Goal: Task Accomplishment & Management: Manage account settings

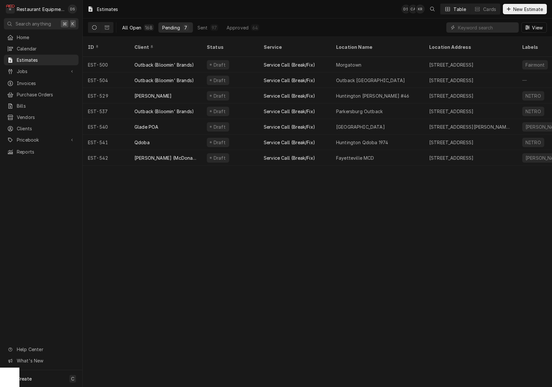
click at [136, 25] on div "All Open" at bounding box center [131, 27] width 19 height 7
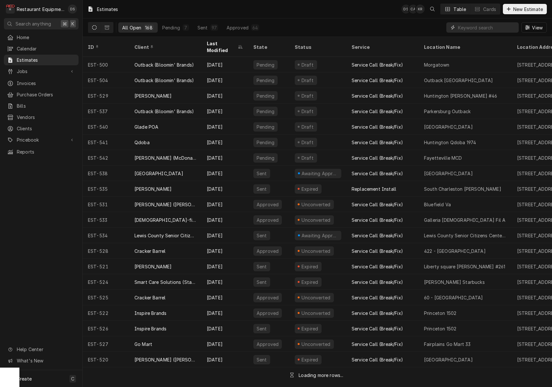
click at [480, 25] on input "Dynamic Content Wrapper" at bounding box center [487, 27] width 58 height 10
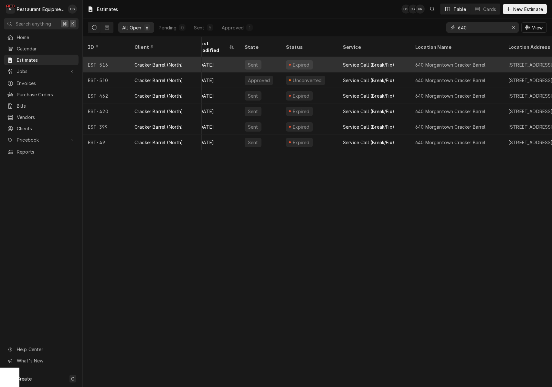
scroll to position [0, 6]
type input "640"
click at [171, 61] on div "Cracker Barrel (North)" at bounding box center [159, 64] width 49 height 7
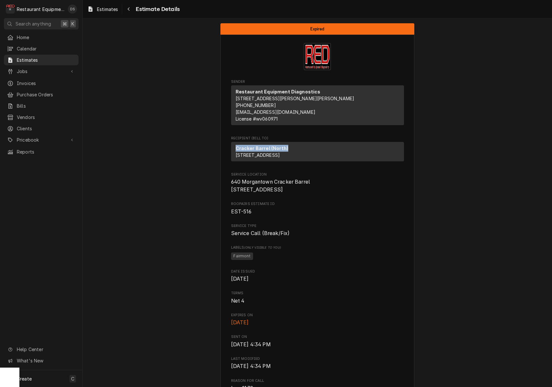
click at [382, 152] on div "Cracker Barrel (North) 2206 Pleasant Valley Rd Pleasant Valley, WV 26554" at bounding box center [317, 151] width 173 height 19
click at [130, 9] on icon "Navigate back" at bounding box center [128, 9] width 3 height 5
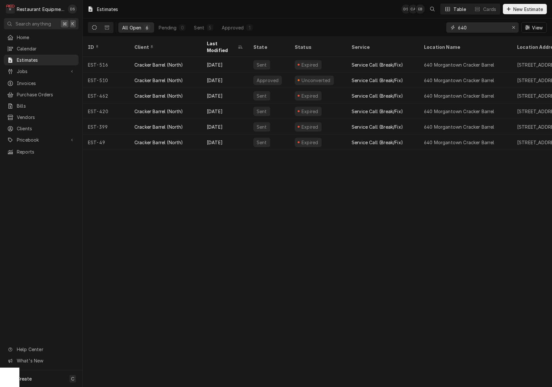
click at [514, 30] on div "Erase input" at bounding box center [514, 27] width 6 height 6
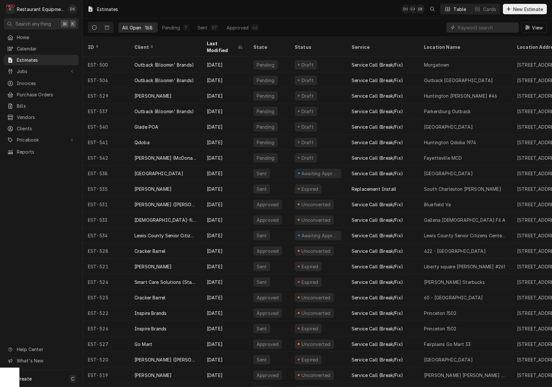
click at [178, 33] on div "All Open 168 Pending 7 Sent 97 Approved 64" at bounding box center [190, 27] width 145 height 18
click at [175, 30] on div "Pending" at bounding box center [171, 27] width 18 height 7
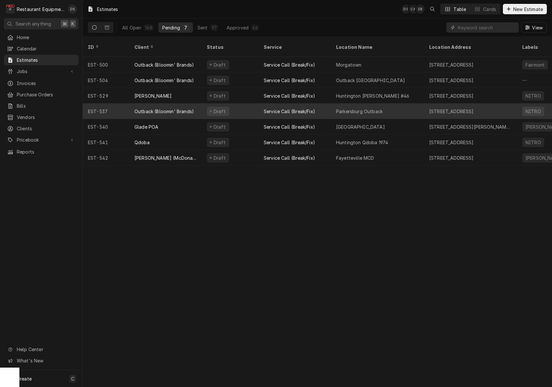
click at [239, 104] on div "Draft" at bounding box center [230, 112] width 57 height 16
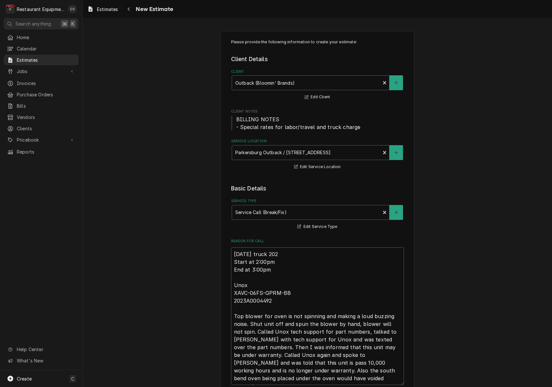
type textarea "x"
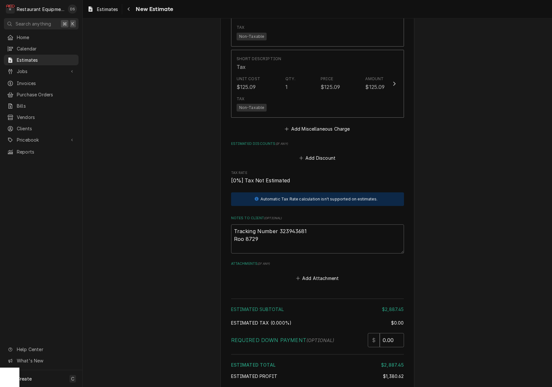
scroll to position [1526, 0]
drag, startPoint x: 309, startPoint y: 218, endPoint x: 279, endPoint y: 218, distance: 30.1
click at [279, 224] on textarea "Tracking Number 323943681 Roo 8729" at bounding box center [317, 238] width 173 height 29
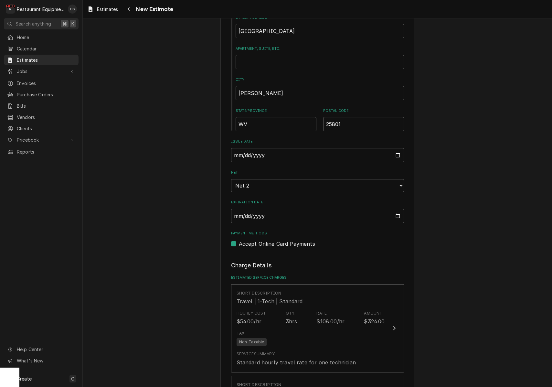
scroll to position [445, 0]
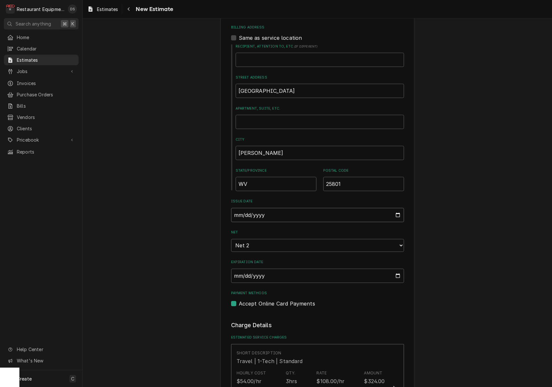
click at [271, 208] on input "2025-08-28" at bounding box center [317, 215] width 173 height 14
type input "2025-09-02"
drag, startPoint x: 489, startPoint y: 256, endPoint x: 450, endPoint y: 252, distance: 39.3
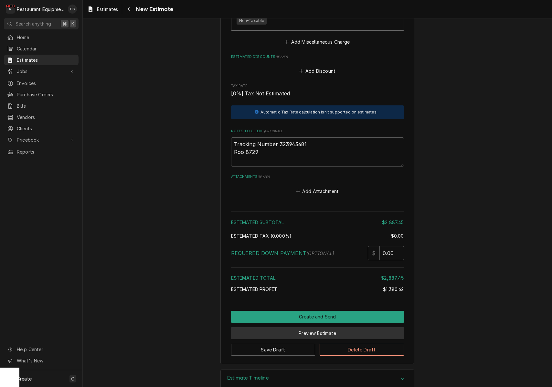
click at [342, 327] on button "Preview Estimate" at bounding box center [317, 333] width 173 height 12
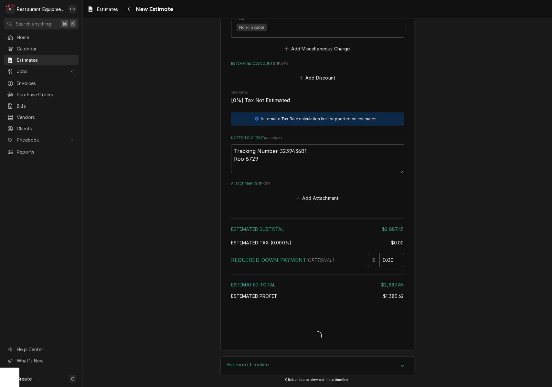
scroll to position [1592, 0]
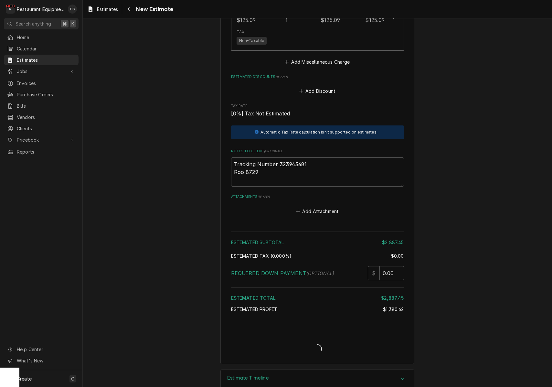
type textarea "x"
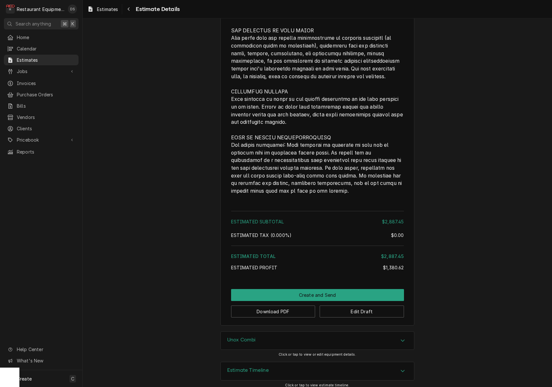
scroll to position [1371, 0]
click at [270, 310] on button "Download PDF" at bounding box center [273, 312] width 84 height 12
click at [321, 290] on button "Create and Send" at bounding box center [317, 296] width 173 height 12
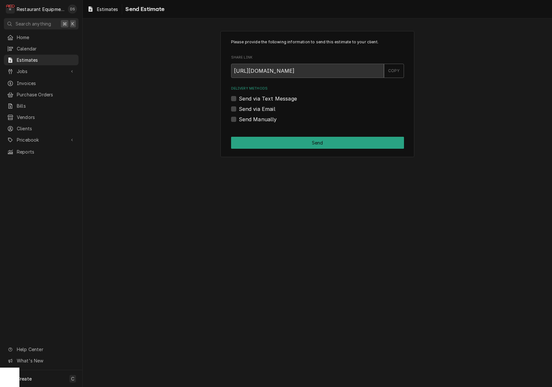
click at [239, 118] on label "Send Manually" at bounding box center [258, 119] width 38 height 8
click at [239, 118] on input "Send Manually" at bounding box center [325, 122] width 173 height 14
checkbox input "true"
click at [299, 139] on button "Send" at bounding box center [317, 143] width 173 height 12
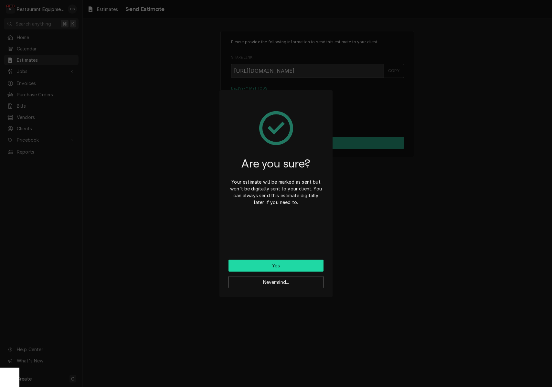
click at [292, 267] on button "Yes" at bounding box center [276, 266] width 95 height 12
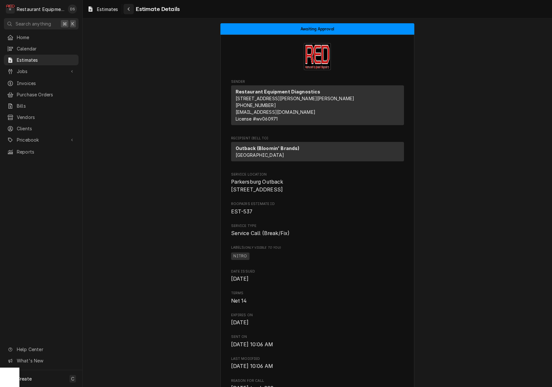
click at [130, 9] on icon "Navigate back" at bounding box center [128, 9] width 3 height 5
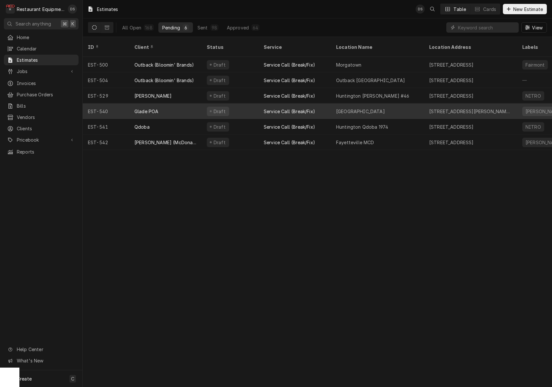
scroll to position [0, 0]
click at [192, 104] on div "Glade POA" at bounding box center [165, 112] width 72 height 16
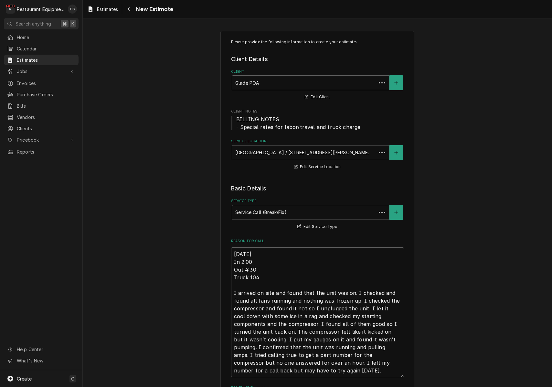
type textarea "x"
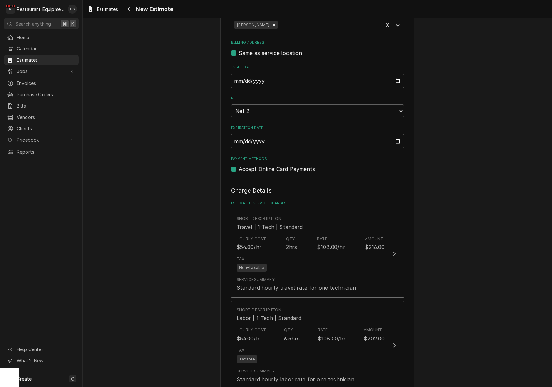
scroll to position [415, 0]
click at [268, 81] on input "2025-08-29" at bounding box center [317, 80] width 173 height 14
type input "2025-09-02"
drag, startPoint x: 474, startPoint y: 158, endPoint x: 448, endPoint y: 155, distance: 26.7
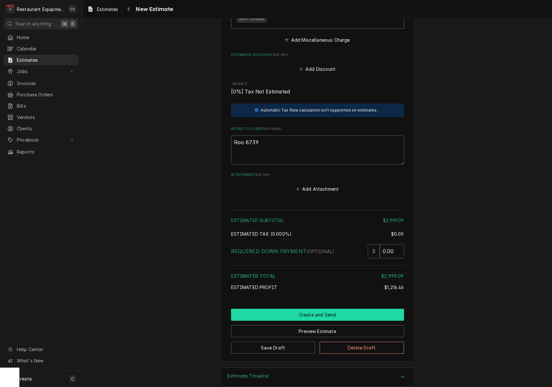
click at [319, 309] on button "Create and Send" at bounding box center [317, 315] width 173 height 12
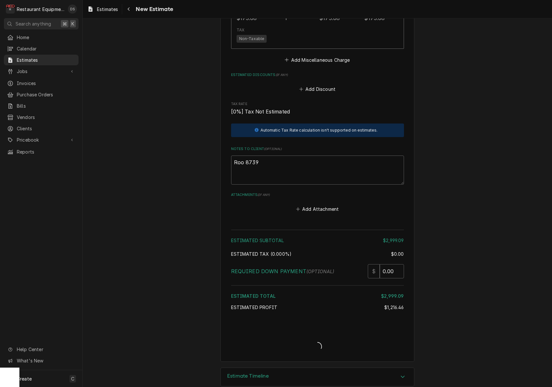
type textarea "x"
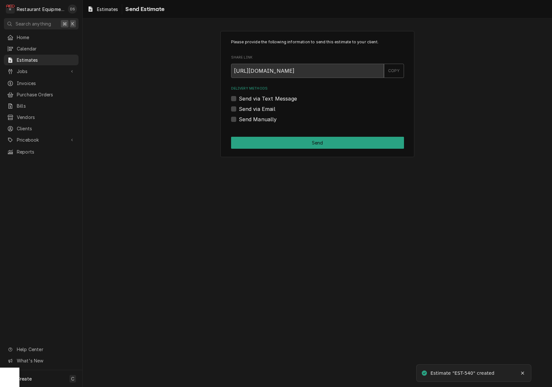
click at [239, 107] on label "Send via Email" at bounding box center [257, 109] width 37 height 8
click at [239, 107] on input "Send via Email" at bounding box center [325, 112] width 173 height 14
checkbox input "true"
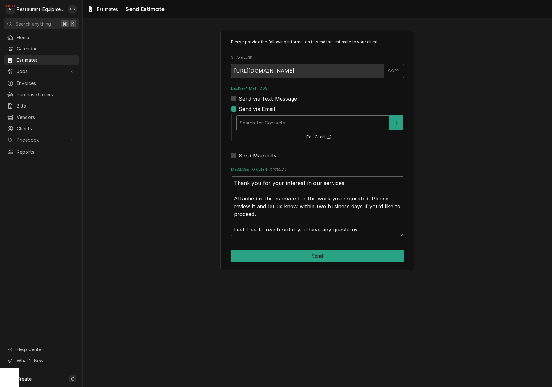
click at [289, 123] on div "Delivery Methods" at bounding box center [313, 123] width 146 height 12
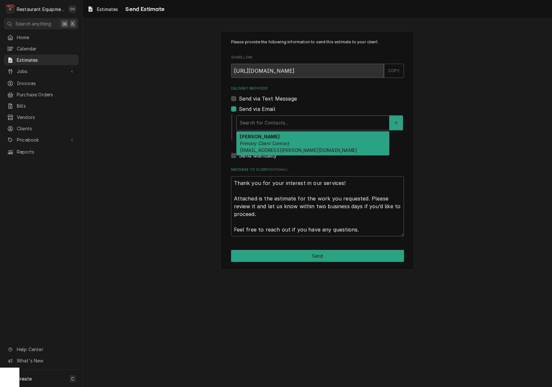
click at [307, 142] on div "Matt Felber Primary Client Contact matt.felber@gladespringspoa.com" at bounding box center [313, 144] width 153 height 24
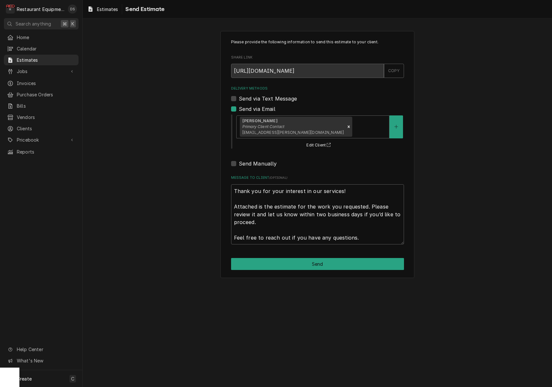
click at [334, 264] on button "Send" at bounding box center [317, 264] width 173 height 12
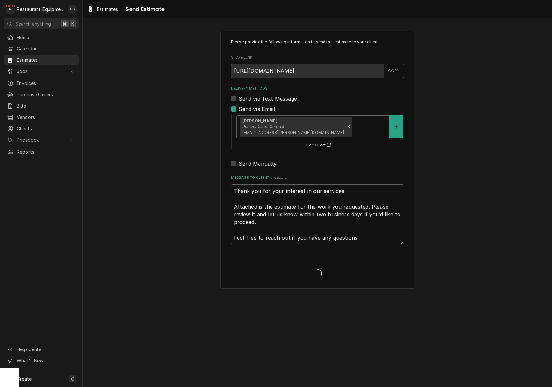
type textarea "x"
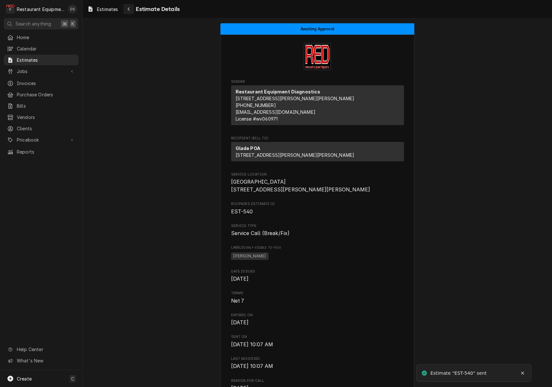
click at [131, 8] on div "Navigate back" at bounding box center [129, 9] width 6 height 6
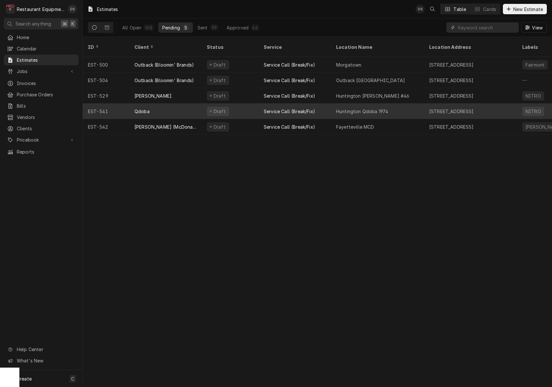
click at [249, 104] on div "Draft" at bounding box center [230, 112] width 57 height 16
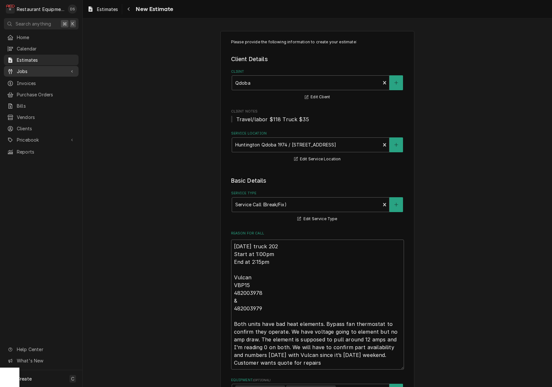
click at [36, 68] on span "Jobs" at bounding box center [41, 71] width 49 height 7
click at [31, 79] on span "Jobs" at bounding box center [46, 82] width 59 height 7
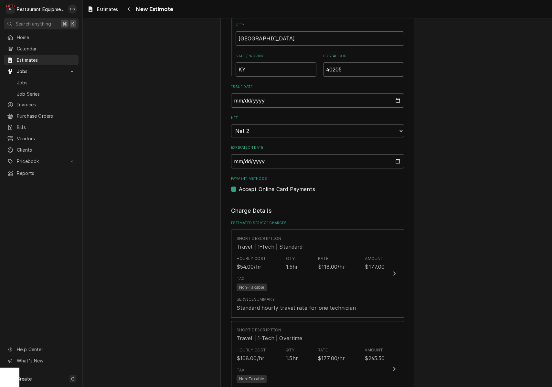
scroll to position [549, 0]
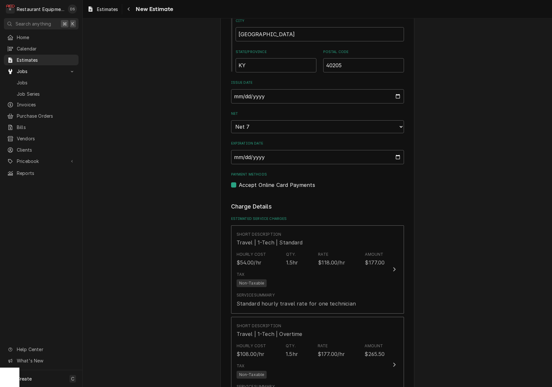
drag, startPoint x: 449, startPoint y: 172, endPoint x: 443, endPoint y: 171, distance: 6.3
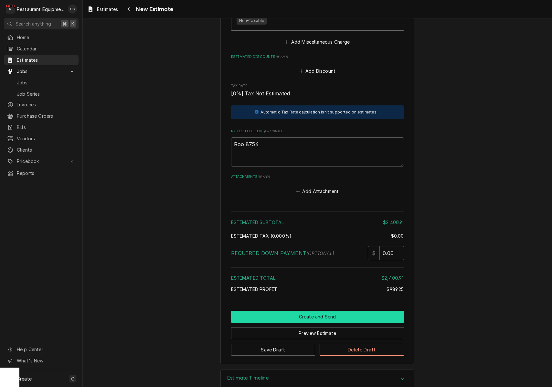
click at [312, 311] on button "Create and Send" at bounding box center [317, 317] width 173 height 12
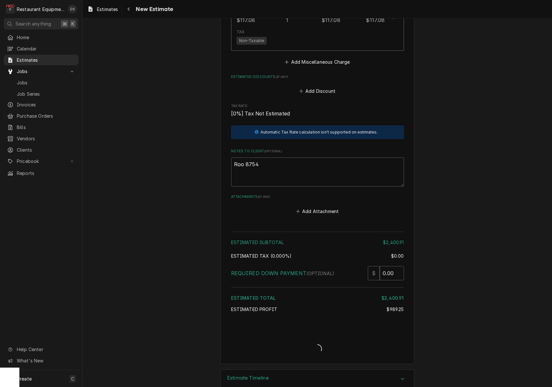
type textarea "x"
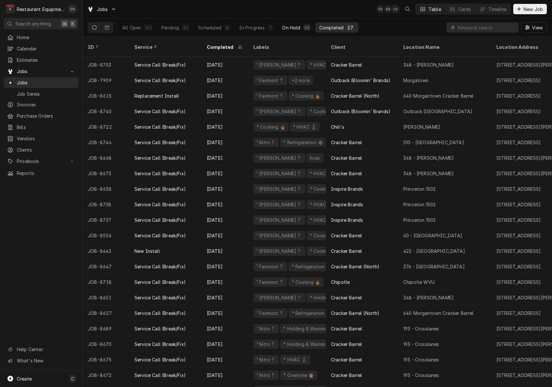
click at [296, 26] on div "On Hold" at bounding box center [291, 27] width 18 height 7
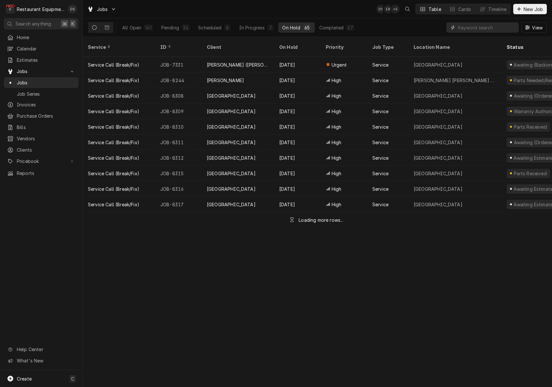
click at [486, 27] on input "Dynamic Content Wrapper" at bounding box center [487, 27] width 58 height 10
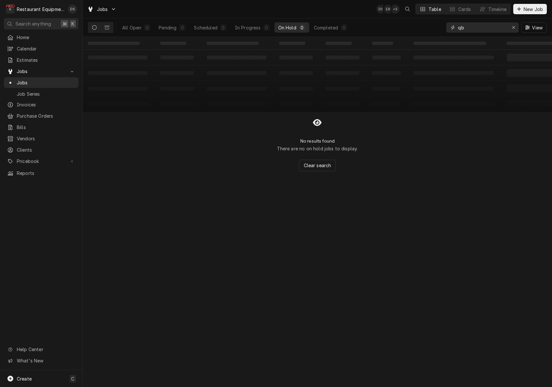
type input "q"
type input "d"
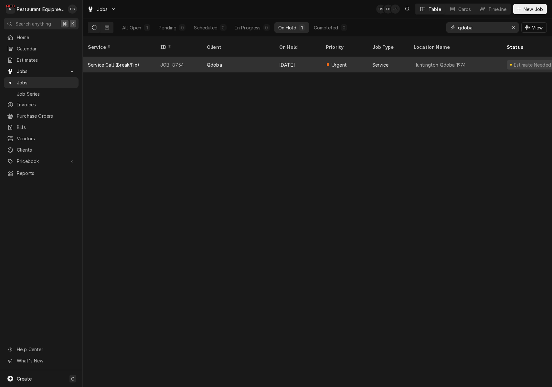
type input "qdoba"
click at [357, 62] on div "Urgent" at bounding box center [344, 65] width 47 height 16
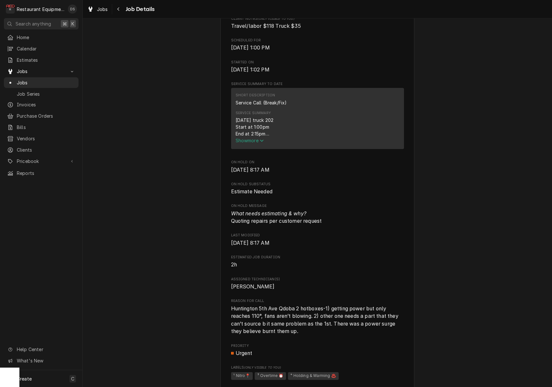
scroll to position [195, 0]
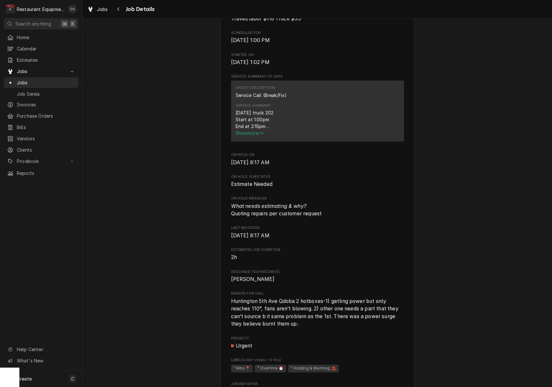
click at [256, 134] on span "Show more" at bounding box center [250, 132] width 28 height 5
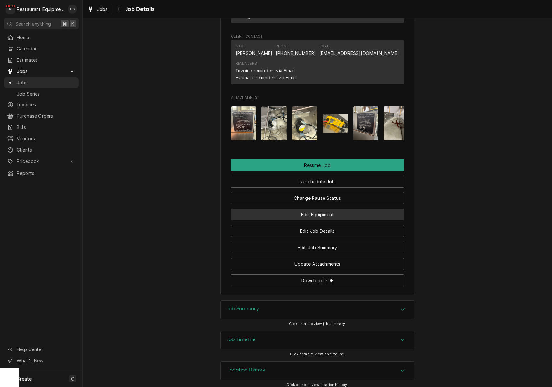
scroll to position [718, 0]
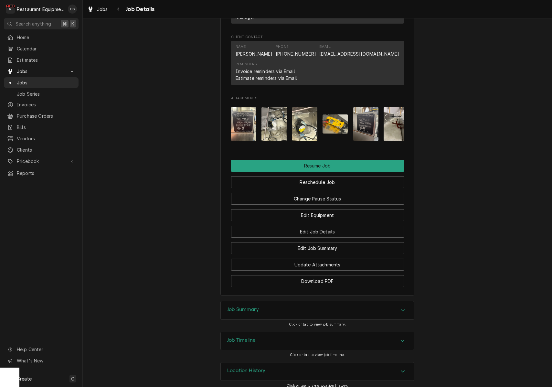
click at [271, 302] on div "Job Summary" at bounding box center [317, 310] width 193 height 18
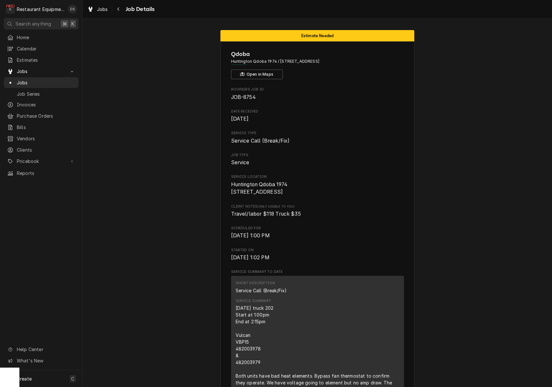
scroll to position [0, 0]
click at [122, 11] on button "Navigate back" at bounding box center [119, 9] width 10 height 10
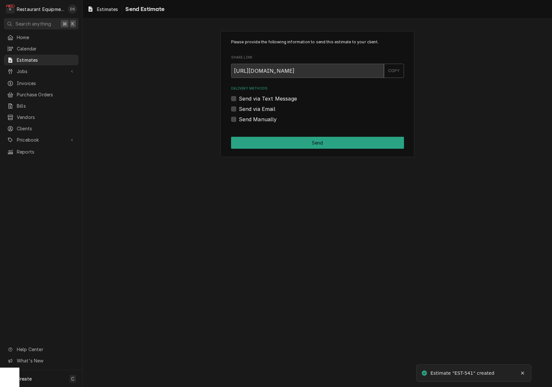
click at [239, 106] on label "Send via Email" at bounding box center [257, 109] width 37 height 8
click at [239, 106] on input "Send via Email" at bounding box center [325, 112] width 173 height 14
checkbox input "true"
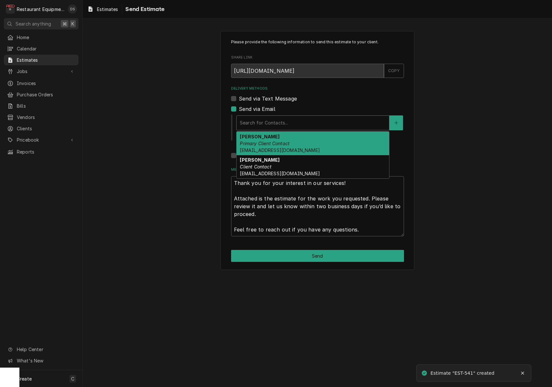
click at [282, 123] on div "Search for Contacts..." at bounding box center [313, 122] width 146 height 7
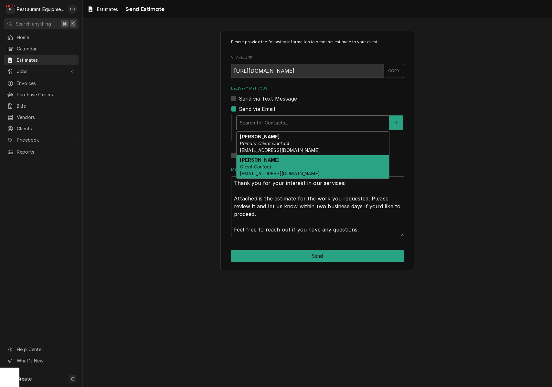
click at [282, 162] on div "Tessa Norris Client Contact tblankenship@wvqdoba.com" at bounding box center [313, 167] width 153 height 24
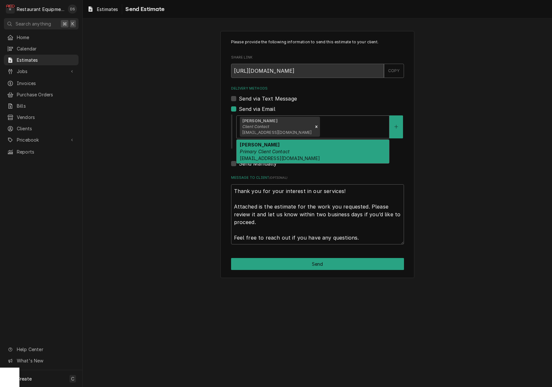
click at [323, 131] on div "Delivery Methods" at bounding box center [354, 127] width 65 height 12
click at [321, 265] on button "Send" at bounding box center [317, 264] width 173 height 12
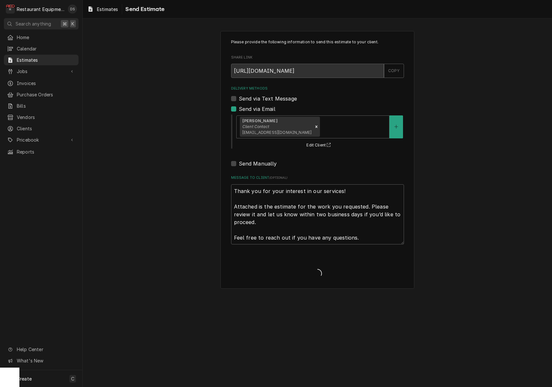
type textarea "x"
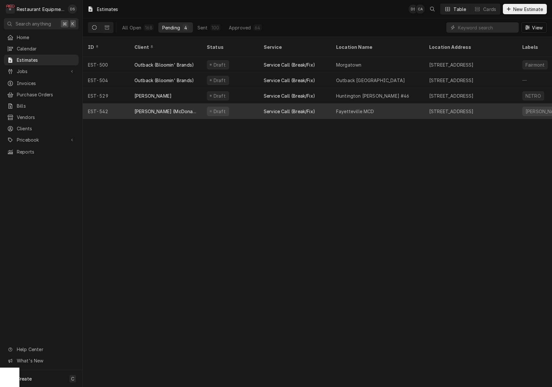
click at [259, 104] on div "Service Call (Break/Fix)" at bounding box center [295, 112] width 72 height 16
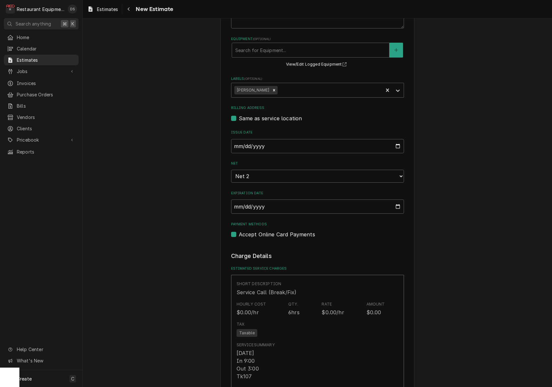
scroll to position [255, 0]
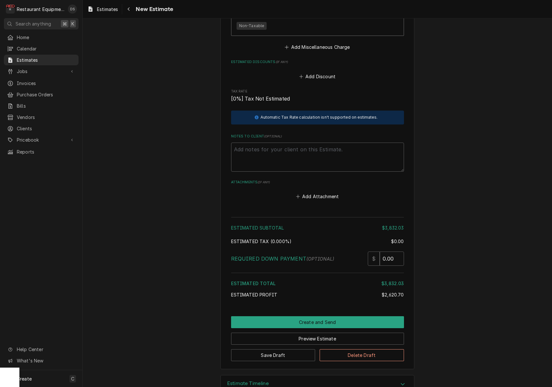
scroll to position [1672, 0]
click at [328, 317] on button "Create and Send" at bounding box center [317, 323] width 173 height 12
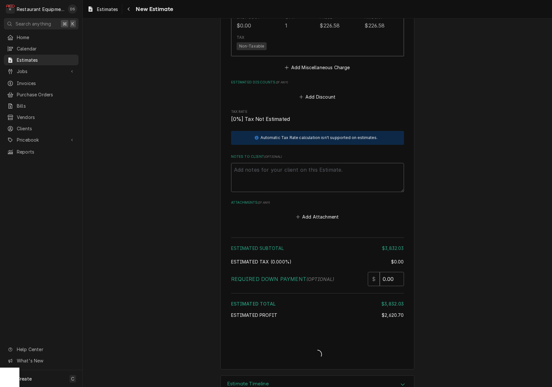
type textarea "x"
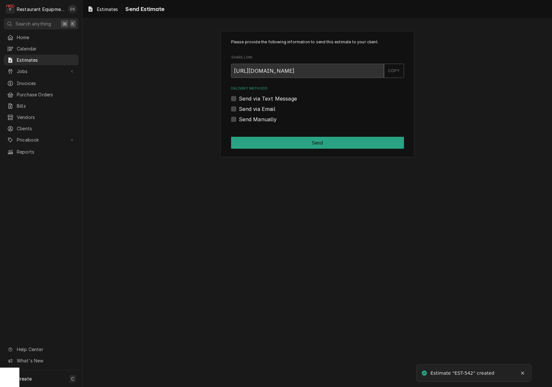
click at [239, 110] on label "Send via Email" at bounding box center [257, 109] width 37 height 8
click at [239, 110] on input "Send via Email" at bounding box center [325, 112] width 173 height 14
checkbox input "true"
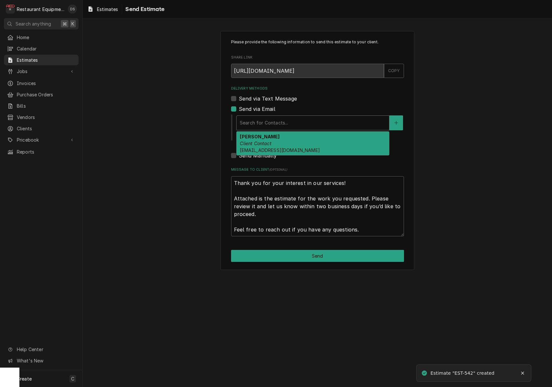
click at [280, 119] on div "Search for Contacts..." at bounding box center [313, 123] width 153 height 14
click at [280, 139] on div "Chris Kiliany Client Contact redshoemanagement@gmail.com" at bounding box center [313, 144] width 153 height 24
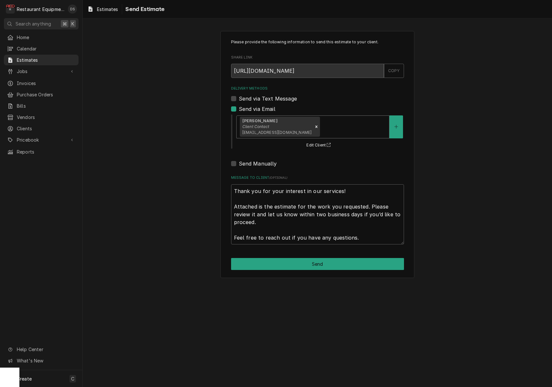
click at [322, 259] on button "Send" at bounding box center [317, 264] width 173 height 12
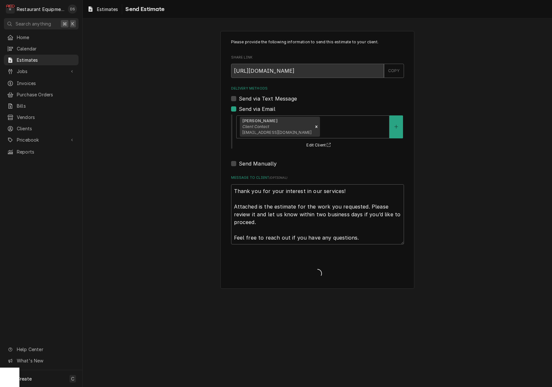
type textarea "x"
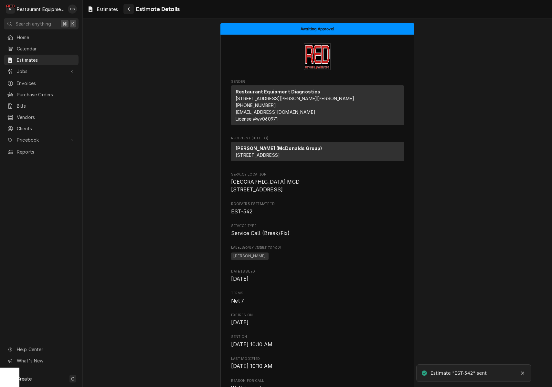
click at [131, 12] on button "Navigate back" at bounding box center [129, 9] width 10 height 10
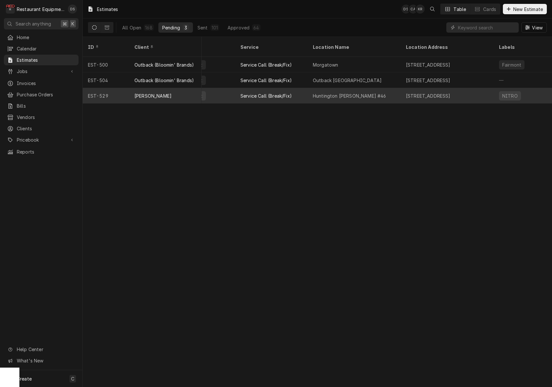
scroll to position [0, 18]
click at [381, 88] on div "Huntington [PERSON_NAME] #46" at bounding box center [359, 96] width 93 height 16
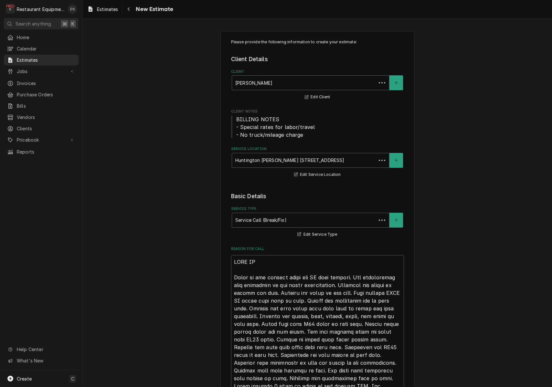
type textarea "x"
click at [130, 12] on div "Navigate back" at bounding box center [129, 9] width 6 height 6
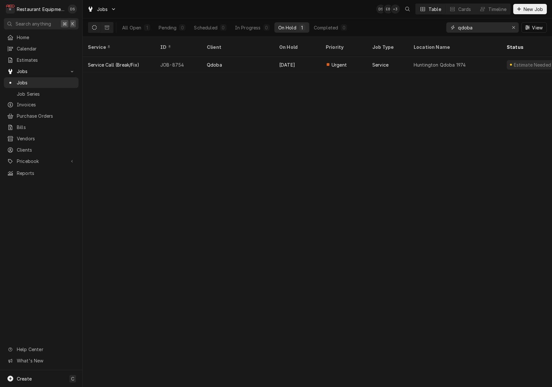
click at [516, 30] on div "Erase input" at bounding box center [514, 27] width 6 height 6
type input "Bob Evans huntington"
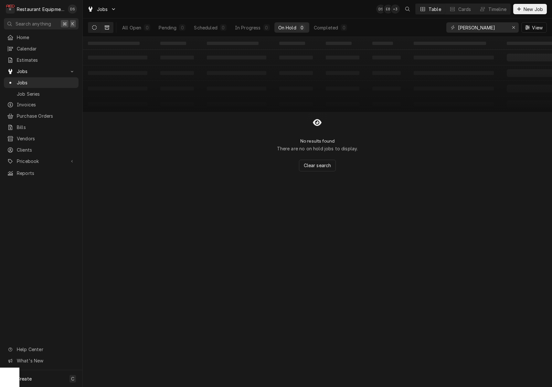
click at [109, 29] on icon "Dynamic Content Wrapper" at bounding box center [107, 28] width 5 height 4
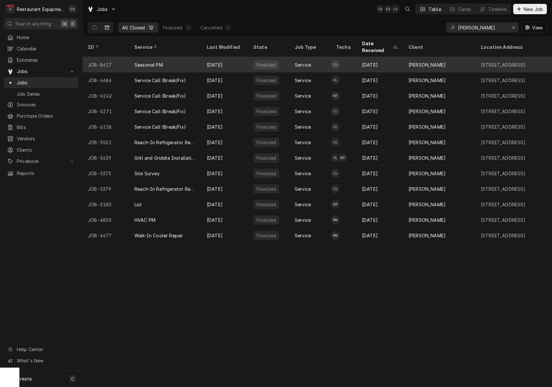
click at [356, 57] on td "CL" at bounding box center [344, 65] width 26 height 16
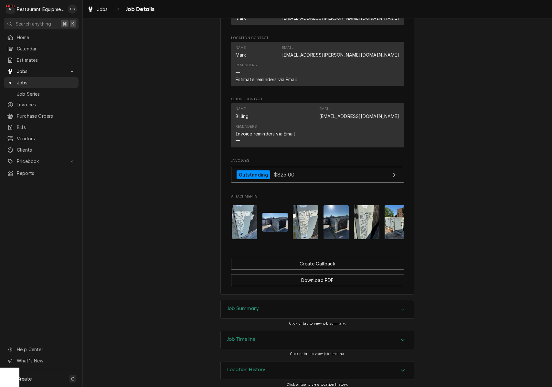
scroll to position [0, 29]
click at [306, 303] on div "Job Summary" at bounding box center [317, 310] width 193 height 18
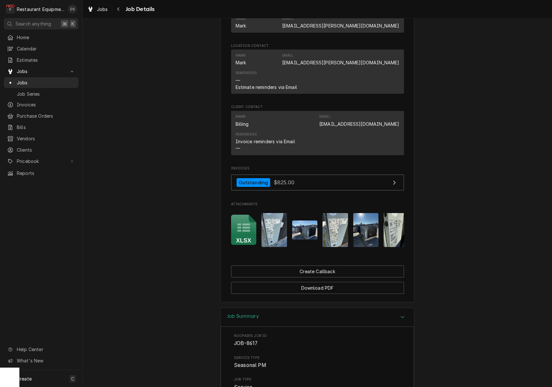
scroll to position [0, 0]
click at [247, 225] on icon "Attachments" at bounding box center [243, 228] width 13 height 8
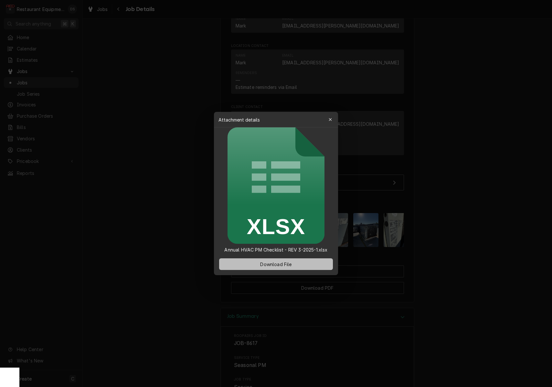
click at [279, 261] on button "Download File" at bounding box center [276, 264] width 114 height 12
click at [277, 262] on span "Download File" at bounding box center [276, 264] width 34 height 7
click at [331, 119] on icon "button" at bounding box center [331, 119] width 4 height 5
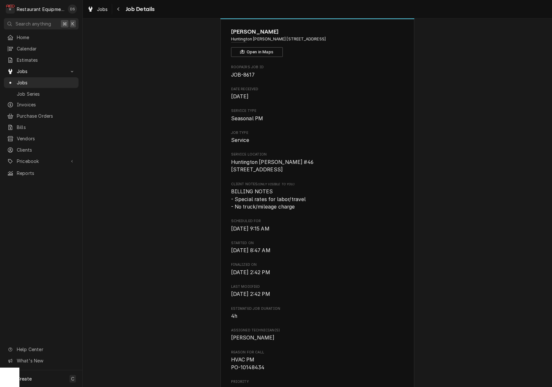
scroll to position [20, 0]
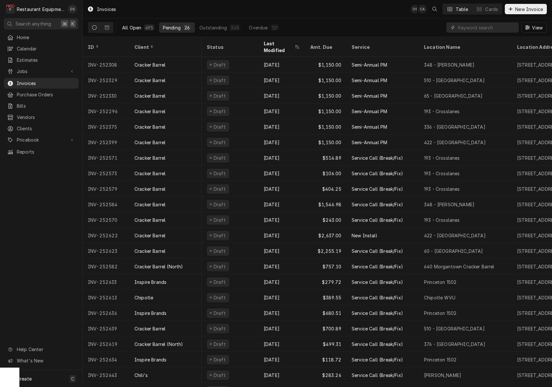
scroll to position [19, 3]
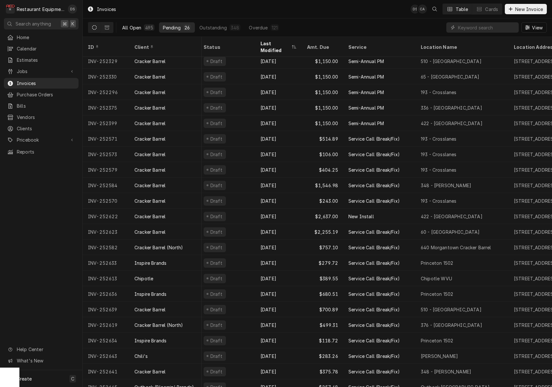
click at [131, 27] on div "All Open" at bounding box center [131, 27] width 19 height 7
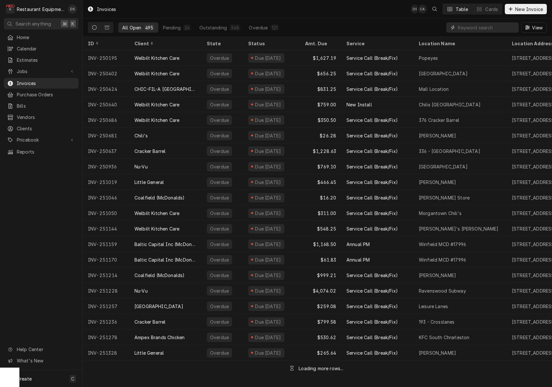
click at [476, 28] on input "Dynamic Content Wrapper" at bounding box center [487, 27] width 58 height 10
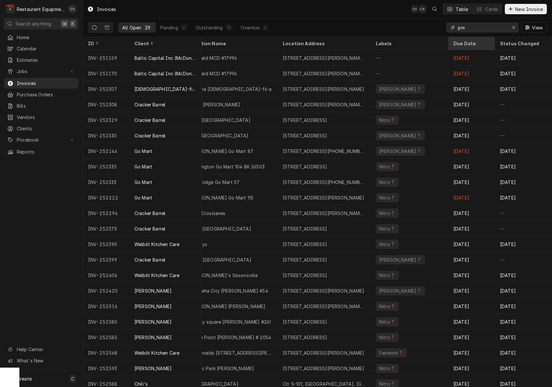
scroll to position [0, 230]
type input "pm"
click at [467, 40] on div "Due Date" at bounding box center [472, 43] width 44 height 11
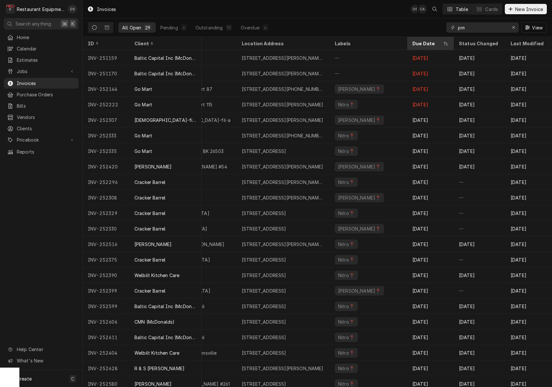
scroll to position [0, 270]
click at [426, 44] on div "Due Date" at bounding box center [428, 43] width 30 height 7
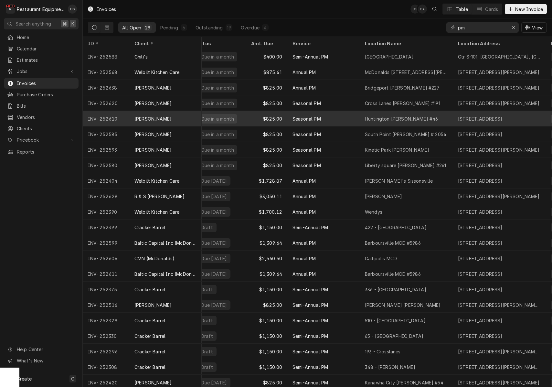
scroll to position [1, 54]
click at [442, 118] on div "Huntington Bob Evans #46" at bounding box center [406, 119] width 93 height 16
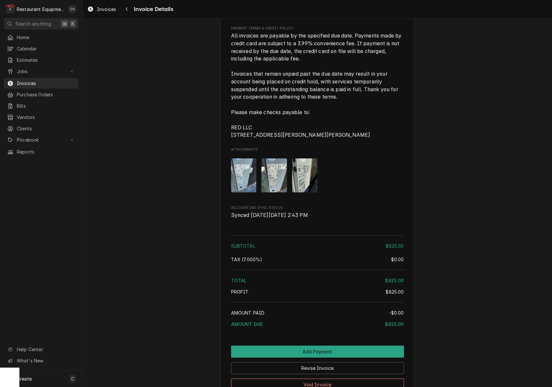
scroll to position [808, 0]
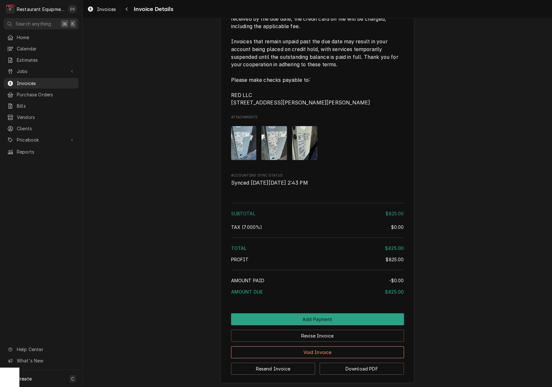
click at [243, 152] on img "Attachments" at bounding box center [244, 143] width 26 height 34
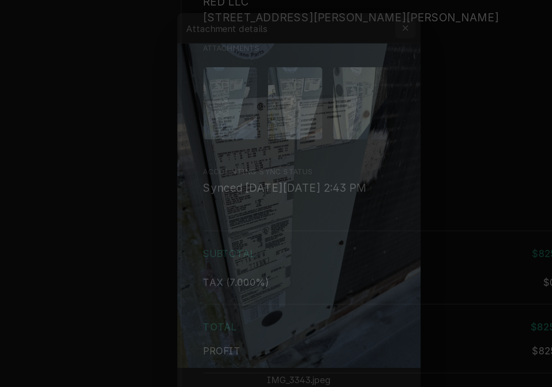
click at [327, 92] on div "button" at bounding box center [330, 95] width 6 height 6
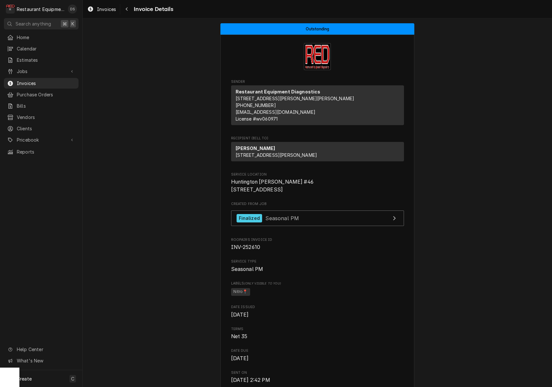
scroll to position [0, 0]
click at [131, 9] on button "Navigate back" at bounding box center [127, 9] width 10 height 10
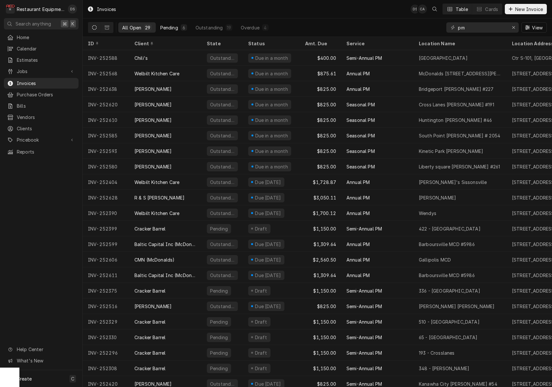
click at [181, 28] on div "6" at bounding box center [184, 27] width 6 height 6
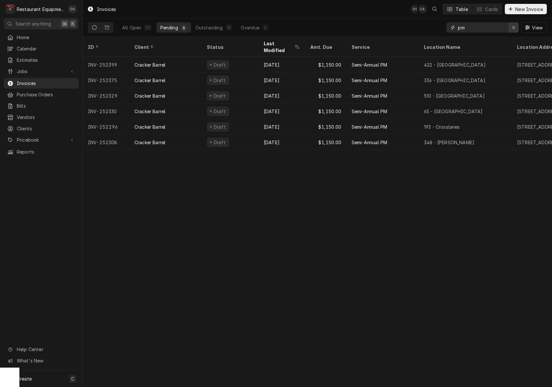
click at [512, 26] on icon "Erase input" at bounding box center [514, 27] width 4 height 5
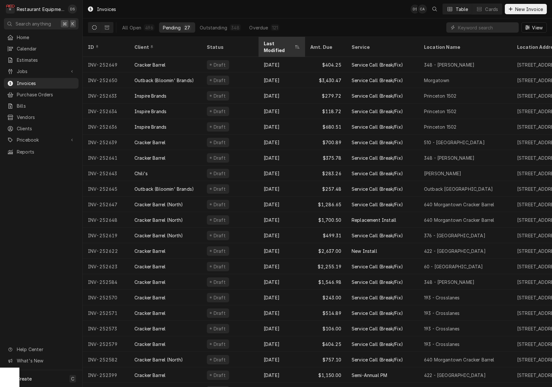
click at [285, 43] on div "Last Modified" at bounding box center [279, 47] width 30 height 14
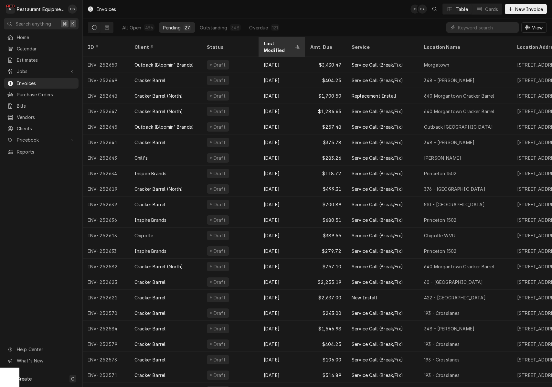
click at [285, 43] on div "Last Modified" at bounding box center [279, 47] width 30 height 14
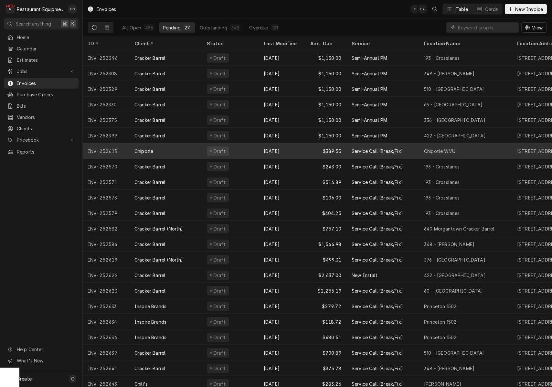
click at [237, 150] on div "Draft" at bounding box center [230, 151] width 57 height 16
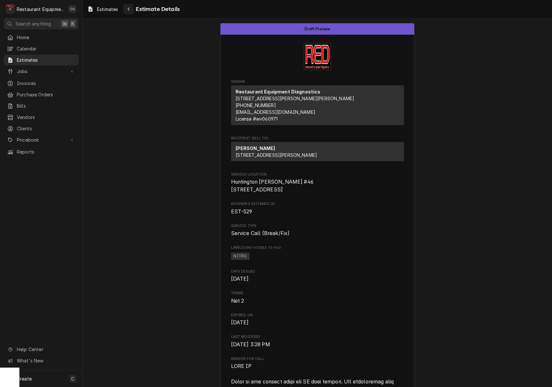
click at [131, 11] on div "Navigate back" at bounding box center [129, 9] width 6 height 6
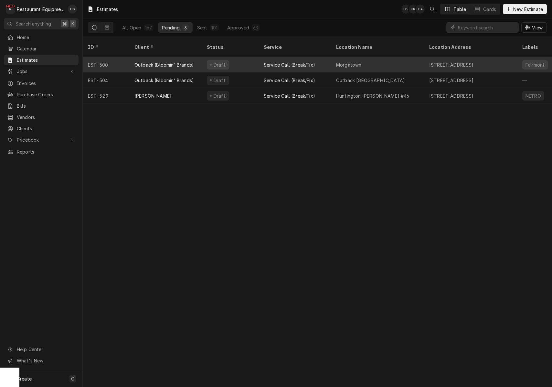
click at [368, 59] on div "Morgatown" at bounding box center [377, 65] width 93 height 16
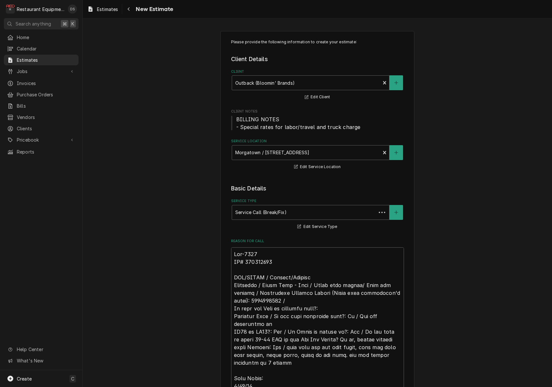
type textarea "x"
drag, startPoint x: 274, startPoint y: 260, endPoint x: 251, endPoint y: 260, distance: 22.6
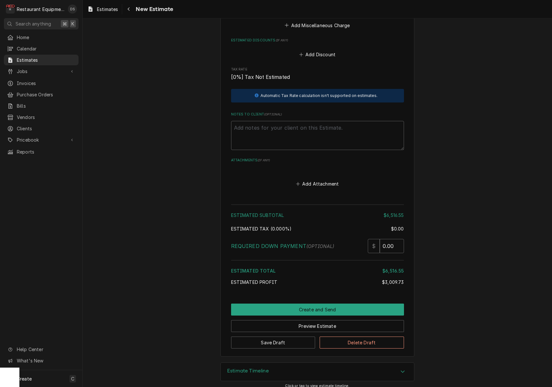
scroll to position [3218, 0]
click at [130, 12] on button "Navigate back" at bounding box center [129, 9] width 10 height 10
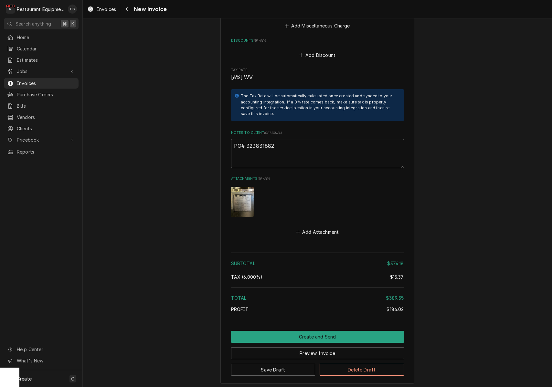
scroll to position [1248, 0]
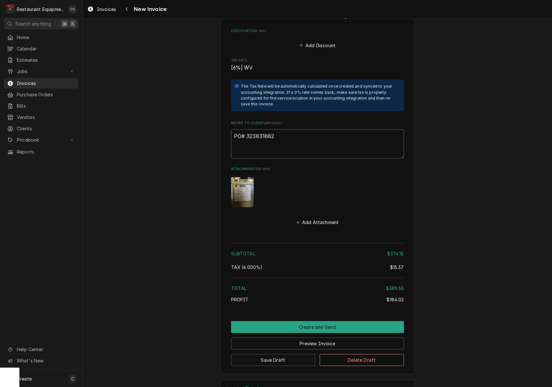
drag, startPoint x: 279, startPoint y: 124, endPoint x: 247, endPoint y: 125, distance: 32.0
click at [247, 129] on textarea "PO# 323831882" at bounding box center [317, 143] width 173 height 29
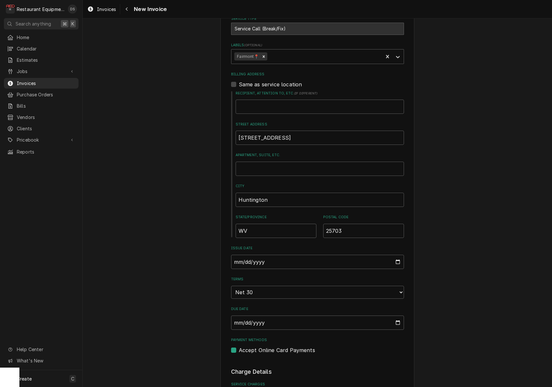
scroll to position [188, 0]
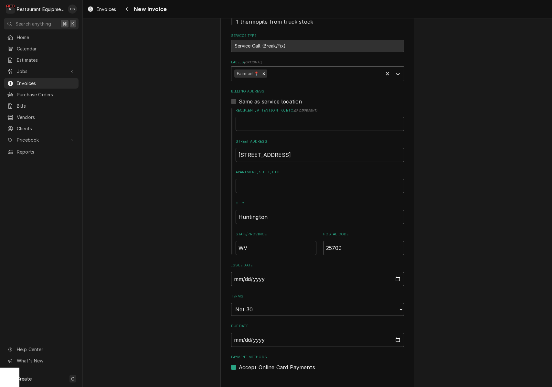
click at [276, 277] on input "2025-08-27" at bounding box center [317, 279] width 173 height 14
type input "2025-08-31"
drag, startPoint x: 484, startPoint y: 293, endPoint x: 459, endPoint y: 293, distance: 25.2
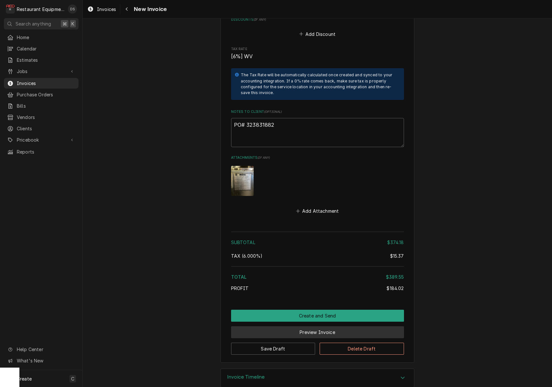
click at [317, 326] on button "Preview Invoice" at bounding box center [317, 332] width 173 height 12
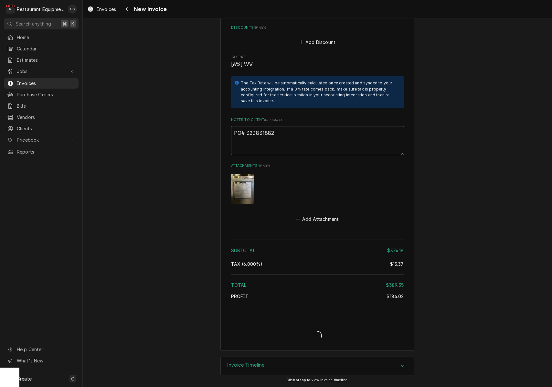
scroll to position [1240, 0]
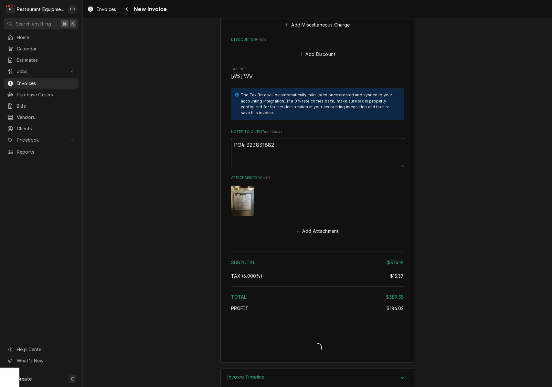
type textarea "x"
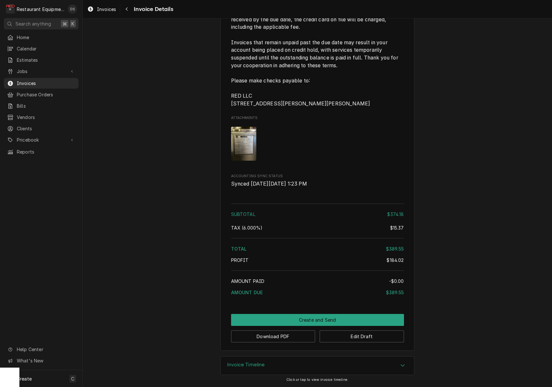
scroll to position [1058, 0]
click at [292, 336] on button "Download PDF" at bounding box center [273, 337] width 84 height 12
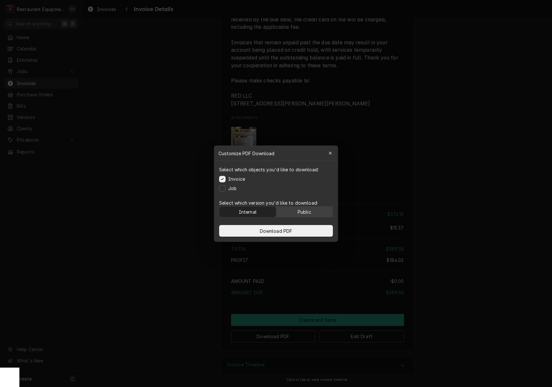
click at [311, 214] on div "Public" at bounding box center [305, 211] width 14 height 7
click at [308, 228] on button "Download PDF" at bounding box center [276, 231] width 114 height 12
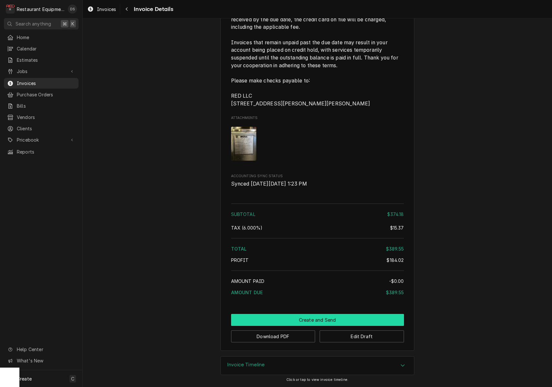
click at [314, 322] on button "Create and Send" at bounding box center [317, 320] width 173 height 12
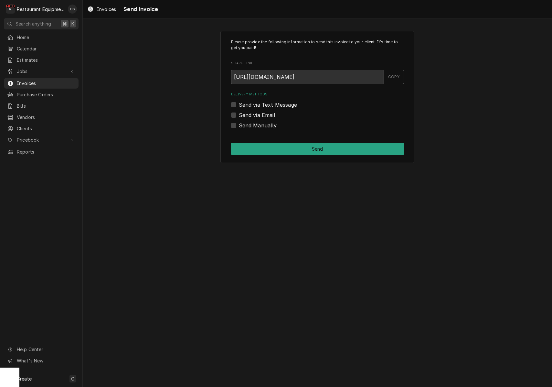
click at [239, 124] on label "Send Manually" at bounding box center [258, 126] width 38 height 8
click at [239, 124] on input "Send Manually" at bounding box center [325, 129] width 173 height 14
checkbox input "true"
click at [290, 150] on button "Send" at bounding box center [317, 149] width 173 height 12
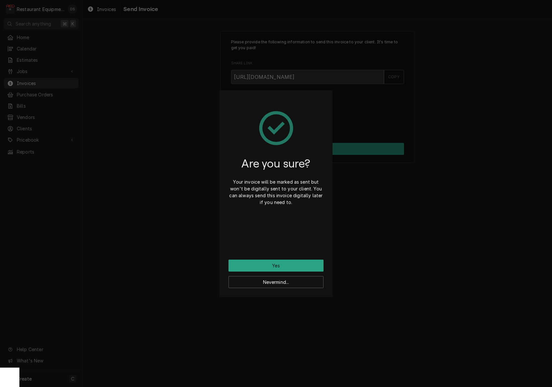
click at [289, 265] on button "Yes" at bounding box center [276, 266] width 95 height 12
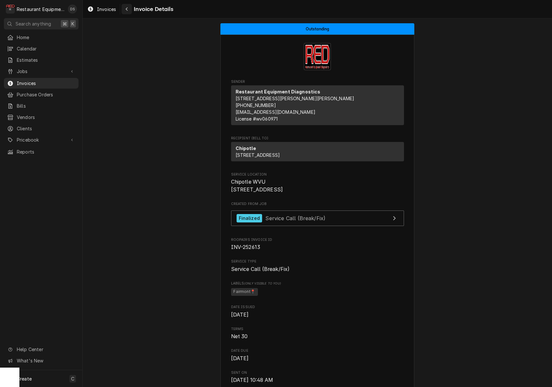
click at [128, 9] on div "Navigate back" at bounding box center [127, 9] width 6 height 6
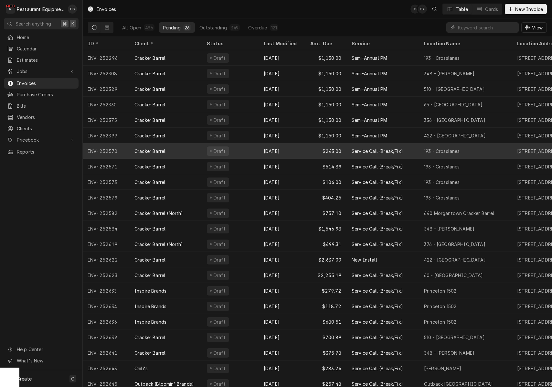
click at [241, 145] on div "Draft" at bounding box center [230, 151] width 57 height 16
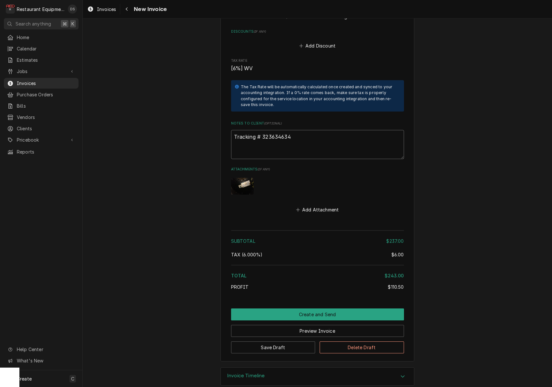
drag, startPoint x: 297, startPoint y: 127, endPoint x: 263, endPoint y: 127, distance: 33.3
click at [263, 130] on textarea "Tracking # 323634634" at bounding box center [317, 144] width 173 height 29
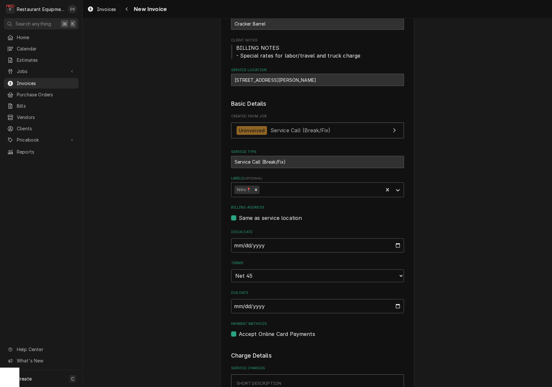
scroll to position [62, 0]
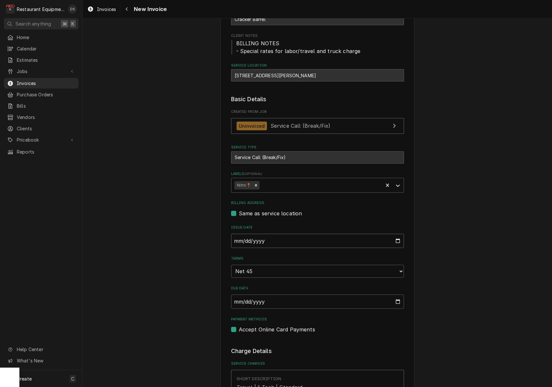
click at [280, 241] on input "[DATE]" at bounding box center [317, 241] width 173 height 14
type input "[DATE]"
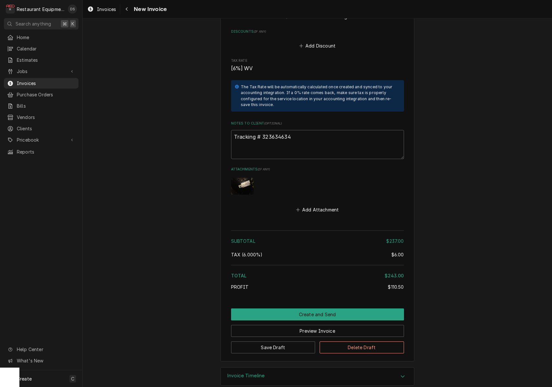
scroll to position [0, 0]
drag, startPoint x: 312, startPoint y: 317, endPoint x: 332, endPoint y: 315, distance: 19.8
click at [311, 325] on button "Preview Invoice" at bounding box center [317, 331] width 173 height 12
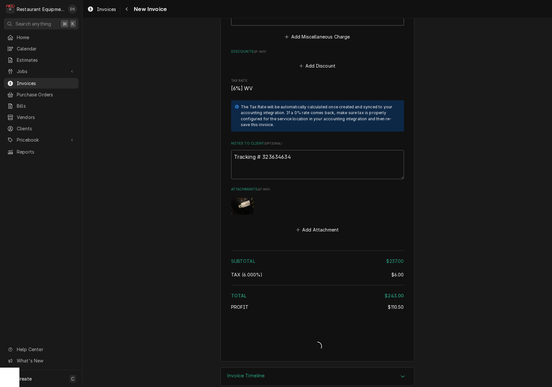
type textarea "x"
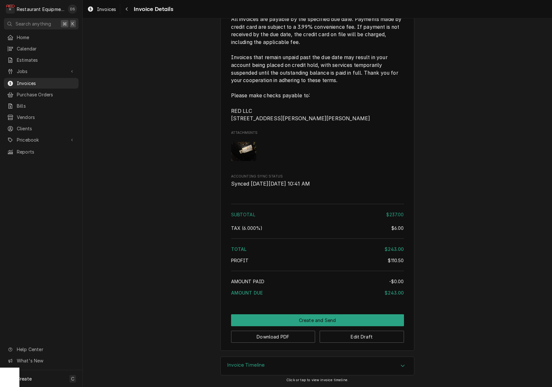
scroll to position [985, 0]
click at [285, 338] on button "Download PDF" at bounding box center [273, 337] width 84 height 12
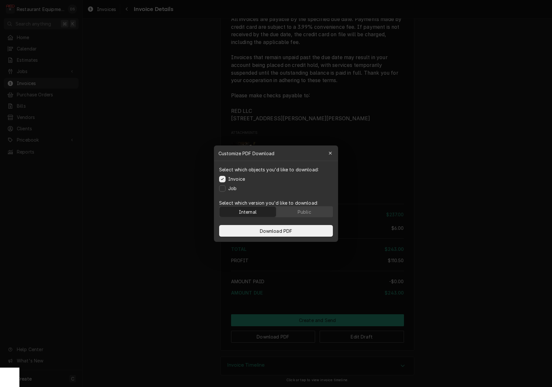
drag, startPoint x: 303, startPoint y: 211, endPoint x: 298, endPoint y: 224, distance: 14.8
click at [303, 211] on div "Public" at bounding box center [305, 211] width 14 height 7
click at [297, 228] on button "Download PDF" at bounding box center [276, 231] width 114 height 12
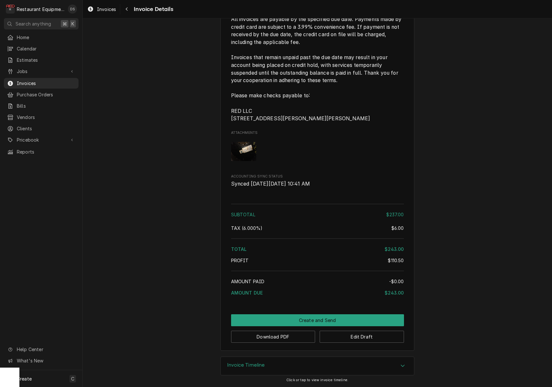
click at [341, 317] on button "Create and Send" at bounding box center [317, 320] width 173 height 12
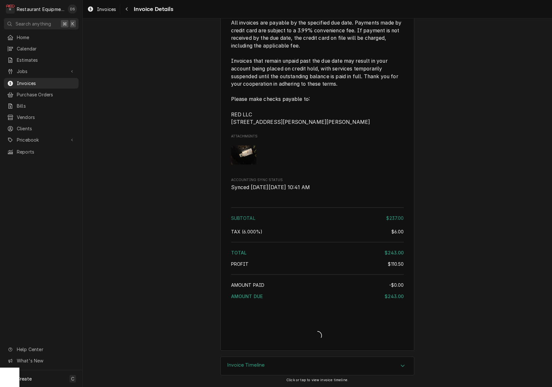
scroll to position [982, 0]
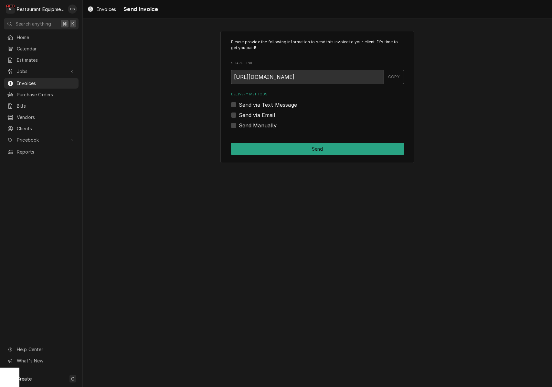
click at [239, 125] on label "Send Manually" at bounding box center [258, 126] width 38 height 8
click at [239, 125] on input "Send Manually" at bounding box center [325, 129] width 173 height 14
checkbox input "true"
click at [281, 143] on button "Send" at bounding box center [317, 149] width 173 height 12
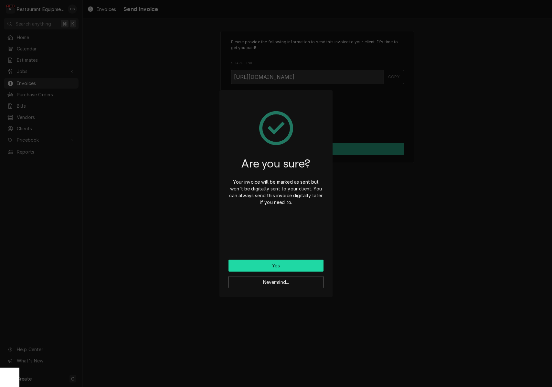
click at [290, 266] on button "Yes" at bounding box center [276, 266] width 95 height 12
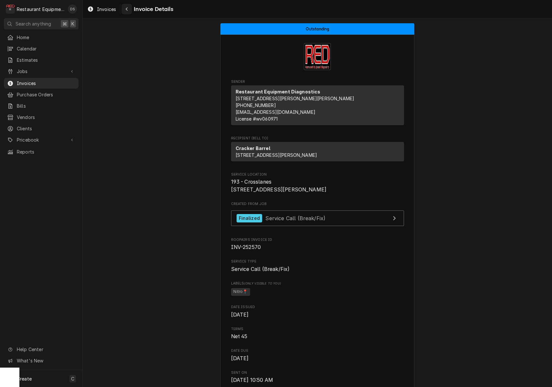
click at [129, 11] on div "Navigate back" at bounding box center [127, 9] width 6 height 6
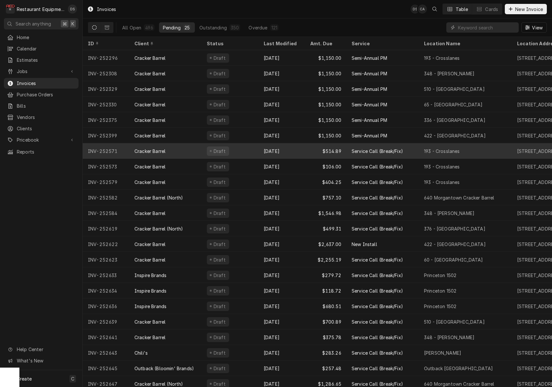
click at [186, 152] on div "Cracker Barrel" at bounding box center [165, 151] width 72 height 16
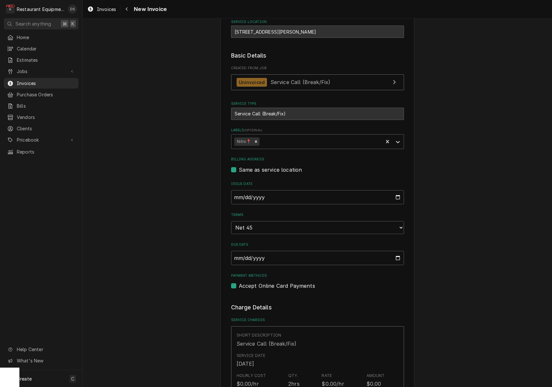
scroll to position [123, 0]
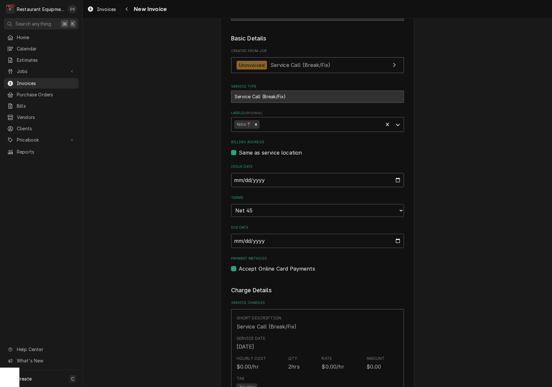
click at [259, 181] on input "[DATE]" at bounding box center [317, 180] width 173 height 14
type input "[DATE]"
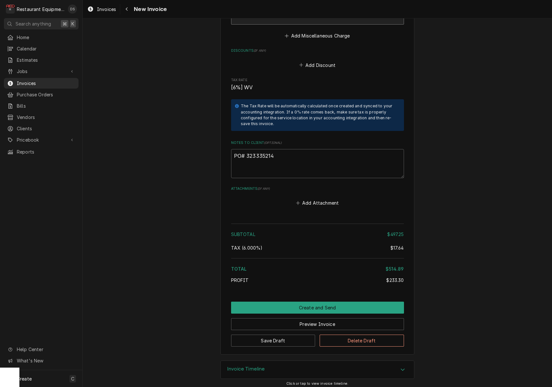
scroll to position [1221, 0]
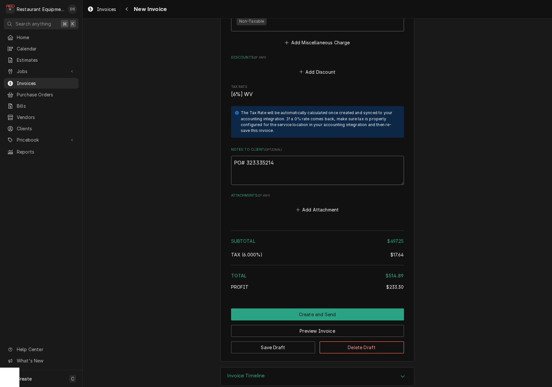
drag, startPoint x: 277, startPoint y: 154, endPoint x: 249, endPoint y: 154, distance: 28.5
click at [245, 156] on textarea "PO# 323335214" at bounding box center [317, 170] width 173 height 29
click at [293, 342] on button "Save Draft" at bounding box center [273, 348] width 84 height 12
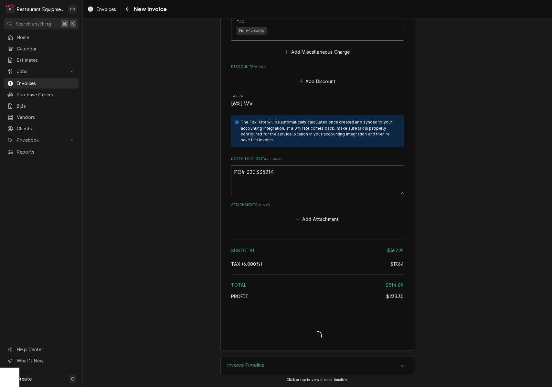
type textarea "x"
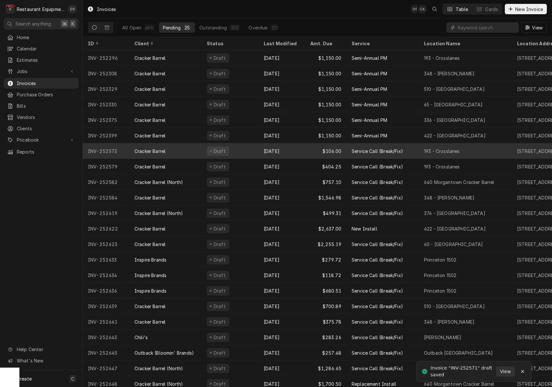
click at [308, 153] on div "$106.00" at bounding box center [325, 151] width 41 height 16
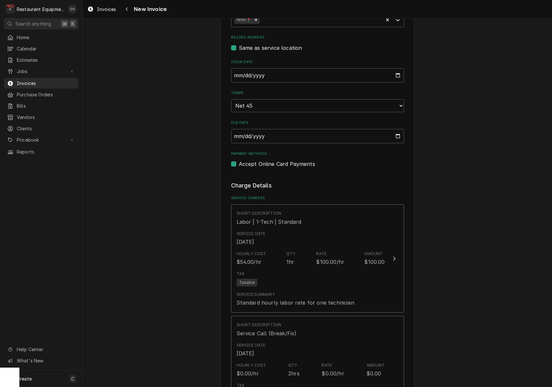
scroll to position [128, 0]
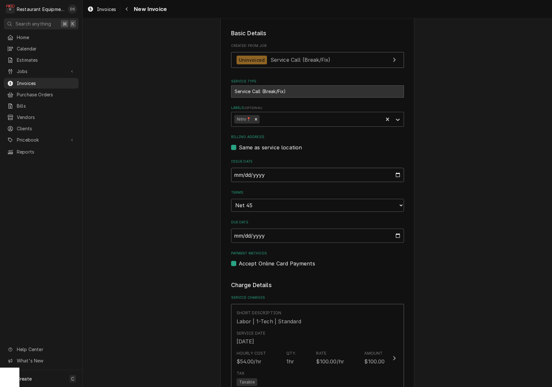
click at [261, 177] on input "[DATE]" at bounding box center [317, 175] width 173 height 14
type input "[DATE]"
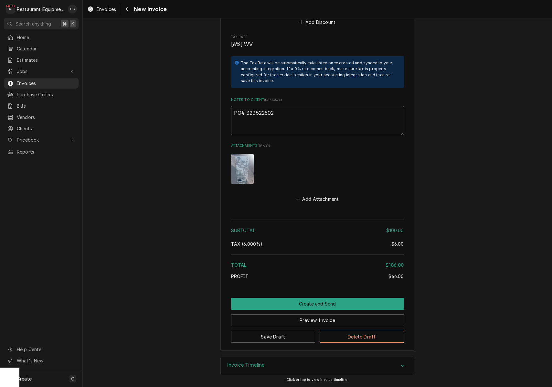
scroll to position [0, 0]
drag, startPoint x: 277, startPoint y: 115, endPoint x: 246, endPoint y: 114, distance: 30.7
click at [246, 114] on textarea "PO# 323522502" at bounding box center [317, 120] width 173 height 29
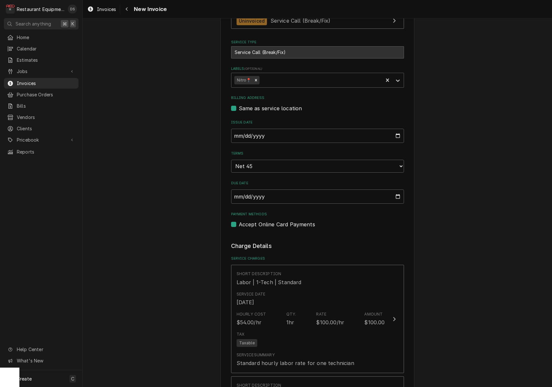
scroll to position [162, 0]
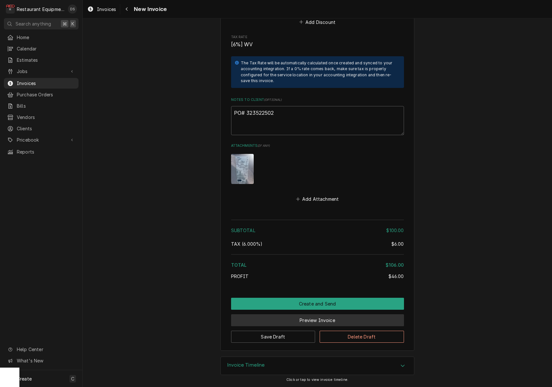
click at [316, 321] on button "Preview Invoice" at bounding box center [317, 320] width 173 height 12
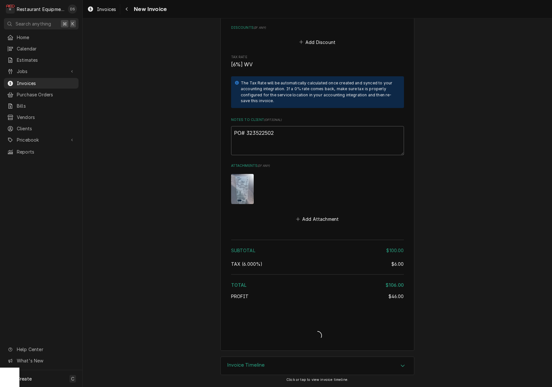
type textarea "x"
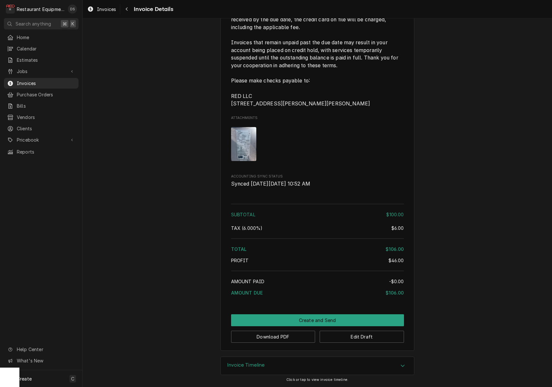
scroll to position [872, 0]
click at [273, 336] on button "Download PDF" at bounding box center [273, 337] width 84 height 12
click at [265, 337] on button "Download PDF" at bounding box center [273, 337] width 84 height 12
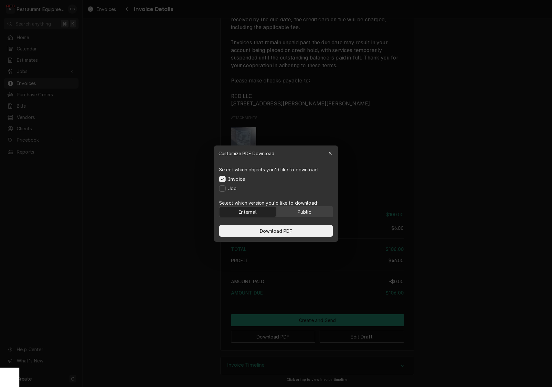
click at [301, 212] on div "Public" at bounding box center [305, 211] width 14 height 7
click at [294, 230] on span "Download PDF" at bounding box center [276, 230] width 35 height 7
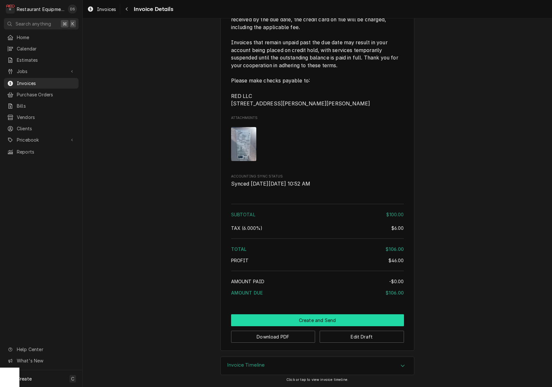
click at [308, 319] on button "Create and Send" at bounding box center [317, 320] width 173 height 12
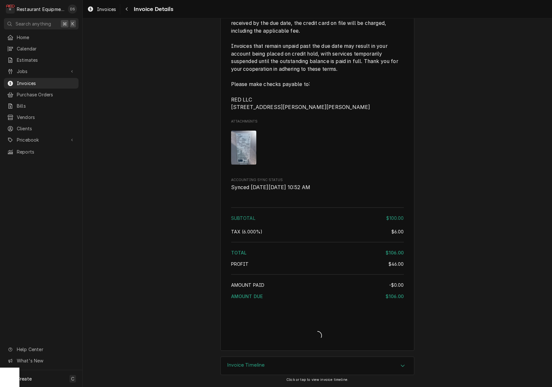
scroll to position [869, 0]
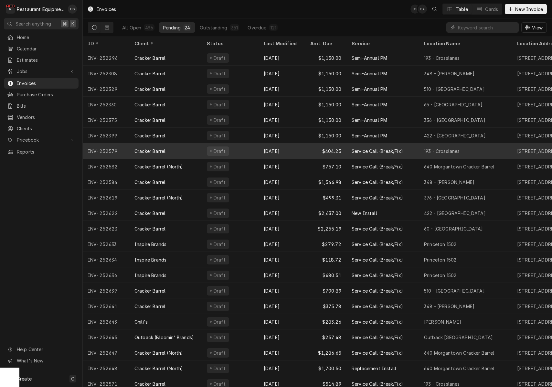
click at [192, 152] on div "Cracker Barrel" at bounding box center [165, 151] width 72 height 16
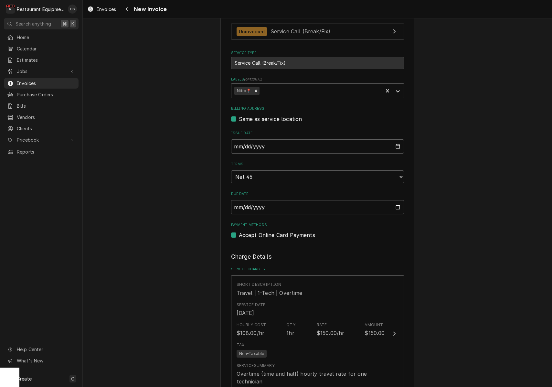
scroll to position [157, 0]
click at [265, 148] on input "[DATE]" at bounding box center [317, 146] width 173 height 14
type input "[DATE]"
drag, startPoint x: 465, startPoint y: 206, endPoint x: 460, endPoint y: 207, distance: 4.6
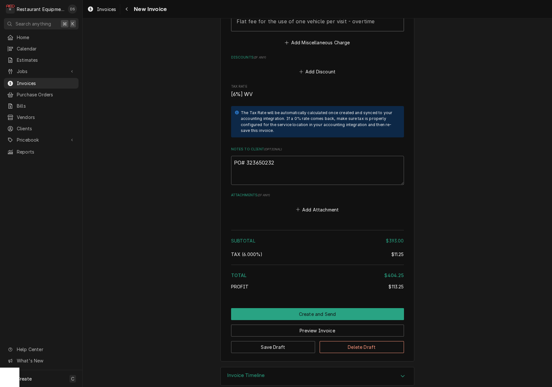
scroll to position [1022, 0]
drag, startPoint x: 280, startPoint y: 154, endPoint x: 253, endPoint y: 154, distance: 27.5
click at [246, 156] on textarea "PO# 323650232" at bounding box center [317, 170] width 173 height 29
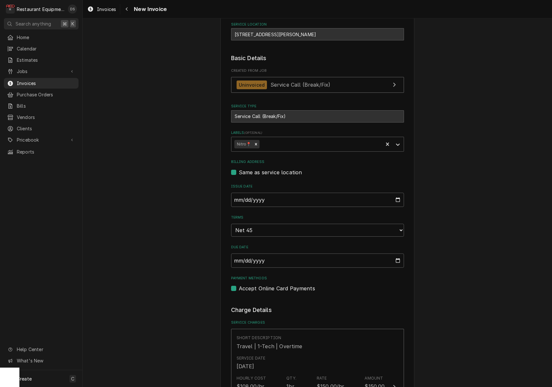
scroll to position [55, 0]
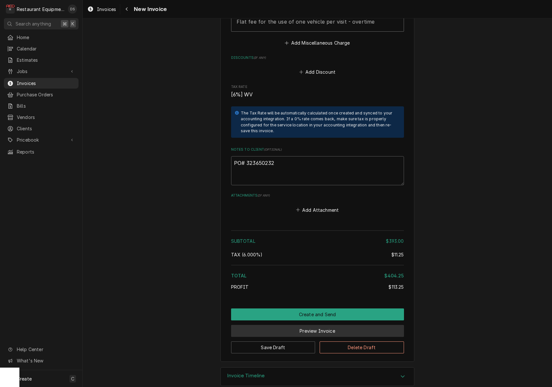
click at [324, 325] on button "Preview Invoice" at bounding box center [317, 331] width 173 height 12
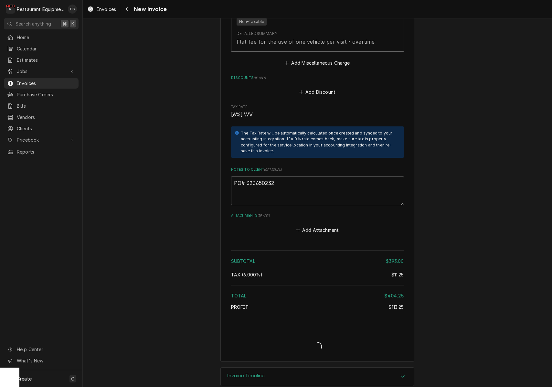
type textarea "x"
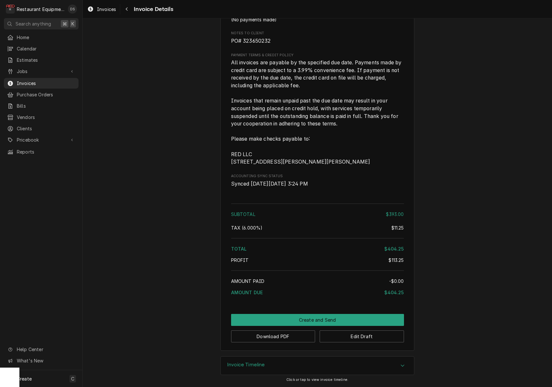
scroll to position [956, 0]
click at [284, 339] on button "Download PDF" at bounding box center [273, 337] width 84 height 12
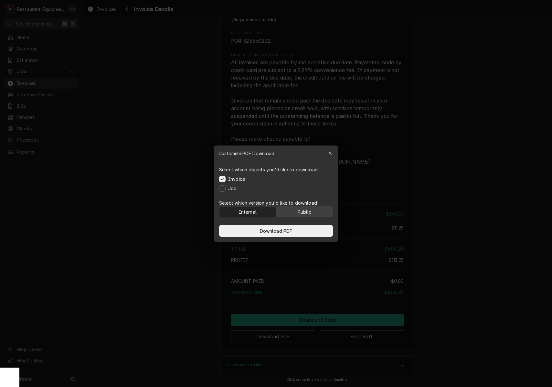
click at [309, 209] on div "Public" at bounding box center [305, 211] width 14 height 7
click at [301, 229] on button "Download PDF" at bounding box center [276, 231] width 114 height 12
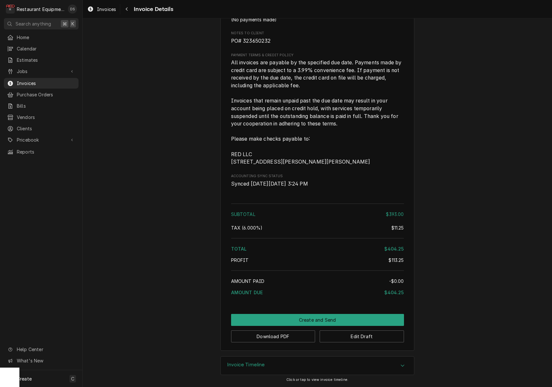
click at [313, 318] on button "Create and Send" at bounding box center [317, 320] width 173 height 12
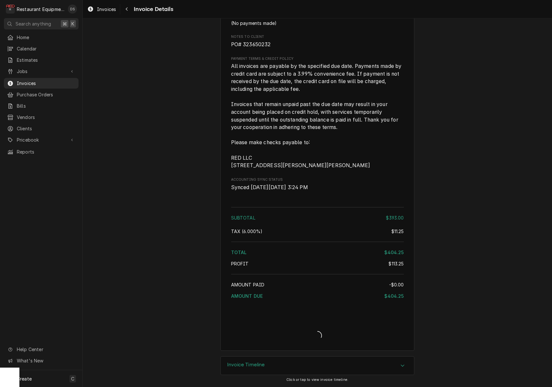
scroll to position [952, 0]
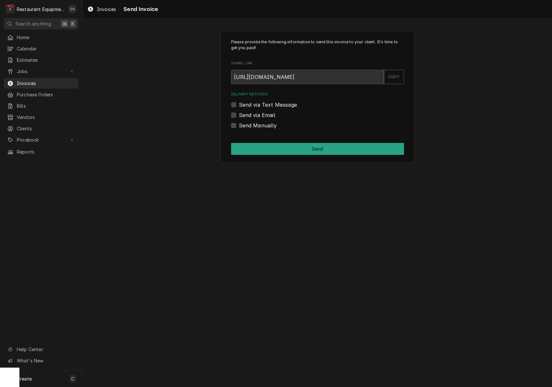
click at [239, 125] on label "Send Manually" at bounding box center [258, 126] width 38 height 8
click at [239, 125] on input "Send Manually" at bounding box center [325, 129] width 173 height 14
checkbox input "true"
click at [280, 141] on div "Please provide the following information to send this invoice to your client. I…" at bounding box center [318, 97] width 194 height 132
click at [282, 147] on button "Send" at bounding box center [317, 149] width 173 height 12
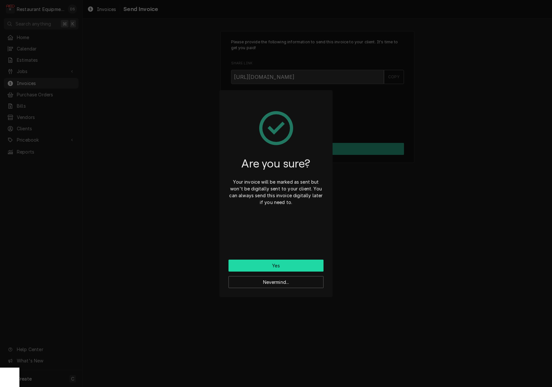
click at [283, 268] on button "Yes" at bounding box center [276, 266] width 95 height 12
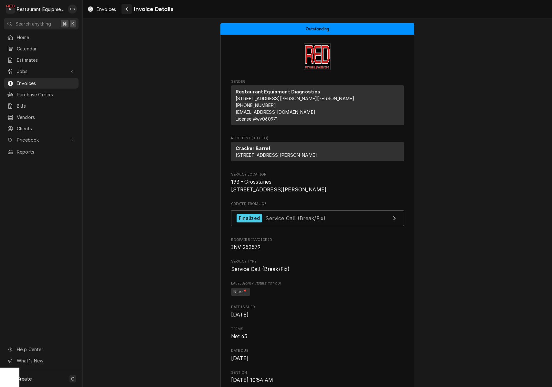
click at [128, 10] on div "Navigate back" at bounding box center [127, 9] width 6 height 6
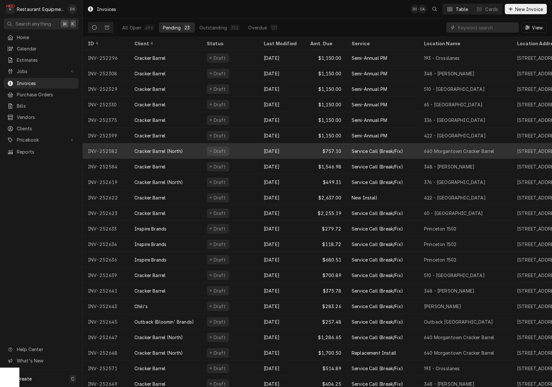
click at [296, 148] on div "Aug 29" at bounding box center [282, 151] width 47 height 16
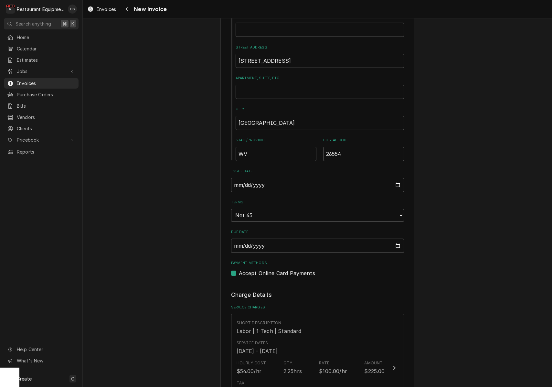
scroll to position [306, 0]
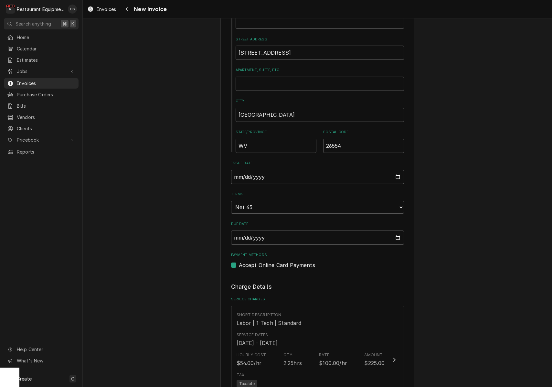
click at [269, 173] on input "[DATE]" at bounding box center [317, 177] width 173 height 14
type input "[DATE]"
drag, startPoint x: 507, startPoint y: 225, endPoint x: 491, endPoint y: 225, distance: 15.9
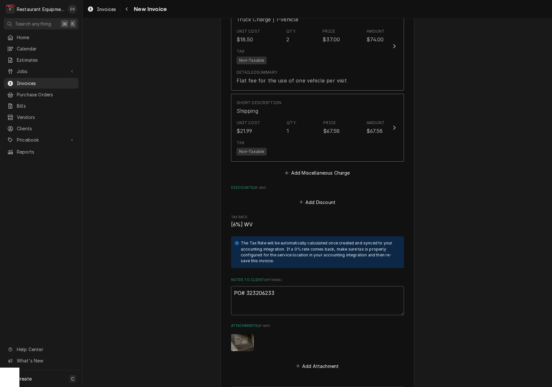
scroll to position [1568, 0]
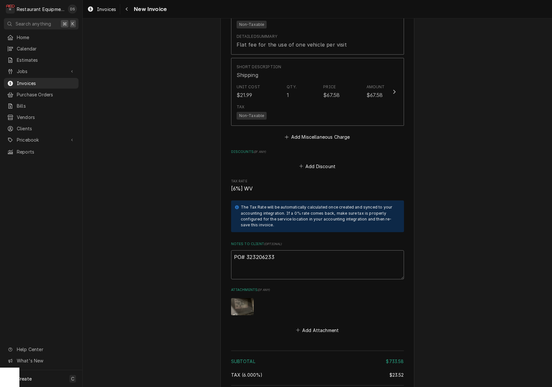
drag, startPoint x: 276, startPoint y: 238, endPoint x: 254, endPoint y: 237, distance: 22.7
click at [246, 250] on textarea "PO# 323206233" at bounding box center [317, 264] width 173 height 29
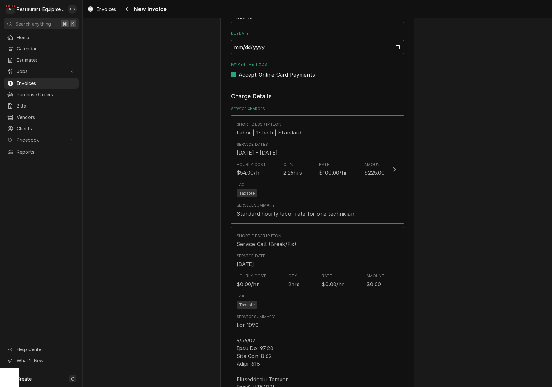
scroll to position [486, 0]
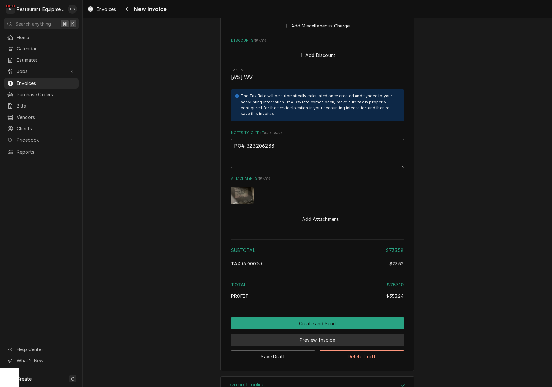
click at [322, 334] on button "Preview Invoice" at bounding box center [317, 340] width 173 height 12
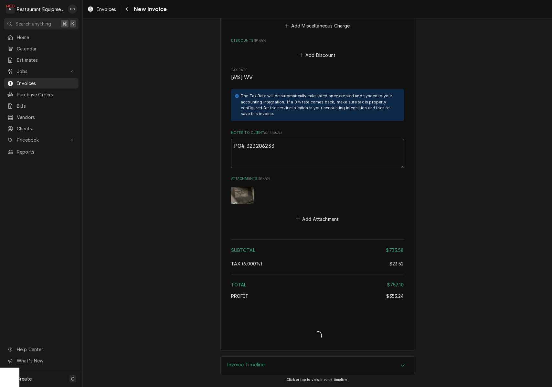
scroll to position [1659, 0]
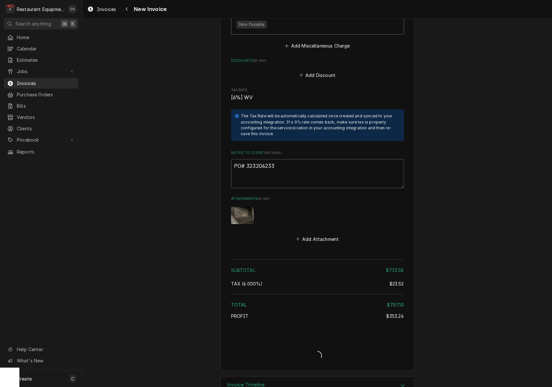
click at [322, 338] on div "Invoice Create/Update" at bounding box center [317, 350] width 173 height 25
type textarea "x"
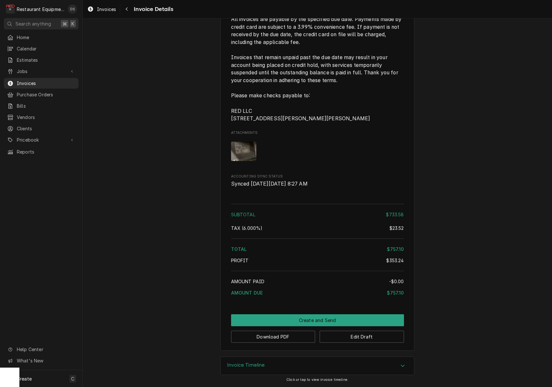
scroll to position [1385, 0]
click at [375, 337] on button "Edit Draft" at bounding box center [362, 337] width 84 height 12
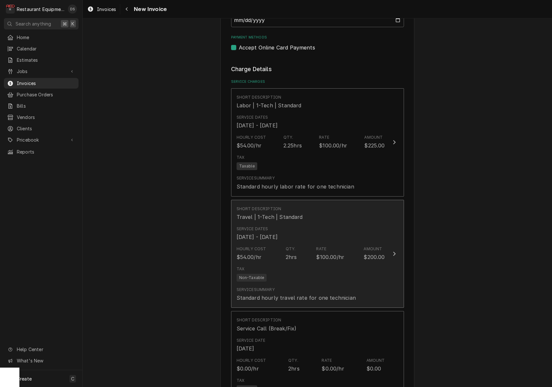
click at [326, 224] on div "Service Dates [DATE] - [DATE]" at bounding box center [311, 234] width 148 height 20
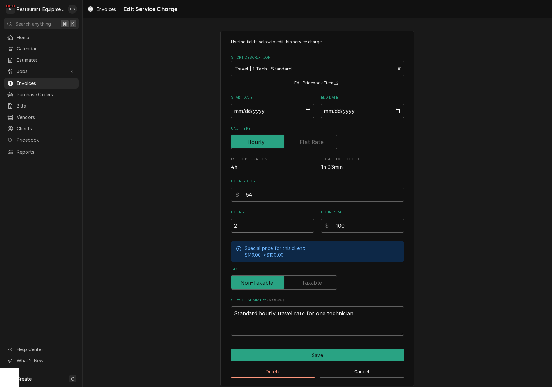
drag, startPoint x: 235, startPoint y: 226, endPoint x: 208, endPoint y: 226, distance: 27.2
click at [208, 226] on div "Use the fields below to edit this service charge Short Description Travel | 1-T…" at bounding box center [318, 208] width 470 height 366
type textarea "x"
type input "1"
click at [316, 350] on button "Save" at bounding box center [317, 355] width 173 height 12
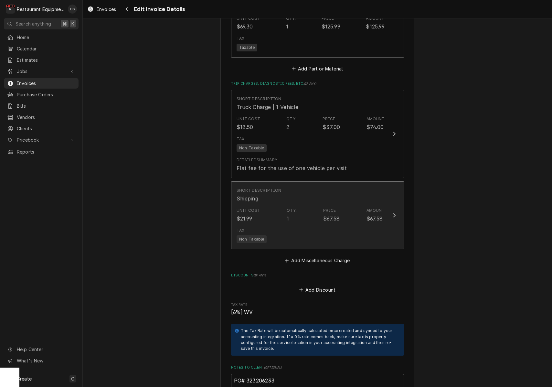
scroll to position [1449, 0]
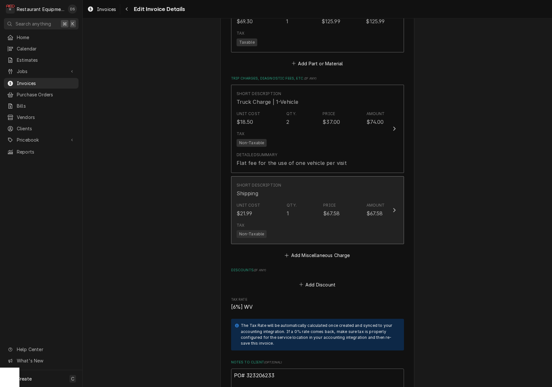
click at [311, 220] on div "Tax Non-Taxable" at bounding box center [311, 230] width 148 height 21
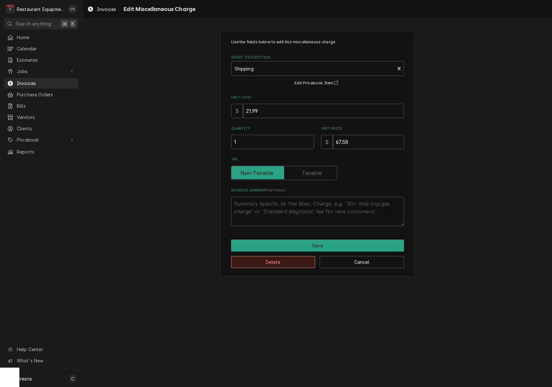
click at [282, 261] on button "Delete" at bounding box center [273, 262] width 84 height 12
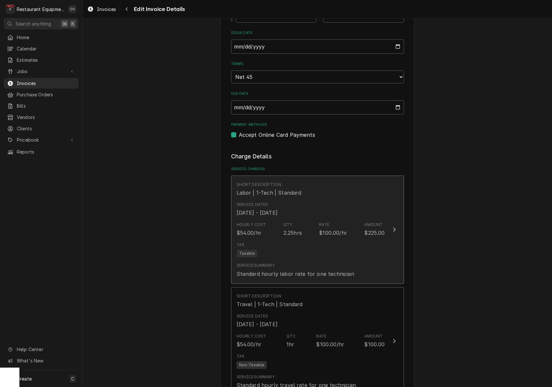
scroll to position [436, 0]
click at [328, 230] on div "$100.00/hr" at bounding box center [333, 234] width 28 height 8
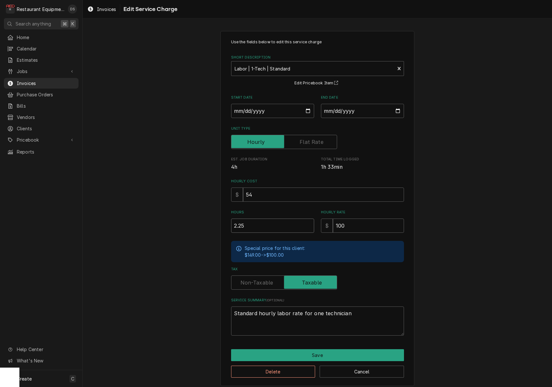
drag, startPoint x: 279, startPoint y: 221, endPoint x: 230, endPoint y: 221, distance: 49.5
click at [230, 221] on div "Use the fields below to edit this service charge Short Description Labor | 1-Te…" at bounding box center [318, 208] width 194 height 355
type textarea "x"
type input "1"
type textarea "x"
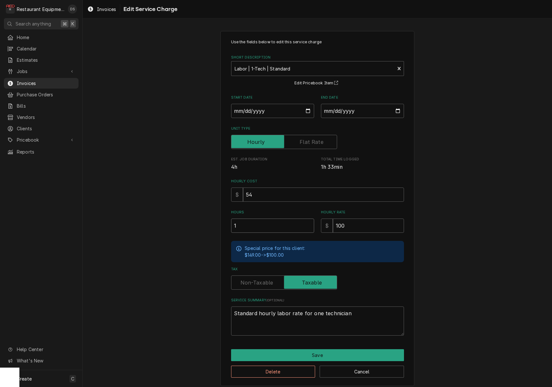
type input "1.7"
type textarea "x"
type input "1.75"
type textarea "x"
type input "1.7"
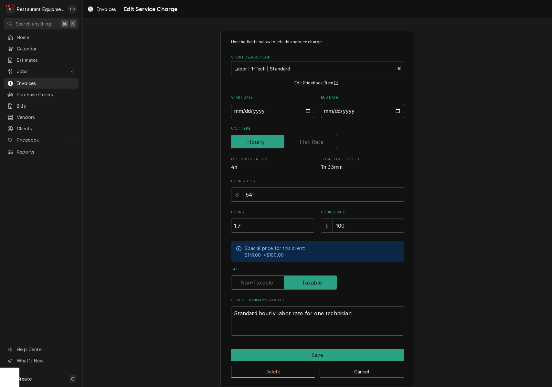
type textarea "x"
type input "1"
type textarea "x"
type input "1.5"
click at [330, 354] on button "Save" at bounding box center [317, 355] width 173 height 12
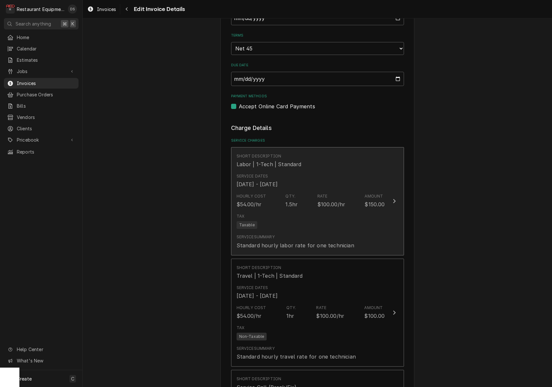
scroll to position [464, 0]
click at [323, 216] on div "Tax Taxable" at bounding box center [311, 222] width 148 height 21
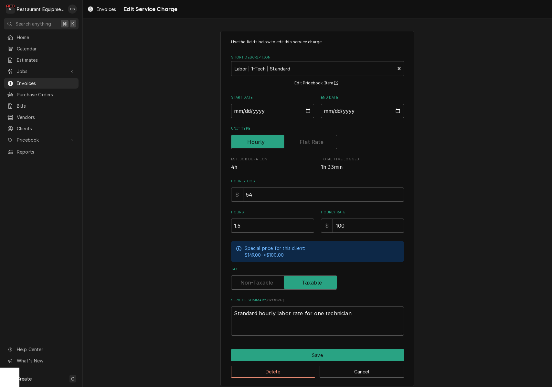
drag, startPoint x: 281, startPoint y: 223, endPoint x: 235, endPoint y: 222, distance: 45.3
click at [236, 223] on input "1.5" at bounding box center [272, 226] width 83 height 14
type textarea "x"
type input "11"
type textarea "x"
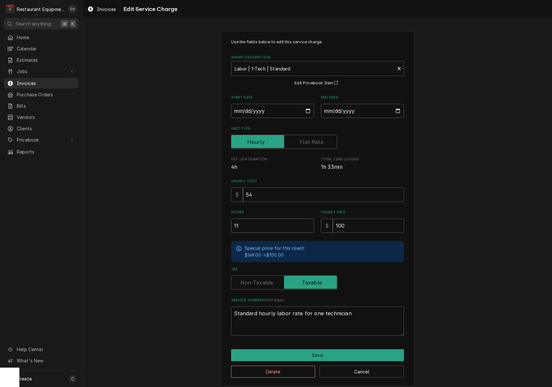
type input "11.2"
type textarea "x"
type input "11.25"
click at [341, 355] on button "Save" at bounding box center [317, 355] width 173 height 12
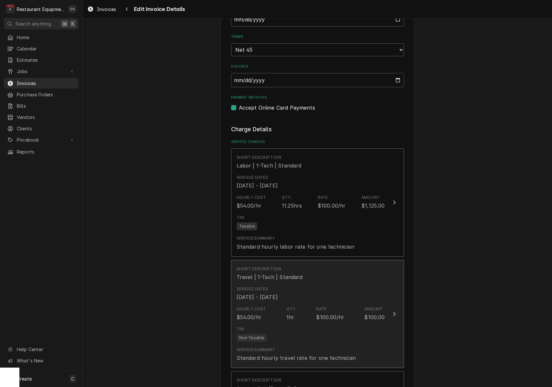
scroll to position [501, 0]
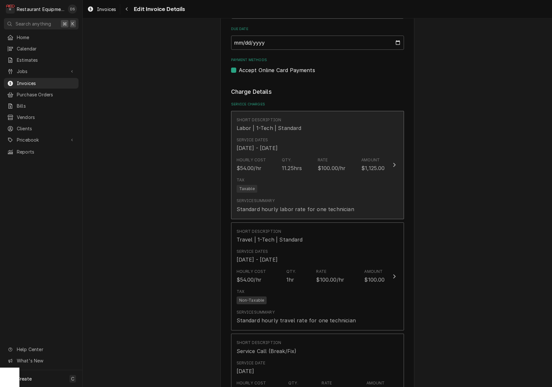
click at [326, 178] on div "Tax Taxable" at bounding box center [311, 185] width 148 height 21
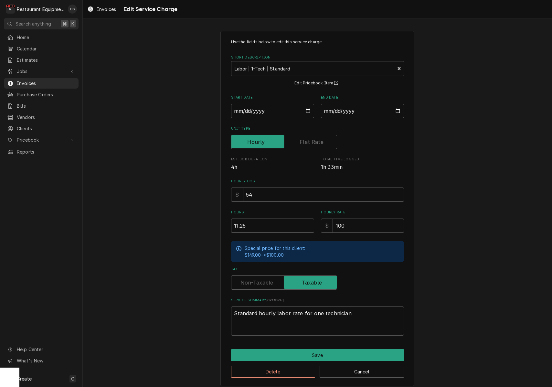
drag, startPoint x: 259, startPoint y: 226, endPoint x: 191, endPoint y: 225, distance: 67.3
click at [193, 225] on div "Use the fields below to edit this service charge Short Description Labor | 1-Te…" at bounding box center [318, 208] width 470 height 366
type textarea "x"
type input "1"
type textarea "x"
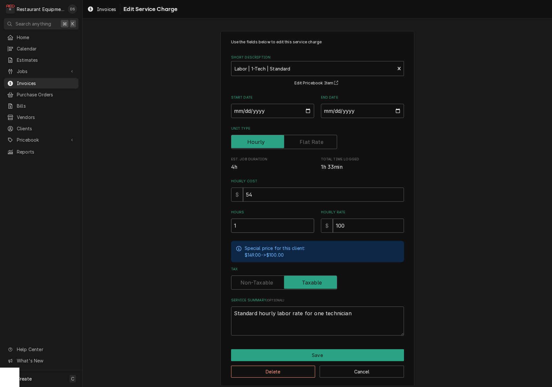
type input "1.2"
type textarea "x"
type input "1.25"
click at [326, 351] on button "Save" at bounding box center [317, 355] width 173 height 12
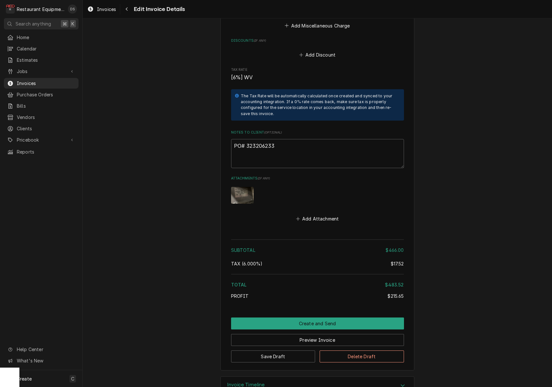
scroll to position [1608, 0]
click at [342, 334] on button "Preview Invoice" at bounding box center [317, 340] width 173 height 12
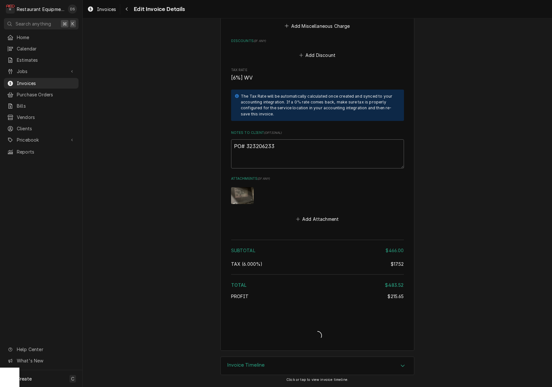
scroll to position [1588, 0]
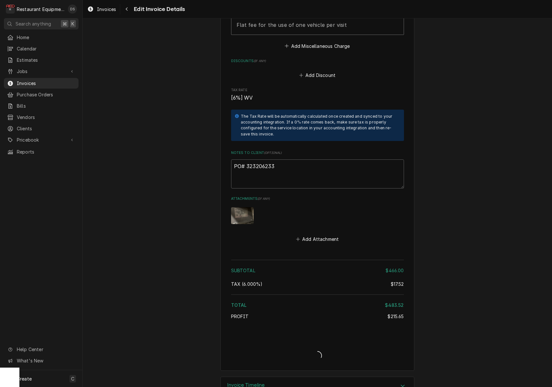
type textarea "x"
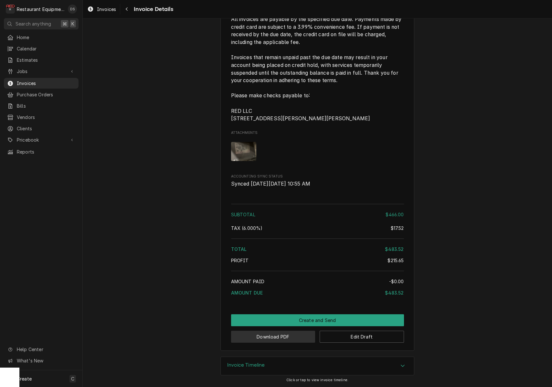
scroll to position [1324, 0]
click at [283, 337] on button "Download PDF" at bounding box center [273, 337] width 84 height 12
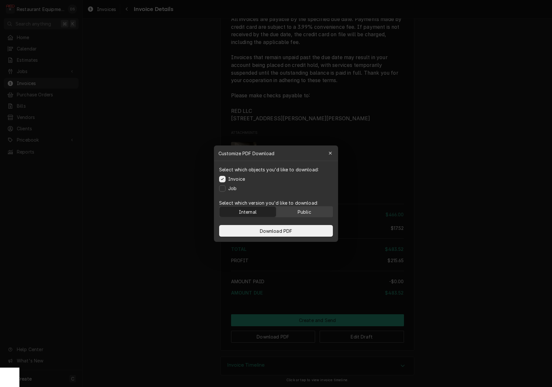
click at [306, 214] on div "Public" at bounding box center [305, 211] width 14 height 7
click at [311, 231] on button "Download PDF" at bounding box center [276, 231] width 114 height 12
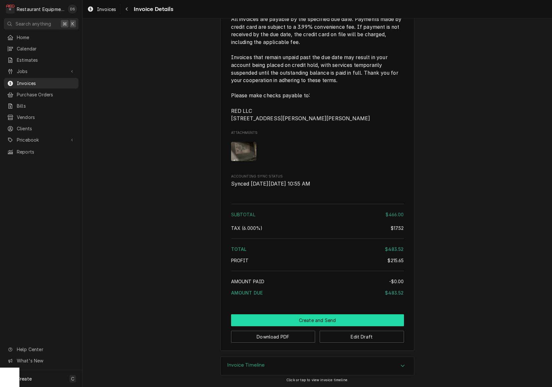
click at [319, 317] on button "Create and Send" at bounding box center [317, 320] width 173 height 12
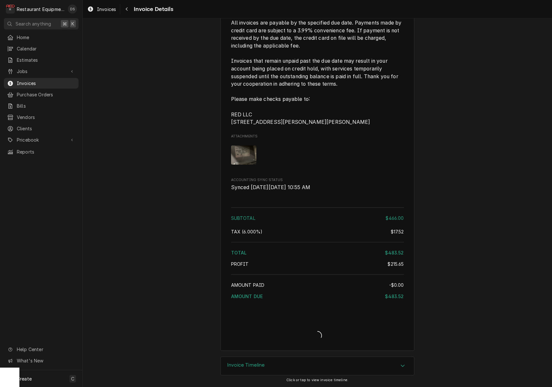
scroll to position [1320, 0]
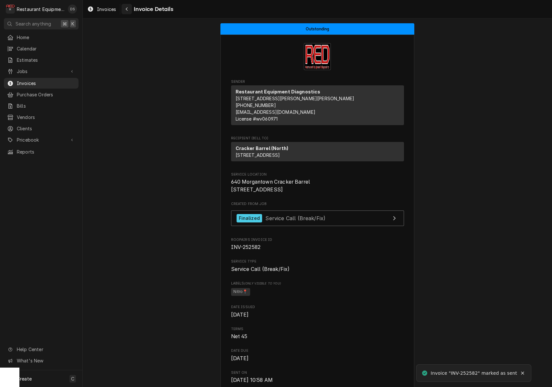
click at [125, 8] on div "Navigate back" at bounding box center [127, 9] width 6 height 6
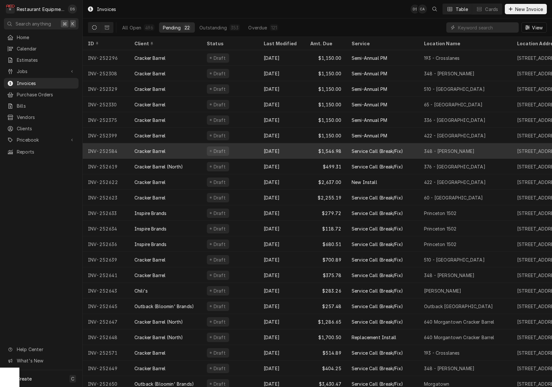
click at [231, 145] on div "Draft" at bounding box center [230, 151] width 57 height 16
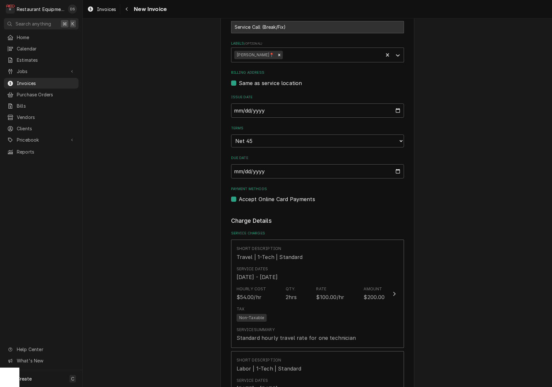
scroll to position [197, 0]
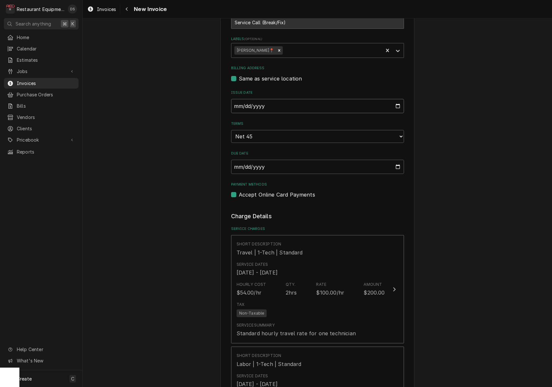
click at [266, 105] on input "2025-08-26" at bounding box center [317, 106] width 173 height 14
type input "2025-08-31"
drag, startPoint x: 500, startPoint y: 161, endPoint x: 424, endPoint y: 165, distance: 75.5
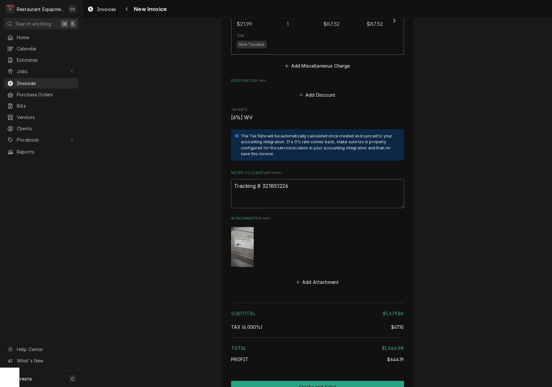
scroll to position [1737, 0]
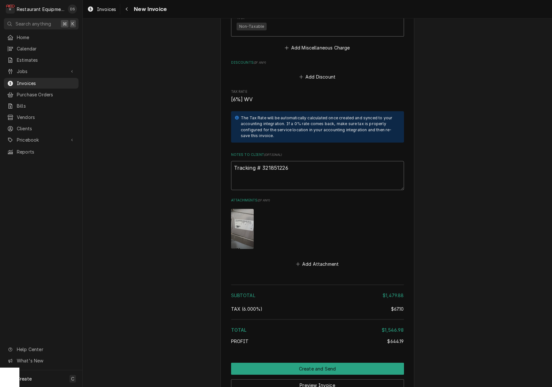
drag, startPoint x: 293, startPoint y: 151, endPoint x: 266, endPoint y: 150, distance: 27.2
click at [262, 161] on textarea "Tracking # 321851226" at bounding box center [317, 175] width 173 height 29
click at [321, 379] on button "Preview Invoice" at bounding box center [317, 385] width 173 height 12
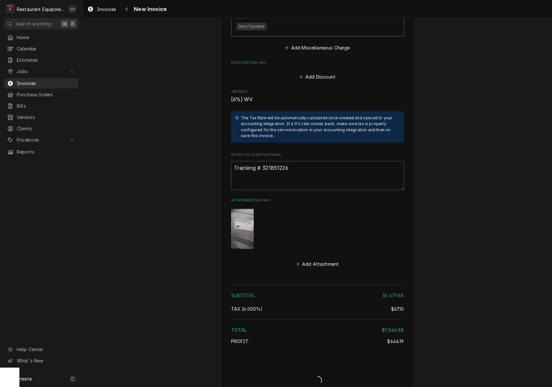
type textarea "x"
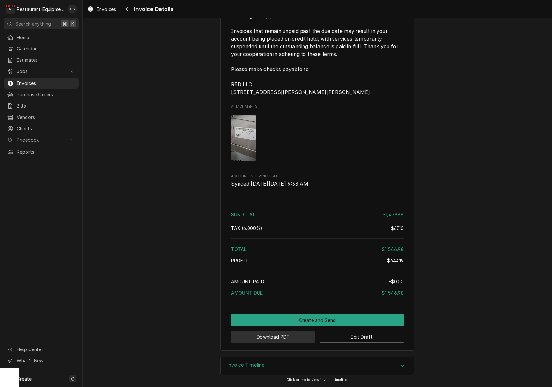
click at [276, 339] on button "Download PDF" at bounding box center [273, 337] width 84 height 12
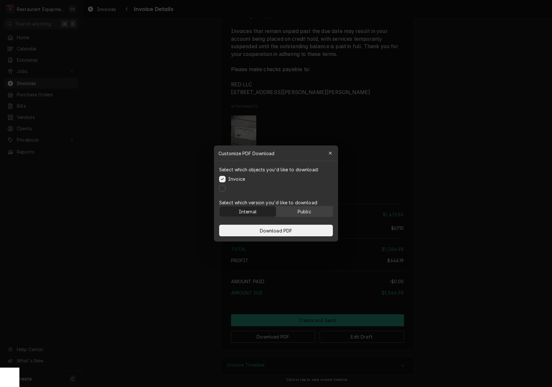
click at [312, 213] on button "Public" at bounding box center [305, 211] width 57 height 10
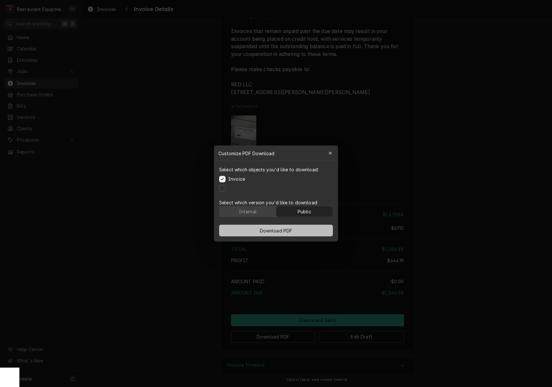
click at [304, 235] on button "Download PDF" at bounding box center [276, 231] width 114 height 12
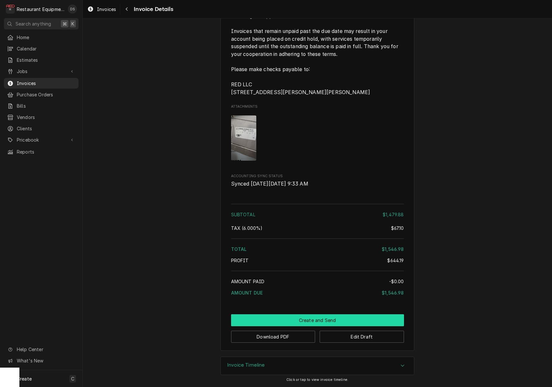
click at [320, 322] on button "Create and Send" at bounding box center [317, 320] width 173 height 12
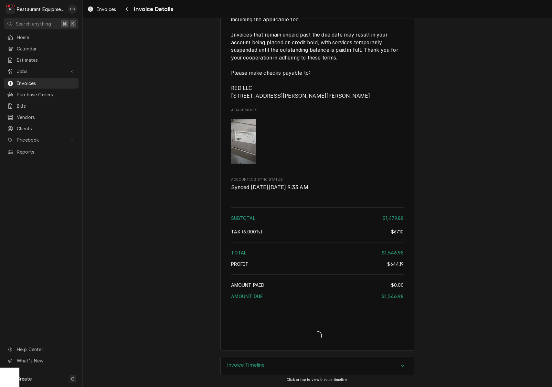
scroll to position [1613, 0]
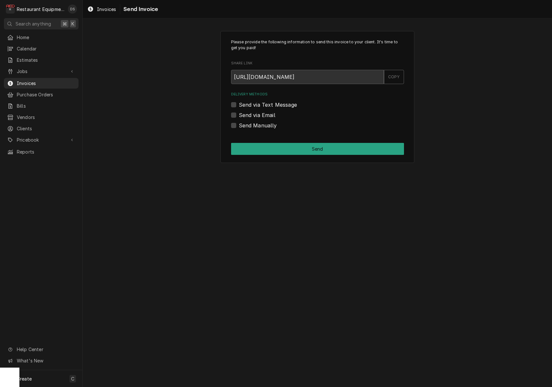
click at [239, 127] on label "Send Manually" at bounding box center [258, 126] width 38 height 8
click at [239, 127] on input "Send Manually" at bounding box center [325, 129] width 173 height 14
checkbox input "true"
click at [310, 147] on button "Send" at bounding box center [317, 149] width 173 height 12
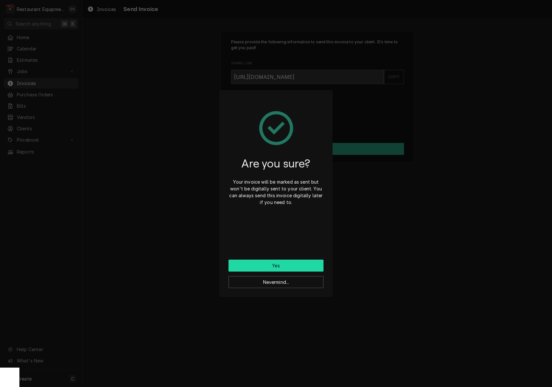
click at [295, 261] on button "Yes" at bounding box center [276, 266] width 95 height 12
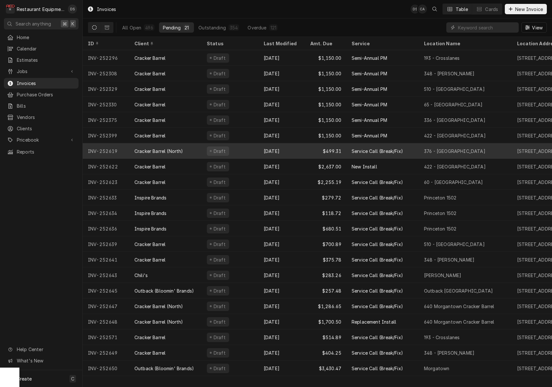
click at [249, 152] on div "Draft" at bounding box center [230, 151] width 57 height 16
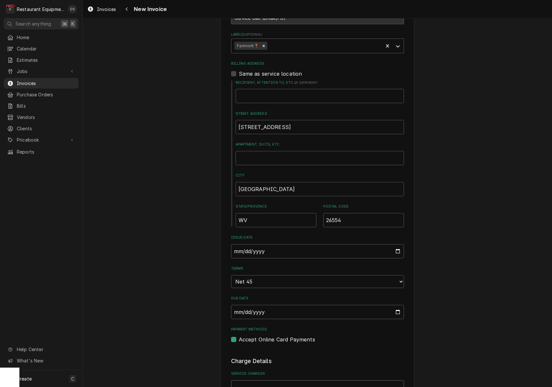
scroll to position [236, 0]
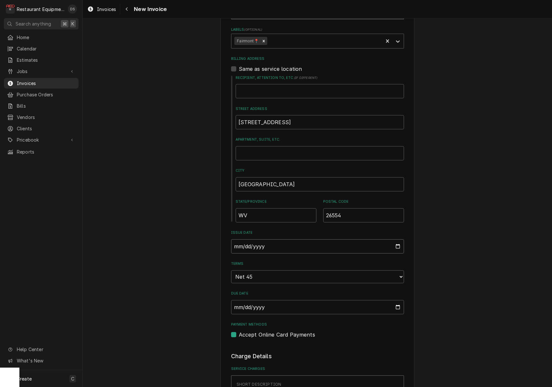
click at [249, 242] on input "[DATE]" at bounding box center [317, 246] width 173 height 14
type input "2025-08-31"
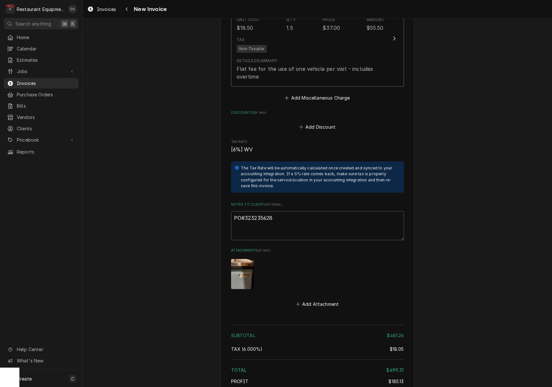
scroll to position [1641, 0]
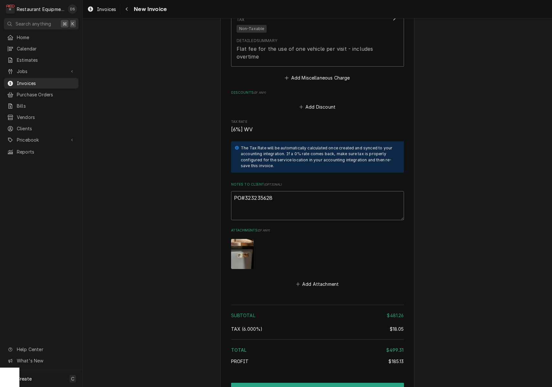
drag, startPoint x: 280, startPoint y: 180, endPoint x: 246, endPoint y: 180, distance: 34.3
click at [246, 191] on textarea "PO#323235628" at bounding box center [317, 205] width 173 height 29
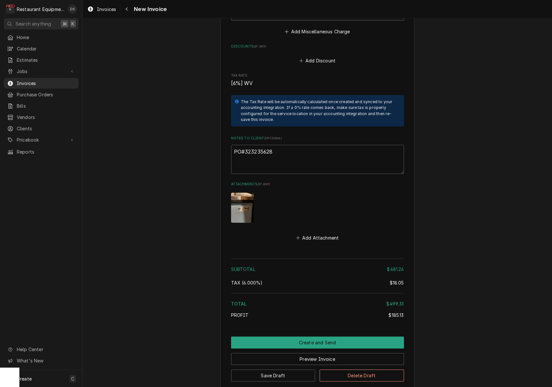
scroll to position [1705, 0]
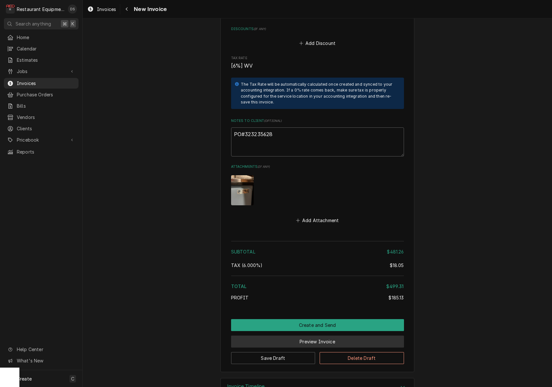
click at [329, 336] on button "Preview Invoice" at bounding box center [317, 342] width 173 height 12
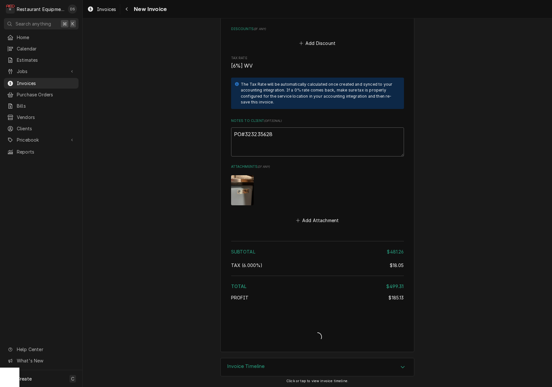
scroll to position [1686, 0]
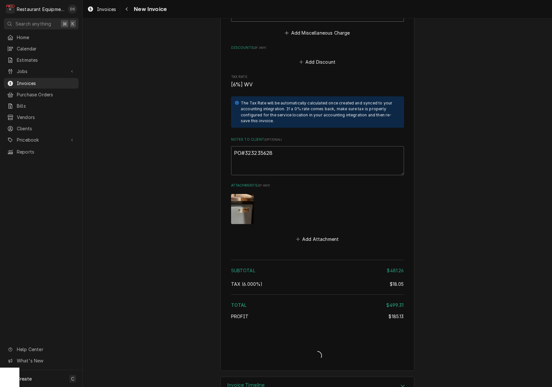
type textarea "x"
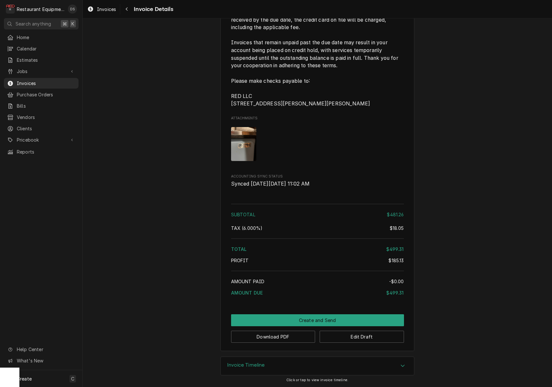
scroll to position [1398, 0]
click at [282, 338] on button "Download PDF" at bounding box center [273, 337] width 84 height 12
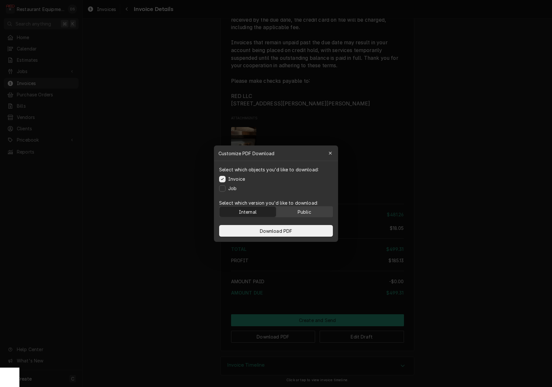
click at [302, 214] on div "Public" at bounding box center [305, 211] width 14 height 7
click at [298, 234] on button "Download PDF" at bounding box center [276, 231] width 114 height 12
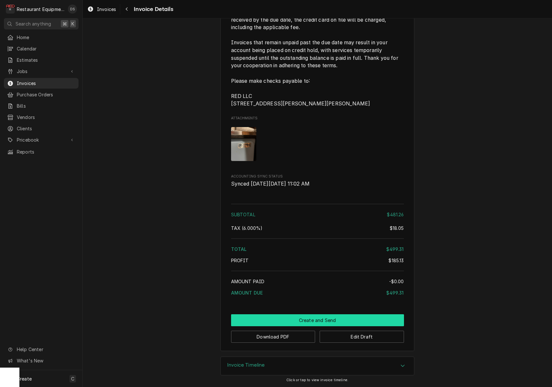
click at [346, 318] on button "Create and Send" at bounding box center [317, 320] width 173 height 12
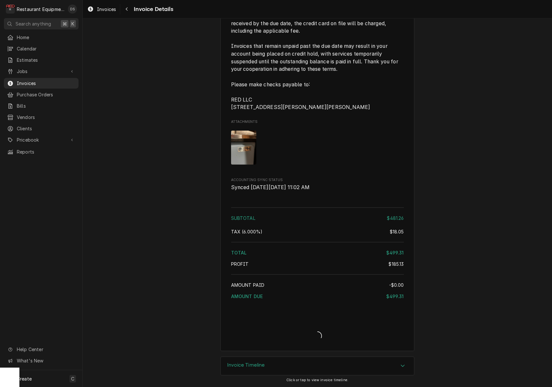
scroll to position [1394, 0]
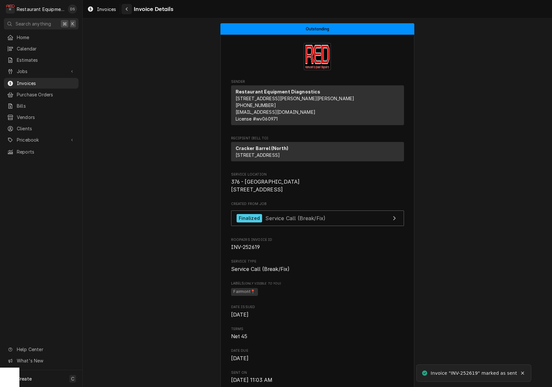
click at [126, 9] on icon "Navigate back" at bounding box center [127, 9] width 3 height 5
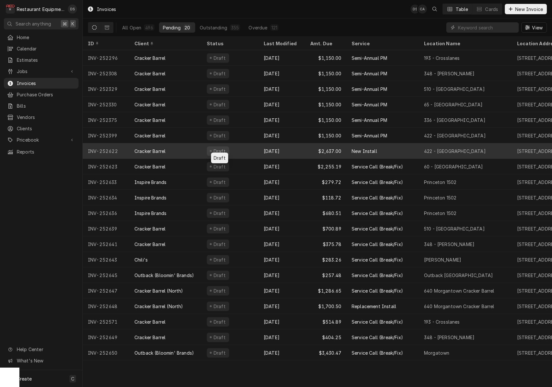
click at [223, 148] on div "Draft" at bounding box center [220, 151] width 14 height 7
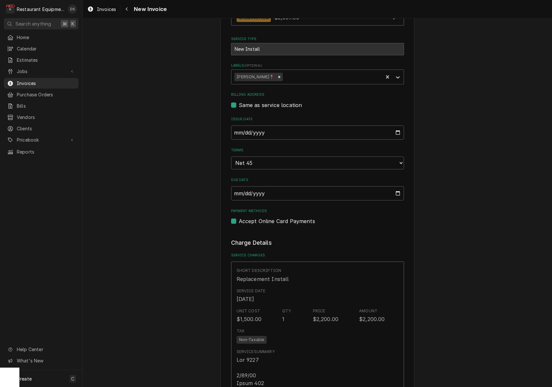
scroll to position [175, 0]
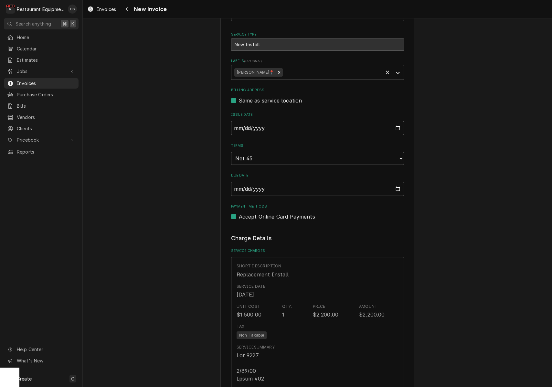
click at [265, 127] on input "2025-08-28" at bounding box center [317, 128] width 173 height 14
type input "2025-08-31"
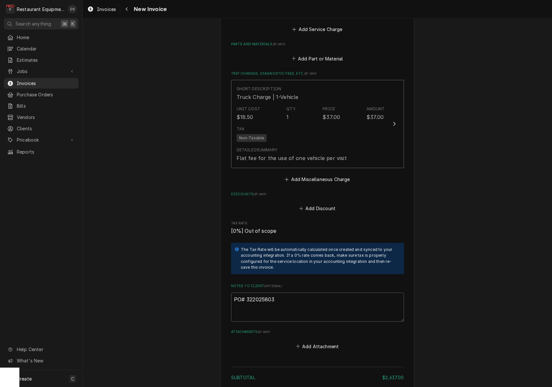
scroll to position [939, 0]
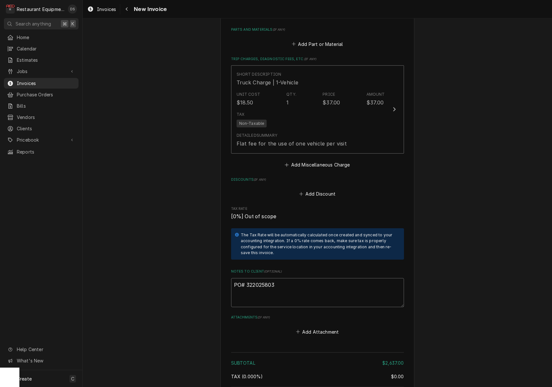
drag, startPoint x: 274, startPoint y: 268, endPoint x: 247, endPoint y: 268, distance: 27.2
click at [247, 278] on textarea "PO# 322025803" at bounding box center [317, 292] width 173 height 29
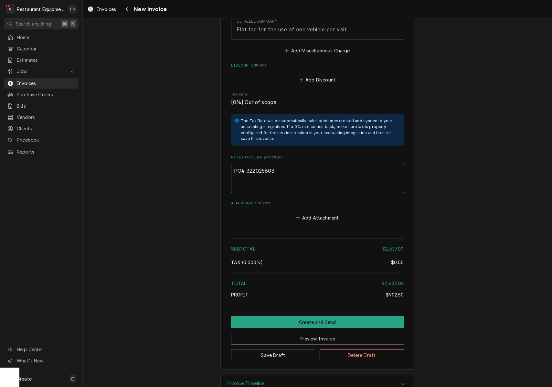
scroll to position [0, 0]
click at [325, 333] on button "Preview Invoice" at bounding box center [317, 339] width 173 height 12
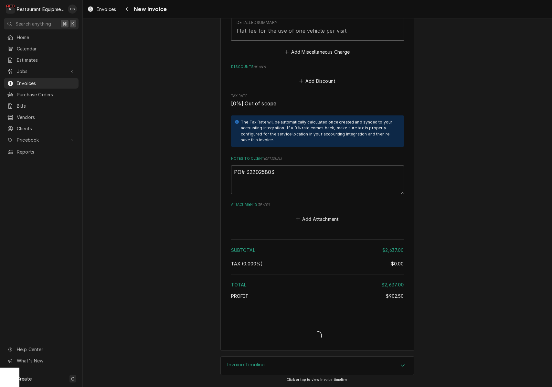
type textarea "x"
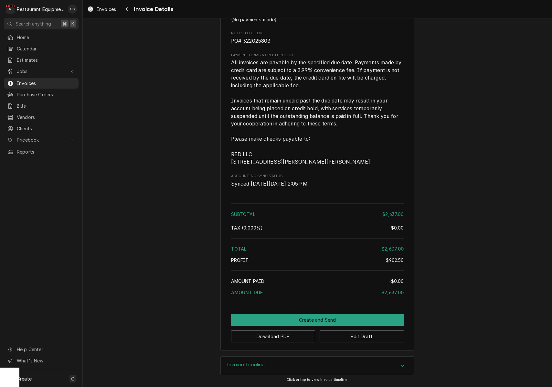
scroll to position [989, 0]
click at [291, 336] on button "Download PDF" at bounding box center [273, 337] width 84 height 12
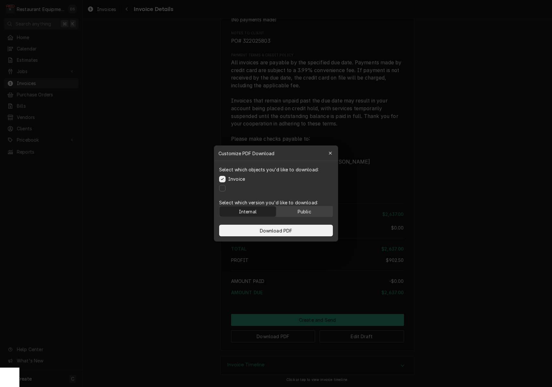
click at [318, 214] on button "Public" at bounding box center [305, 211] width 57 height 10
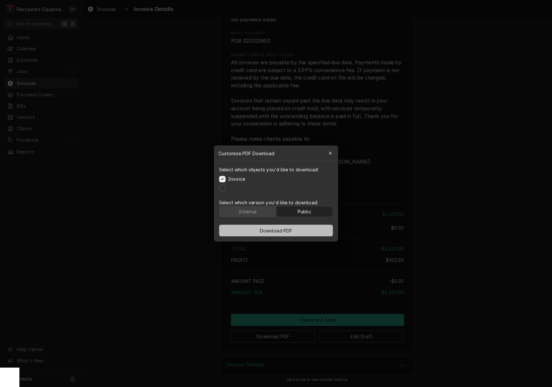
click at [307, 229] on button "Download PDF" at bounding box center [276, 231] width 114 height 12
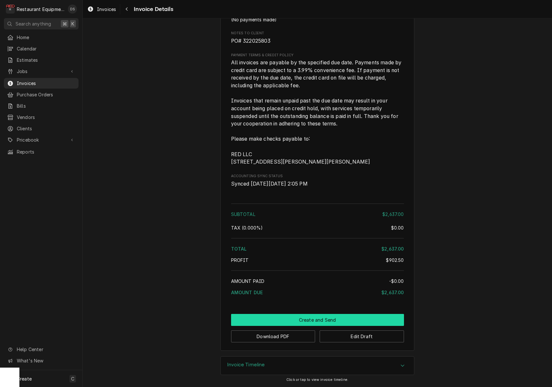
click at [317, 319] on button "Create and Send" at bounding box center [317, 320] width 173 height 12
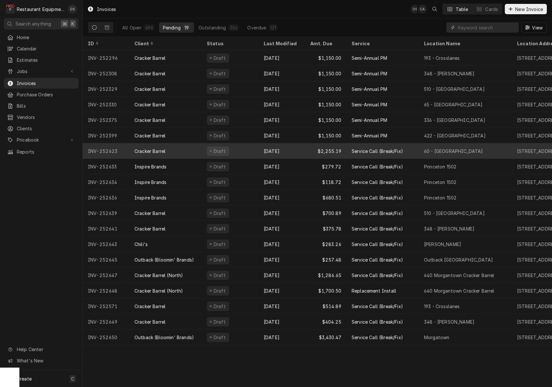
click at [200, 149] on div "Cracker Barrel" at bounding box center [165, 151] width 72 height 16
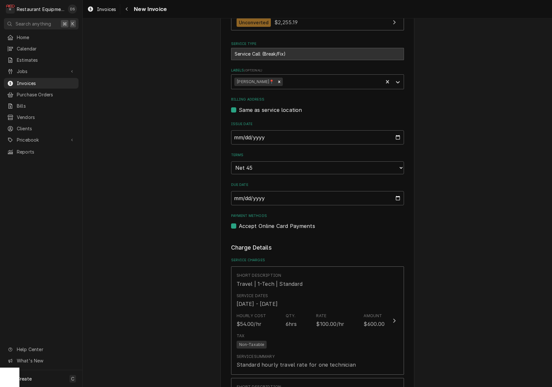
scroll to position [172, 0]
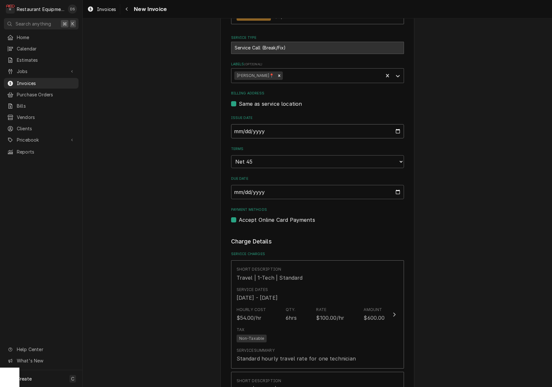
click at [279, 127] on input "2025-08-28" at bounding box center [317, 131] width 173 height 14
type input "2025-08-31"
drag, startPoint x: 469, startPoint y: 185, endPoint x: 446, endPoint y: 177, distance: 23.9
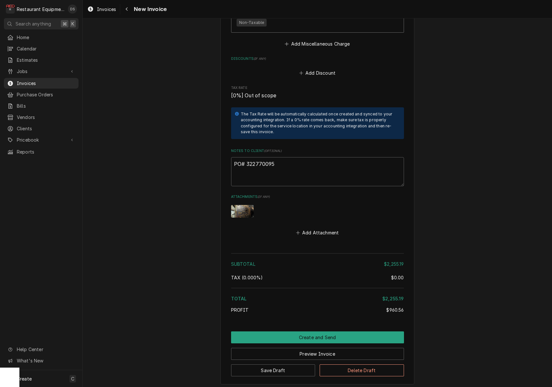
scroll to position [1745, 0]
drag, startPoint x: 277, startPoint y: 134, endPoint x: 252, endPoint y: 132, distance: 25.0
click at [247, 158] on textarea "PO# 322770095" at bounding box center [317, 172] width 173 height 29
click at [309, 348] on button "Preview Invoice" at bounding box center [317, 354] width 173 height 12
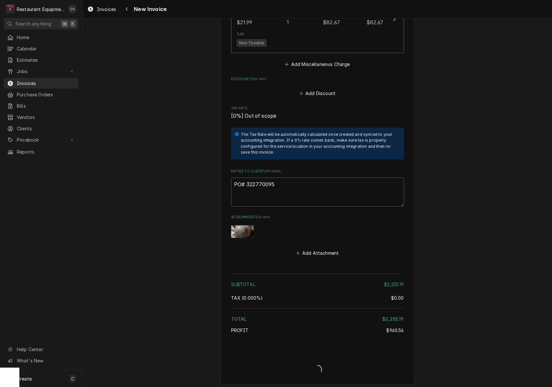
type textarea "x"
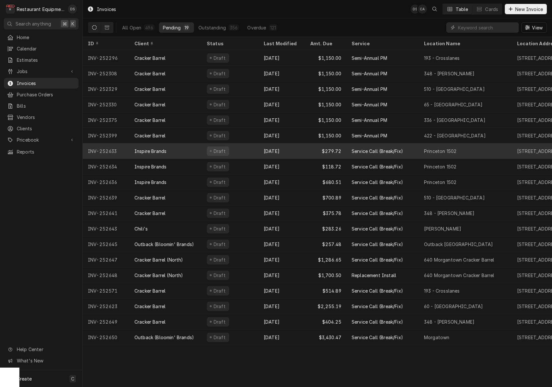
click at [239, 149] on div "Draft" at bounding box center [230, 151] width 57 height 16
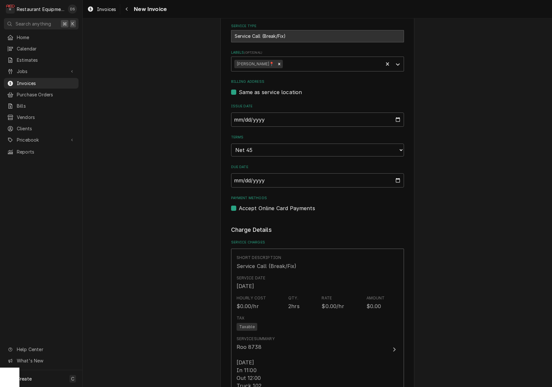
scroll to position [194, 0]
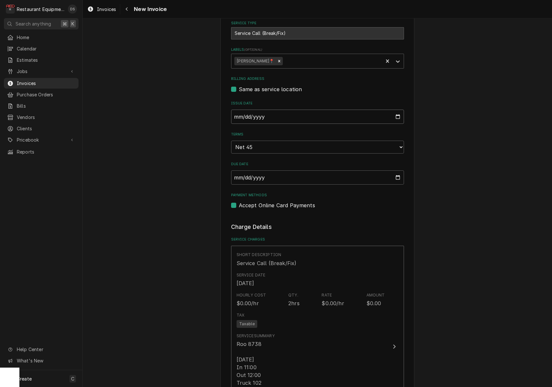
click at [275, 112] on input "2025-08-29" at bounding box center [317, 117] width 173 height 14
type input "2025-08-31"
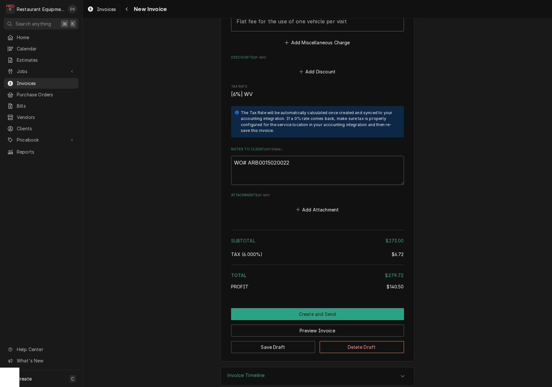
scroll to position [983, 0]
drag, startPoint x: 291, startPoint y: 154, endPoint x: 252, endPoint y: 153, distance: 39.5
click at [247, 156] on textarea "WO# ARB0015020022" at bounding box center [317, 170] width 173 height 29
click at [338, 325] on button "Preview Invoice" at bounding box center [317, 331] width 173 height 12
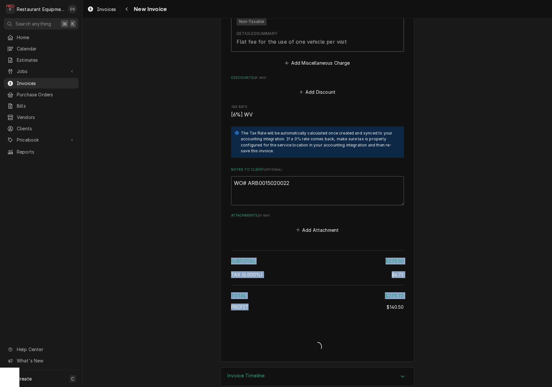
type textarea "x"
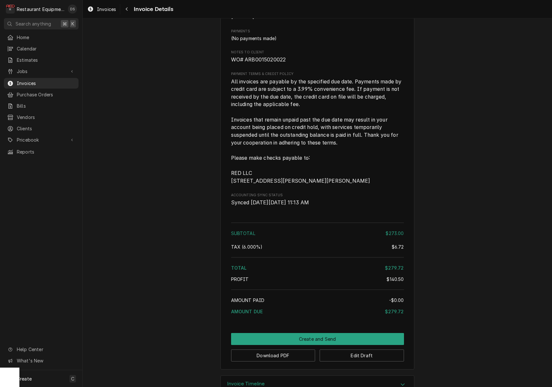
scroll to position [896, 0]
click at [311, 344] on button "Create and Send" at bounding box center [317, 339] width 173 height 12
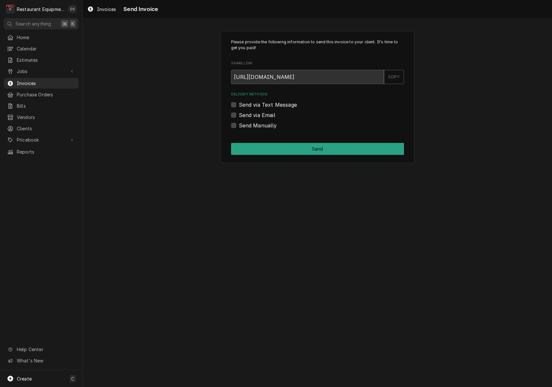
click at [239, 124] on label "Send Manually" at bounding box center [258, 126] width 38 height 8
click at [239, 124] on input "Send Manually" at bounding box center [325, 129] width 173 height 14
checkbox input "true"
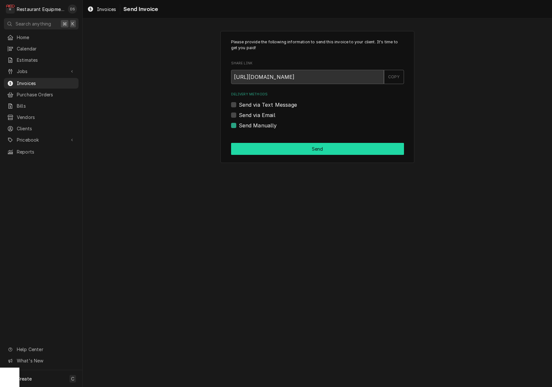
click at [287, 146] on button "Send" at bounding box center [317, 149] width 173 height 12
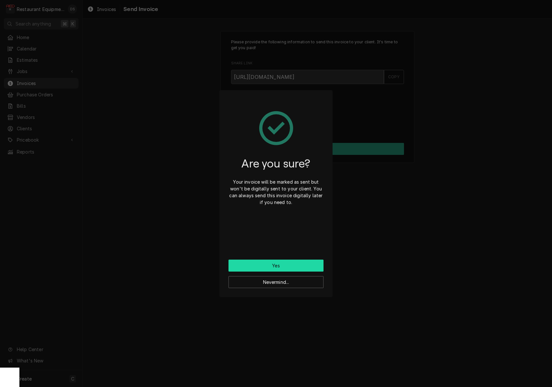
click at [286, 264] on button "Yes" at bounding box center [276, 266] width 95 height 12
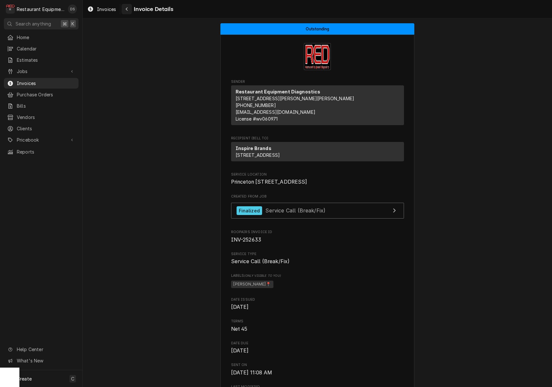
click at [127, 8] on icon "Navigate back" at bounding box center [127, 9] width 2 height 4
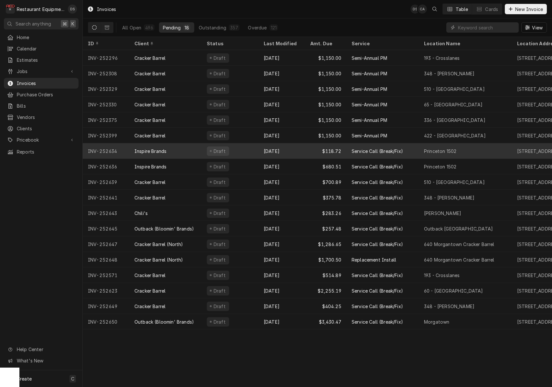
click at [239, 151] on div "Draft" at bounding box center [230, 151] width 57 height 16
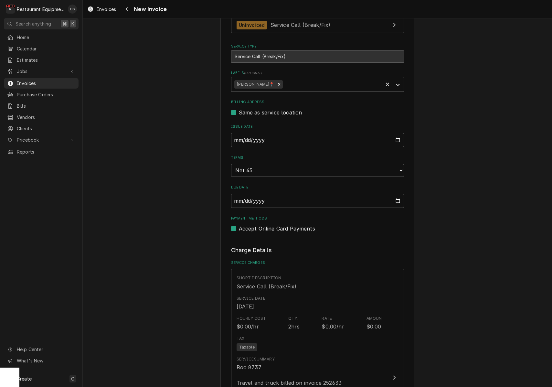
scroll to position [261, 0]
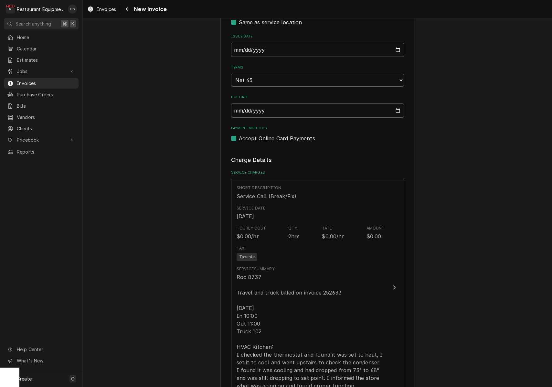
click at [243, 50] on input "2025-08-29" at bounding box center [317, 50] width 173 height 14
type input "2025-08-31"
drag, startPoint x: 449, startPoint y: 119, endPoint x: 420, endPoint y: 141, distance: 37.1
click at [449, 119] on div "Please provide the following information to create your invoice: Client Details…" at bounding box center [318, 333] width 470 height 1138
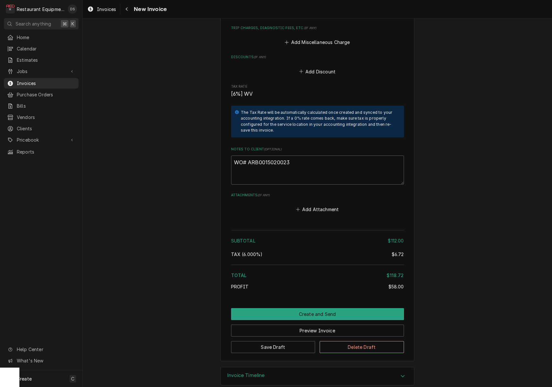
scroll to position [796, 0]
drag, startPoint x: 290, startPoint y: 152, endPoint x: 249, endPoint y: 153, distance: 40.8
click at [247, 156] on textarea "WO# ARB0015020023" at bounding box center [317, 170] width 173 height 29
click at [300, 325] on button "Preview Invoice" at bounding box center [317, 331] width 173 height 12
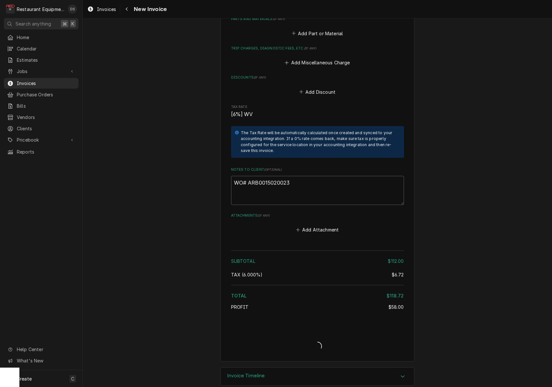
type textarea "x"
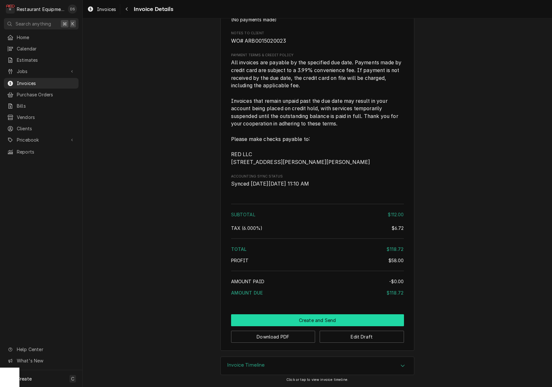
click at [343, 317] on button "Create and Send" at bounding box center [317, 320] width 173 height 12
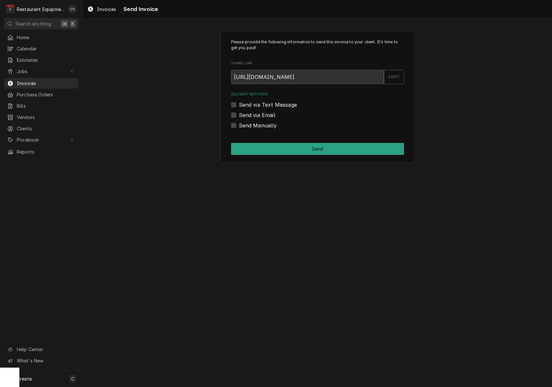
click at [239, 124] on label "Send Manually" at bounding box center [258, 126] width 38 height 8
click at [239, 124] on input "Send Manually" at bounding box center [325, 129] width 173 height 14
checkbox input "true"
click at [288, 147] on button "Send" at bounding box center [317, 149] width 173 height 12
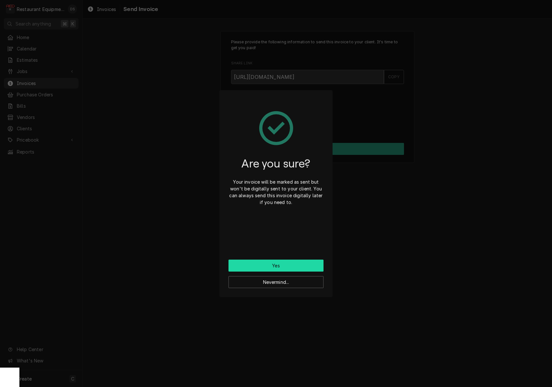
click at [299, 267] on button "Yes" at bounding box center [276, 266] width 95 height 12
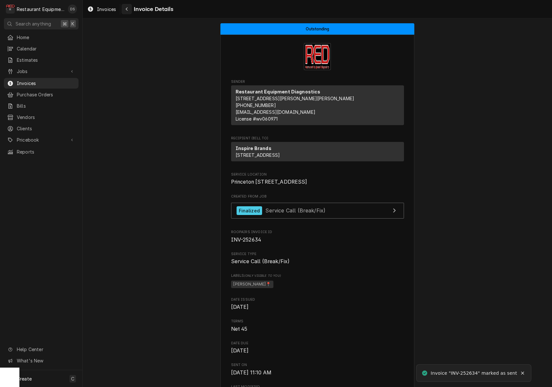
click at [125, 9] on div "Navigate back" at bounding box center [127, 9] width 6 height 6
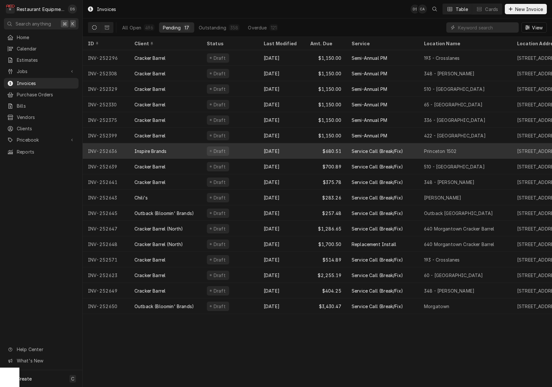
click at [249, 149] on div "Draft" at bounding box center [230, 151] width 57 height 16
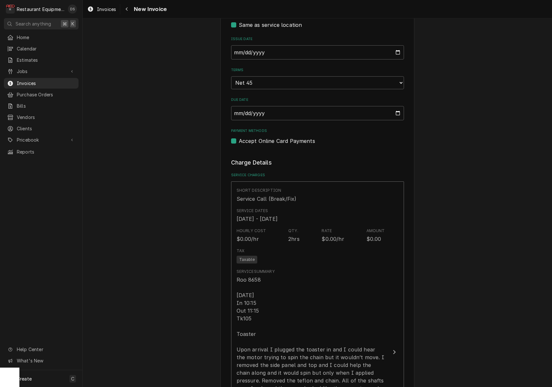
scroll to position [255, 0]
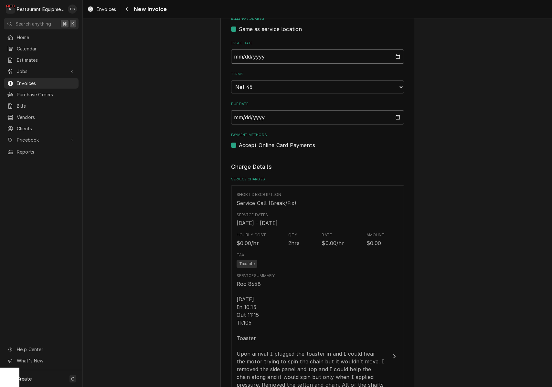
click at [264, 54] on input "2025-08-29" at bounding box center [317, 56] width 173 height 14
type input "2025-08-31"
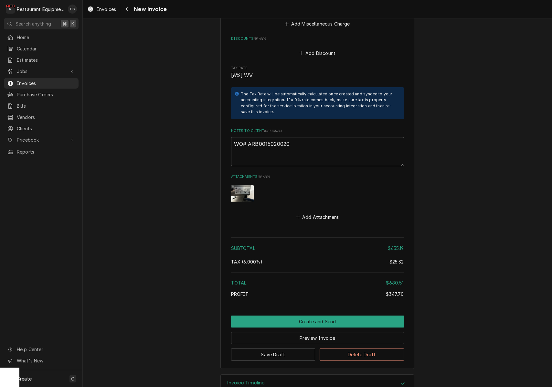
scroll to position [1304, 0]
drag, startPoint x: 296, startPoint y: 126, endPoint x: 250, endPoint y: 127, distance: 46.3
click at [249, 138] on textarea "WO# ARB0015020020" at bounding box center [317, 152] width 173 height 29
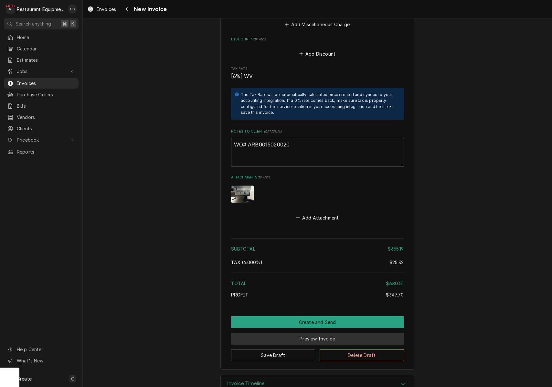
click at [324, 333] on button "Preview Invoice" at bounding box center [317, 339] width 173 height 12
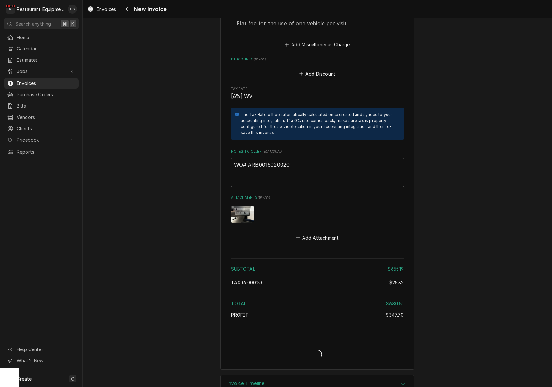
type textarea "x"
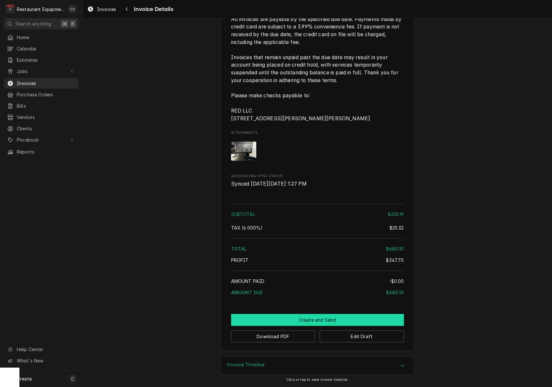
click at [304, 324] on button "Create and Send" at bounding box center [317, 320] width 173 height 12
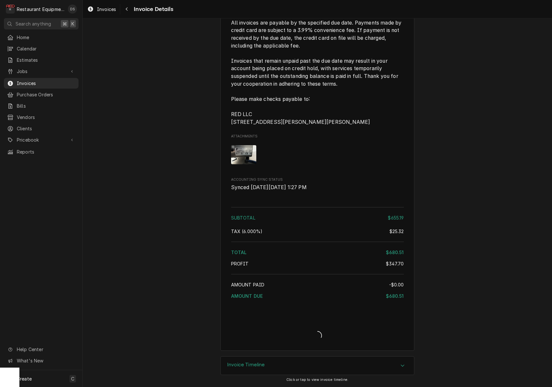
scroll to position [1210, 0]
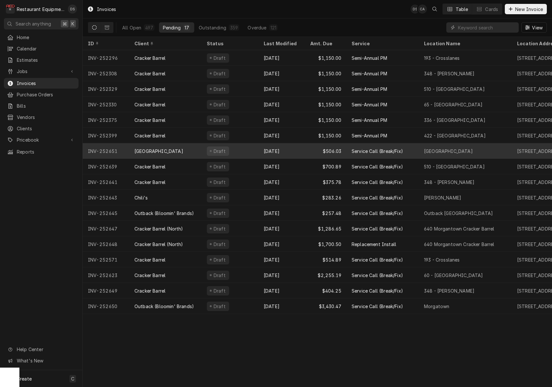
click at [235, 149] on div "Draft" at bounding box center [230, 151] width 57 height 16
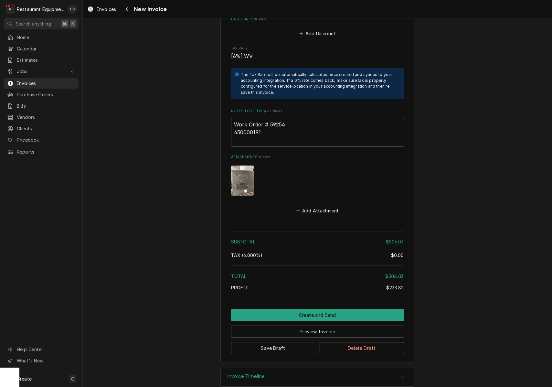
scroll to position [1312, 0]
click at [309, 310] on button "Create and Send" at bounding box center [317, 316] width 173 height 12
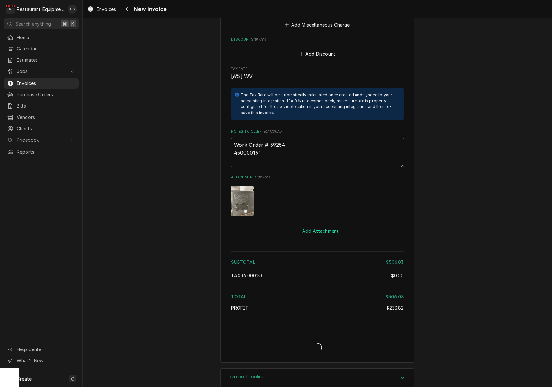
type textarea "x"
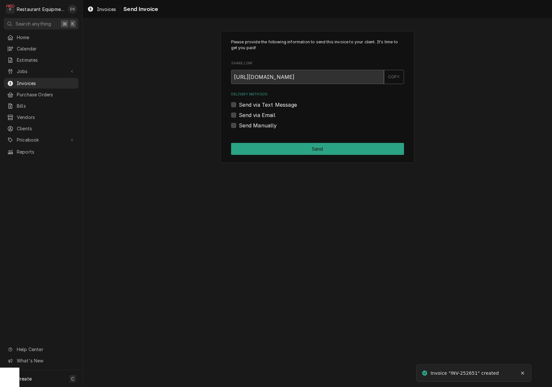
click at [239, 113] on label "Send via Email" at bounding box center [257, 115] width 37 height 8
click at [239, 113] on input "Send via Email" at bounding box center [325, 118] width 173 height 14
checkbox input "true"
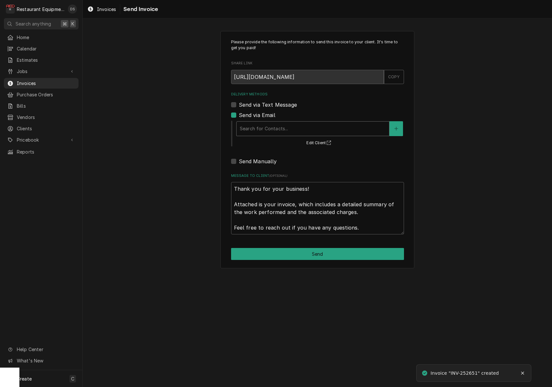
click at [276, 132] on div "Delivery Methods" at bounding box center [313, 129] width 146 height 12
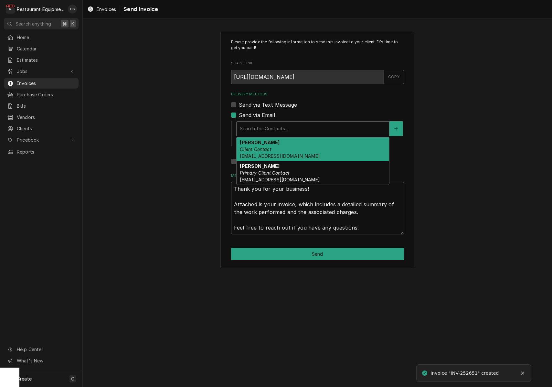
drag, startPoint x: 275, startPoint y: 141, endPoint x: 291, endPoint y: 137, distance: 16.9
click at [277, 140] on div "Darlene McNeal Client Contact smcneel@k12.wv.us" at bounding box center [313, 149] width 153 height 24
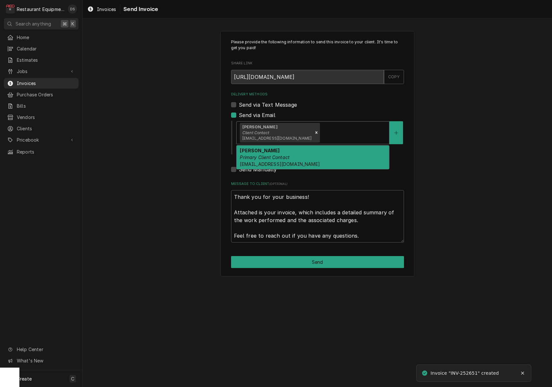
click at [322, 130] on div "Delivery Methods" at bounding box center [354, 133] width 65 height 12
click at [310, 149] on div "Malati Reeve Primary Client Contact mreeve@k12.wv.us" at bounding box center [313, 158] width 153 height 24
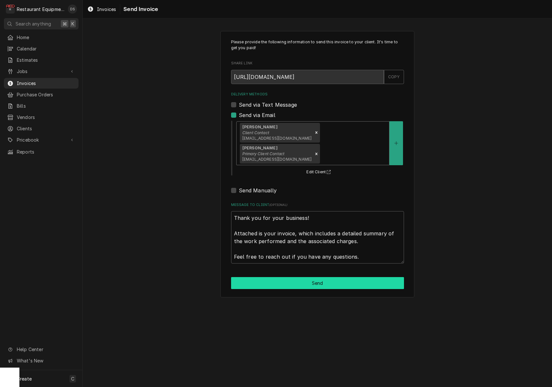
click at [318, 277] on button "Send" at bounding box center [317, 283] width 173 height 12
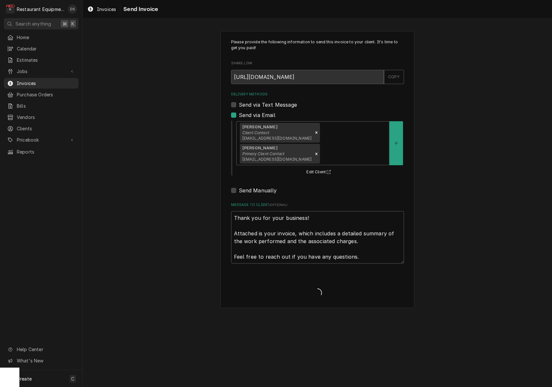
type textarea "x"
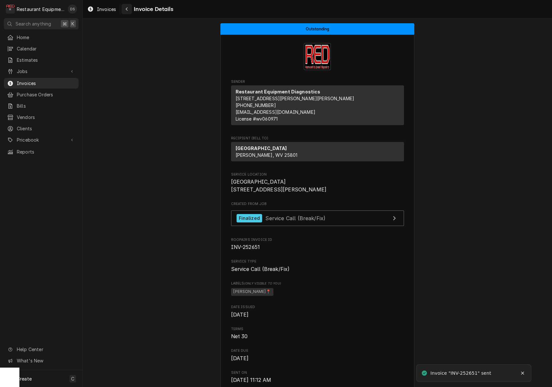
click at [125, 10] on div "Navigate back" at bounding box center [127, 9] width 6 height 6
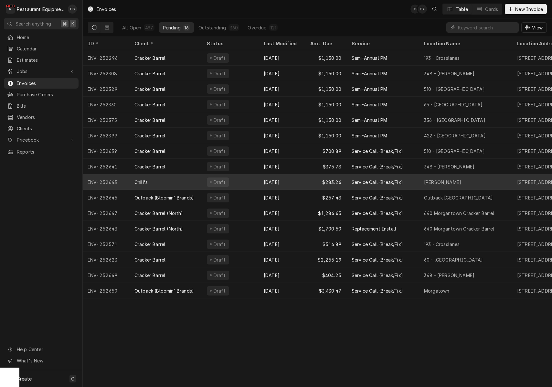
click at [191, 180] on div "Chili's" at bounding box center [165, 182] width 72 height 16
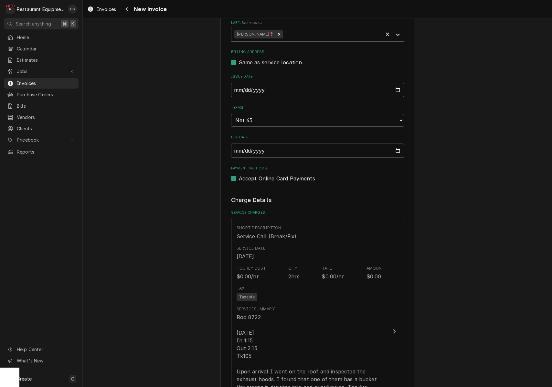
scroll to position [185, 0]
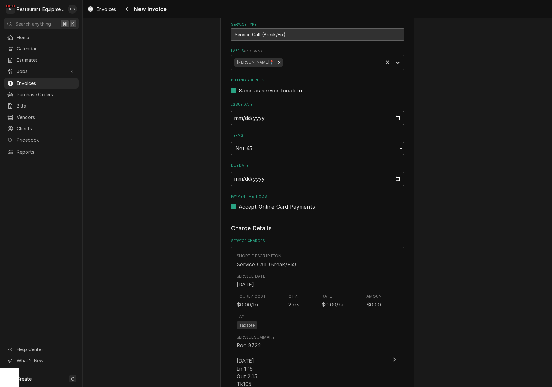
click at [268, 118] on input "2025-08-29" at bounding box center [317, 118] width 173 height 14
click at [267, 118] on input "[DATE]" at bounding box center [317, 118] width 173 height 14
type input "[DATE]"
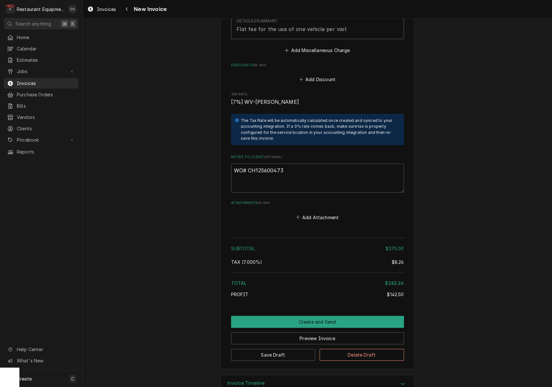
scroll to position [991, 0]
drag, startPoint x: 286, startPoint y: 153, endPoint x: 251, endPoint y: 152, distance: 35.3
click at [247, 164] on textarea "WO# CH125600473" at bounding box center [317, 178] width 173 height 29
click at [326, 333] on button "Preview Invoice" at bounding box center [317, 339] width 173 height 12
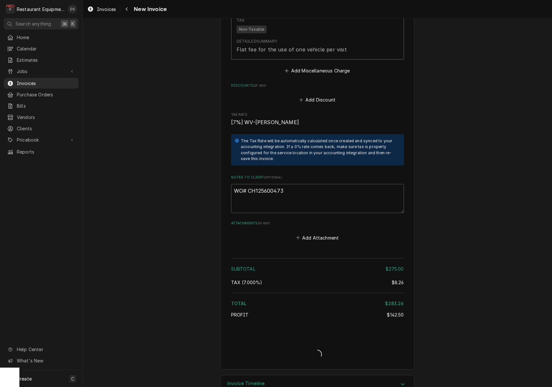
type textarea "x"
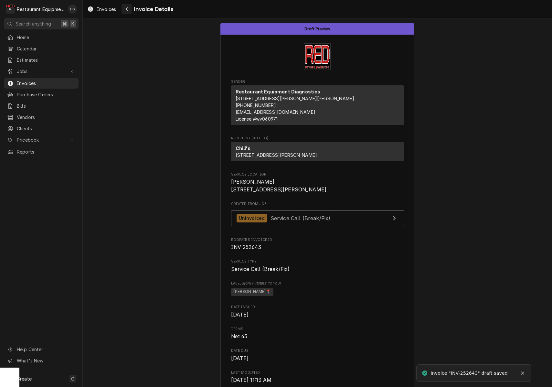
click at [125, 13] on div "Invoices Invoice Details" at bounding box center [318, 9] width 470 height 18
click at [127, 9] on icon "Navigate back" at bounding box center [127, 9] width 3 height 5
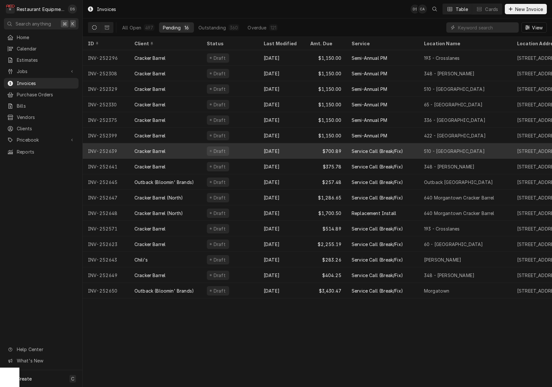
click at [242, 152] on div "Draft" at bounding box center [230, 151] width 57 height 16
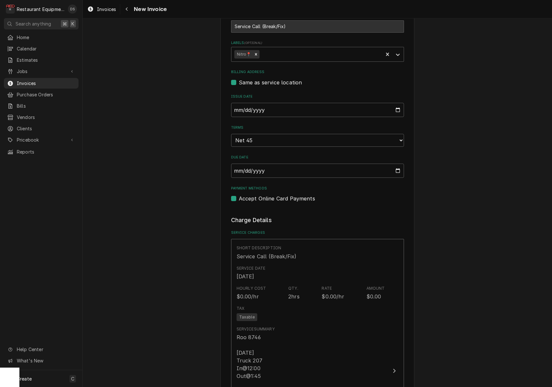
scroll to position [247, 0]
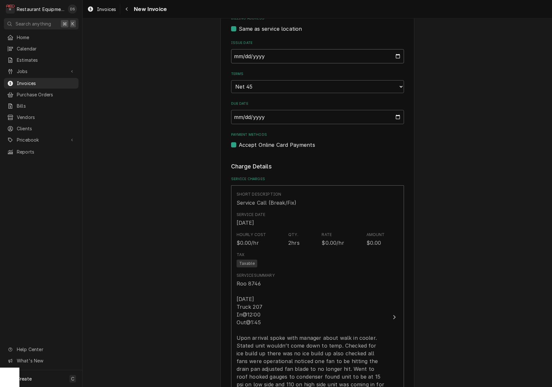
click at [266, 57] on input "[DATE]" at bounding box center [317, 56] width 173 height 14
type input "[DATE]"
drag, startPoint x: 421, startPoint y: 154, endPoint x: 404, endPoint y: 153, distance: 17.2
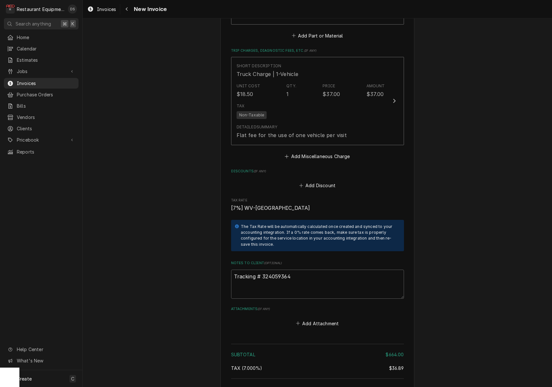
scroll to position [1037, 0]
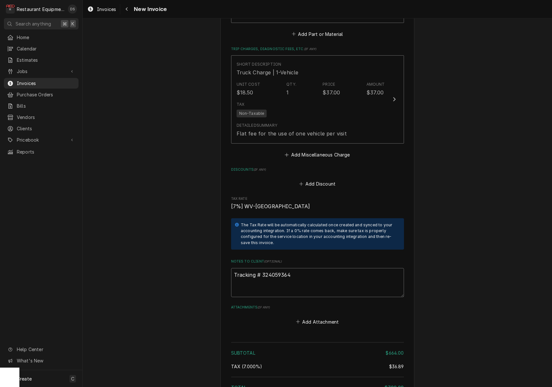
drag, startPoint x: 300, startPoint y: 265, endPoint x: 262, endPoint y: 265, distance: 37.8
click at [262, 268] on textarea "Tracking # 324059364" at bounding box center [317, 282] width 173 height 29
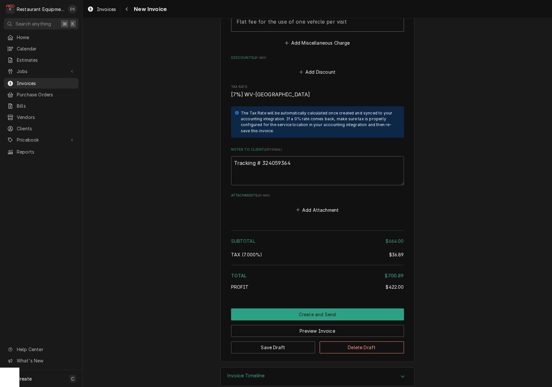
scroll to position [0, 0]
click at [296, 342] on button "Save Draft" at bounding box center [273, 348] width 84 height 12
click at [296, 367] on div "Invoice Timeline" at bounding box center [318, 376] width 194 height 19
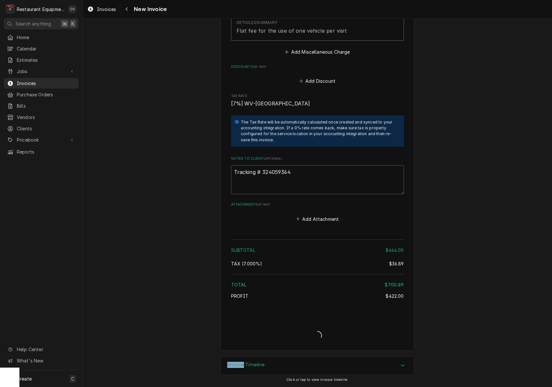
type textarea "x"
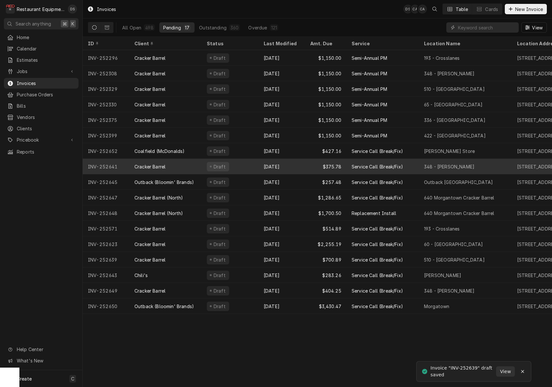
scroll to position [0, 0]
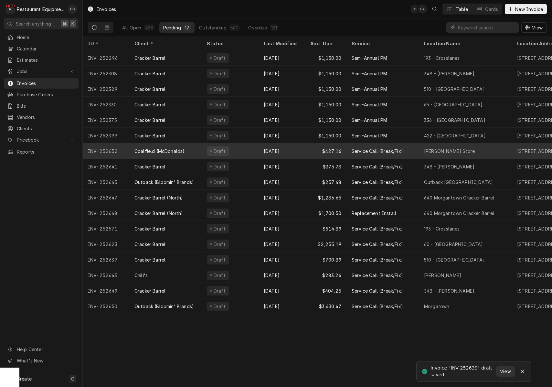
click at [248, 152] on div "Draft" at bounding box center [230, 151] width 57 height 16
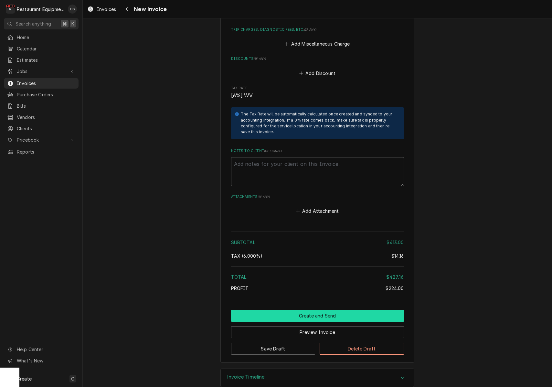
click at [314, 310] on button "Create and Send" at bounding box center [317, 316] width 173 height 12
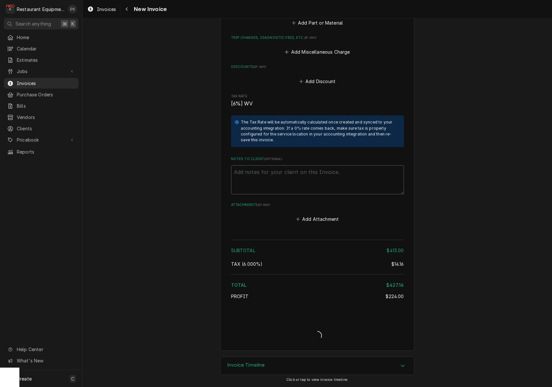
type textarea "x"
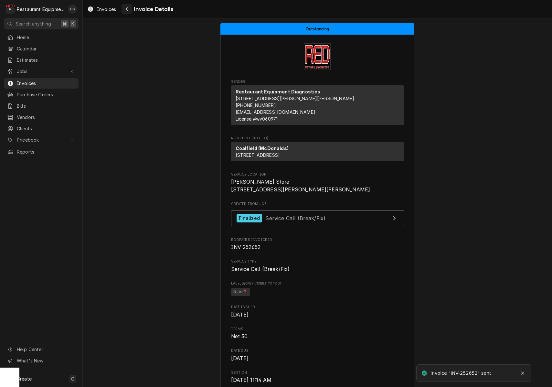
click at [125, 8] on div "Navigate back" at bounding box center [127, 9] width 6 height 6
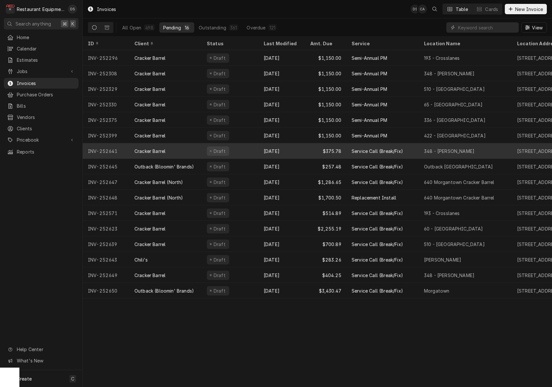
click at [203, 148] on div "Draft" at bounding box center [230, 151] width 57 height 16
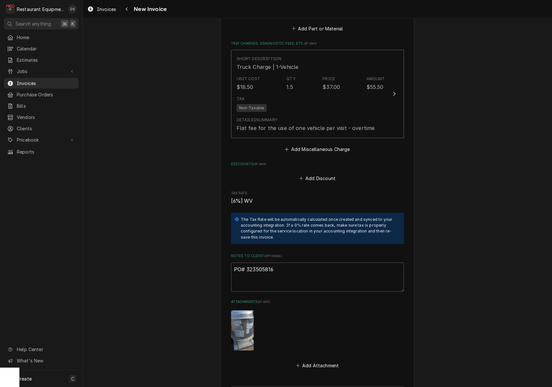
scroll to position [1137, 0]
drag, startPoint x: 280, startPoint y: 252, endPoint x: 248, endPoint y: 253, distance: 32.3
click at [245, 262] on textarea "PO# 323505816" at bounding box center [317, 276] width 173 height 29
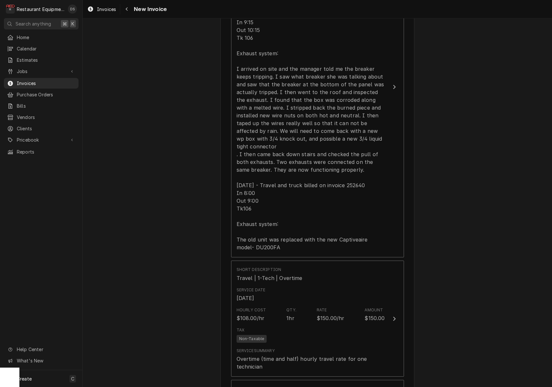
scroll to position [464, 0]
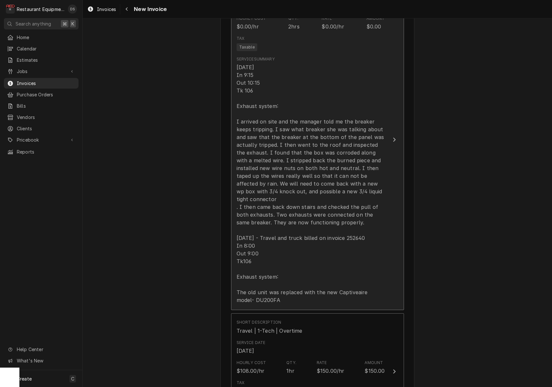
click at [309, 219] on div "8/23/25 In 9:15 Out 10:15 Tk 106 Exhaust system: I arrived on site and the mana…" at bounding box center [311, 183] width 148 height 241
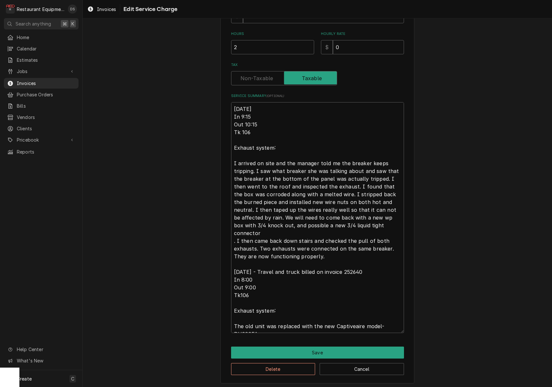
scroll to position [178, 0]
drag, startPoint x: 251, startPoint y: 262, endPoint x: 333, endPoint y: 325, distance: 102.9
click at [332, 325] on textarea "8/23/25 In 9:15 Out 10:15 Tk 106 Exhaust system: I arrived on site and the mana…" at bounding box center [317, 218] width 173 height 231
type textarea "x"
type textarea "8/23/25 In 9:15 Out 10:15 Tk 106 Exhaust system: I arrived on site and the mana…"
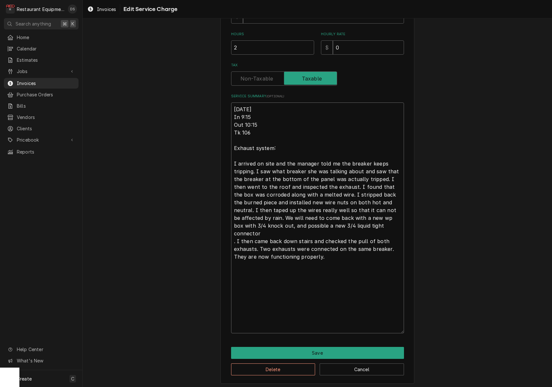
scroll to position [116, 0]
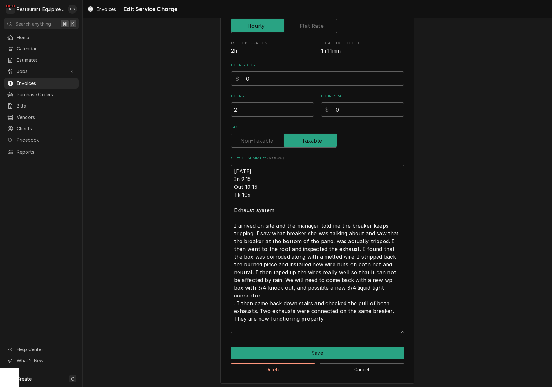
paste textarea "Work Summary: 8/30/25 In 9:45 Out 11:00 Truck 102 Exhaust Hood: The new exhaust…"
type textarea "x"
type textarea "8/23/25 In 9:15 Out 10:15 Tk 106 Exhaust system: I arrived on site and the mana…"
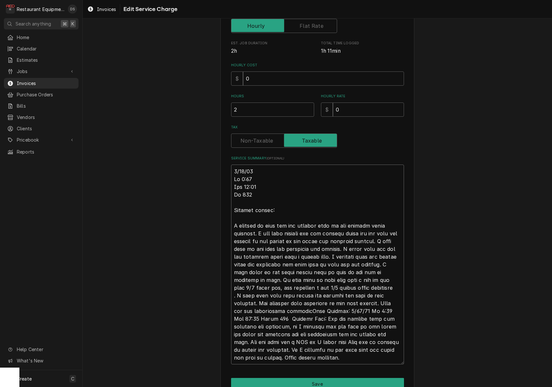
click at [322, 308] on textarea "Service Summary ( optional )" at bounding box center [317, 265] width 173 height 200
type textarea "x"
type textarea "8/23/25 In 9:15 Out 10:15 Tk 106 Exhaust system: I arrived on site and the mana…"
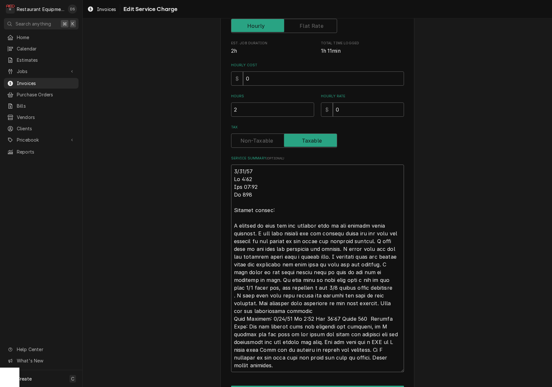
type textarea "x"
type textarea "8/23/25 In 9:15 Out 10:15 Tk 106 Exhaust system: I arrived on site and the mana…"
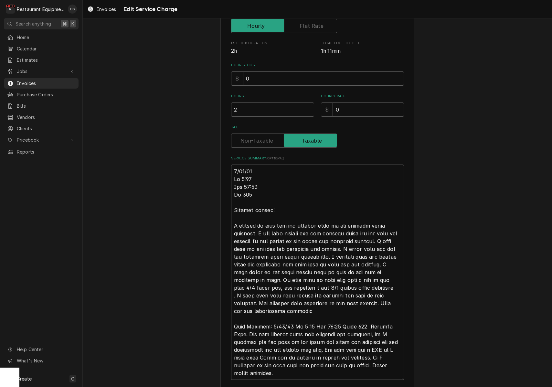
click at [276, 324] on textarea "Service Summary ( optional )" at bounding box center [317, 272] width 173 height 215
type textarea "x"
type textarea "8/23/25 In 9:15 Out 10:15 Tk 106 Exhaust system: I arrived on site and the mana…"
click at [256, 331] on textarea "Service Summary ( optional )" at bounding box center [317, 272] width 173 height 215
type textarea "x"
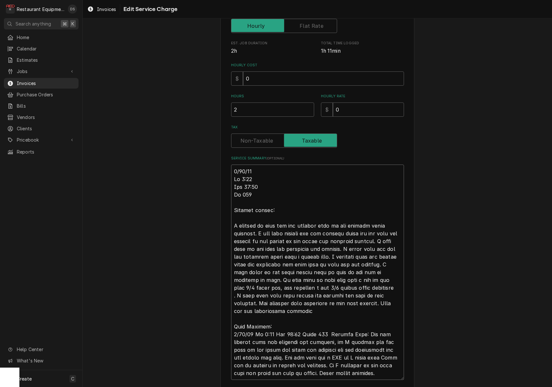
type textarea "8/23/25 In 9:15 Out 10:15 Tk 106 Exhaust system: I arrived on site and the mana…"
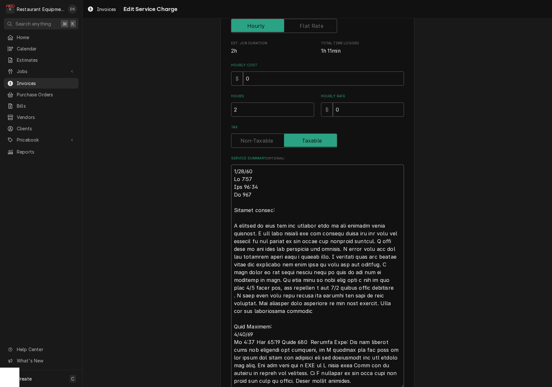
click at [255, 339] on textarea "Service Summary ( optional )" at bounding box center [317, 276] width 173 height 223
type textarea "x"
type textarea "8/23/25 In 9:15 Out 10:15 Tk 106 Exhaust system: I arrived on site and the mana…"
click at [260, 345] on textarea "Service Summary ( optional )" at bounding box center [317, 280] width 173 height 231
type textarea "x"
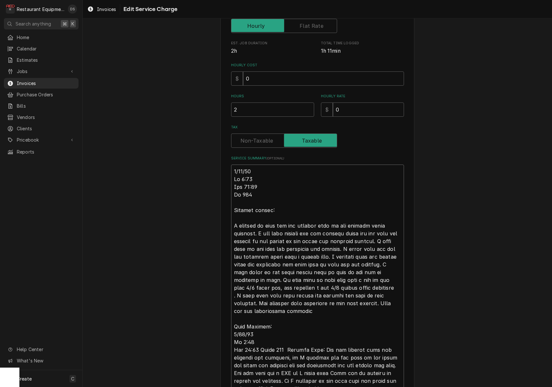
type textarea "8/23/25 In 9:15 Out 10:15 Tk 106 Exhaust system: I arrived on site and the mana…"
click at [259, 353] on textarea "Service Summary ( optional )" at bounding box center [317, 284] width 173 height 239
type textarea "x"
type textarea "8/23/25 In 9:15 Out 10:15 Tk 106 Exhaust system: I arrived on site and the mana…"
type textarea "x"
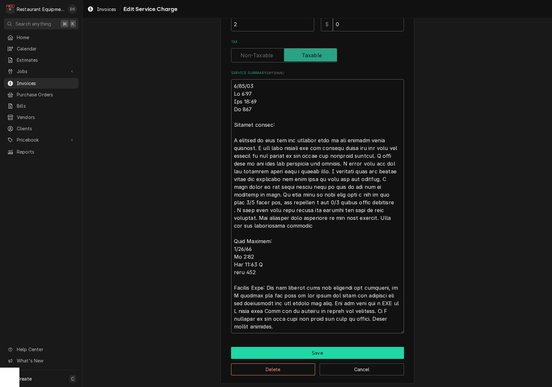
scroll to position [0, 0]
type textarea "8/23/25 In 9:15 Out 10:15 Tk 106 Exhaust system: I arrived on site and the mana…"
click at [321, 347] on button "Save" at bounding box center [317, 353] width 173 height 12
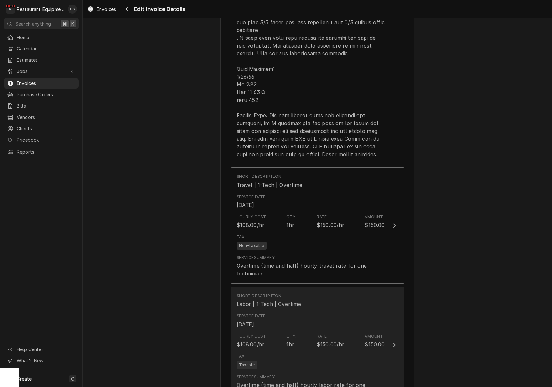
scroll to position [633, 0]
click at [347, 312] on div "Service Date Aug 23, 2025" at bounding box center [311, 320] width 148 height 20
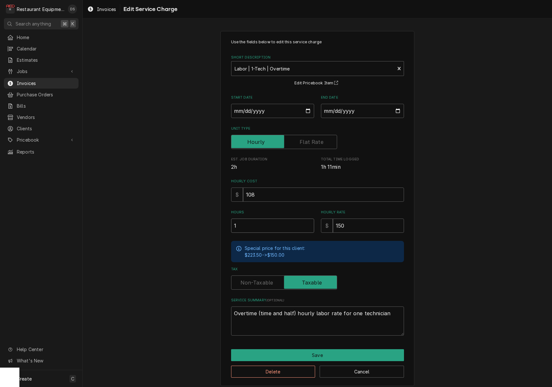
drag, startPoint x: 252, startPoint y: 227, endPoint x: 190, endPoint y: 220, distance: 62.4
click at [190, 220] on div "Use the fields below to edit this service charge Short Description Labor | 1-Te…" at bounding box center [318, 208] width 470 height 366
type textarea "x"
type input "2"
type textarea "x"
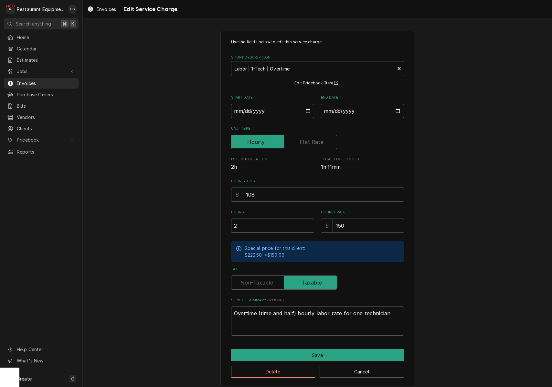
type input "2.2"
type textarea "x"
type input "2.25"
click at [344, 351] on button "Save" at bounding box center [317, 355] width 173 height 12
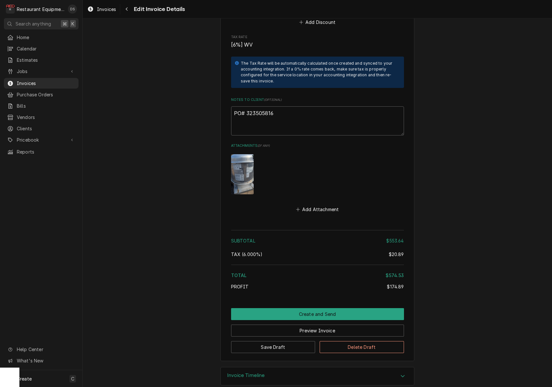
scroll to position [1315, 0]
click at [326, 325] on button "Preview Invoice" at bounding box center [317, 331] width 173 height 12
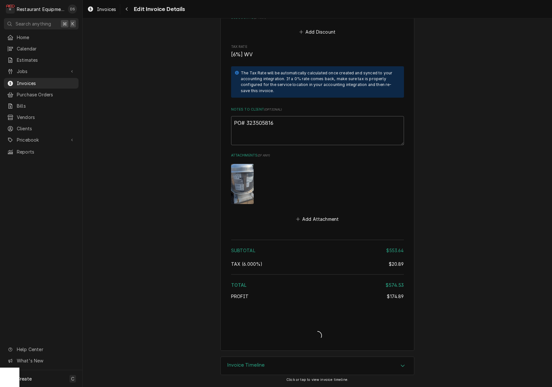
scroll to position [1295, 0]
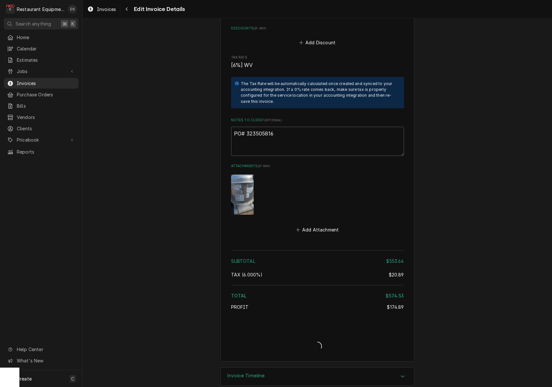
type textarea "x"
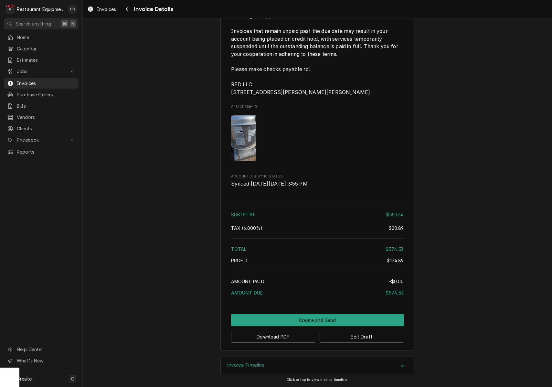
scroll to position [1217, 0]
click at [274, 336] on button "Download PDF" at bounding box center [273, 337] width 84 height 12
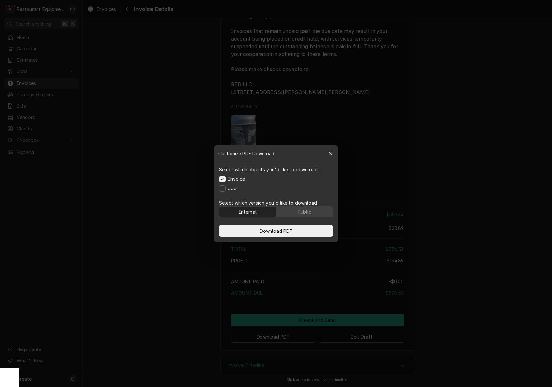
drag, startPoint x: 304, startPoint y: 209, endPoint x: 301, endPoint y: 223, distance: 14.9
click at [304, 209] on div "Public" at bounding box center [305, 211] width 14 height 7
click at [299, 225] on button "Download PDF" at bounding box center [276, 231] width 114 height 12
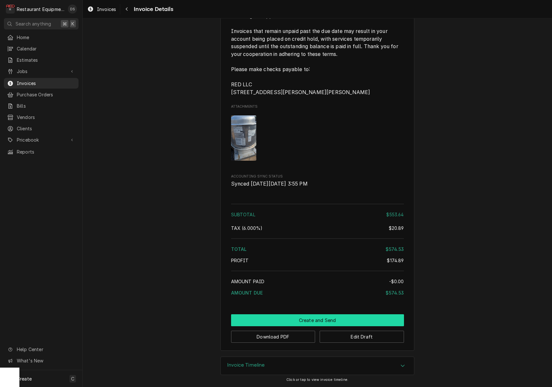
click at [321, 319] on button "Create and Send" at bounding box center [317, 320] width 173 height 12
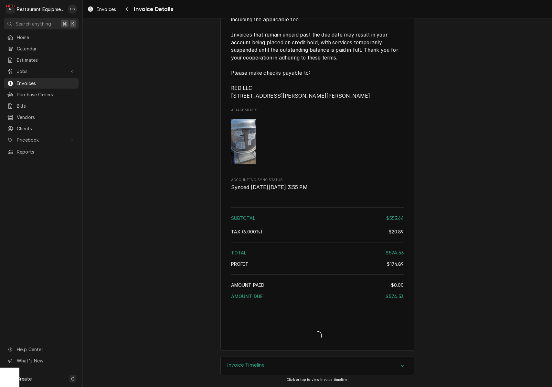
scroll to position [1213, 0]
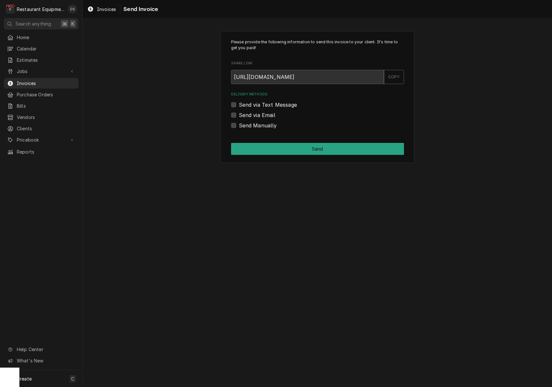
click at [239, 125] on label "Send Manually" at bounding box center [258, 126] width 38 height 8
click at [239, 125] on input "Send Manually" at bounding box center [325, 129] width 173 height 14
checkbox input "true"
click at [291, 144] on button "Send" at bounding box center [317, 149] width 173 height 12
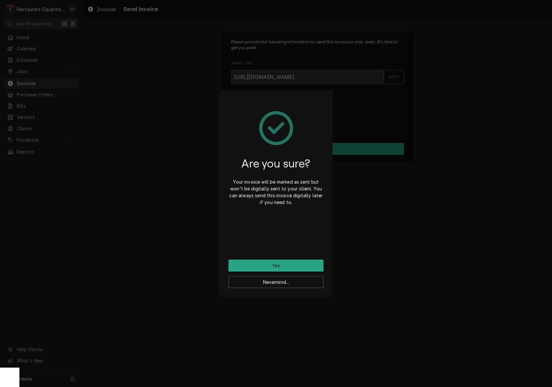
click at [292, 262] on button "Yes" at bounding box center [276, 266] width 95 height 12
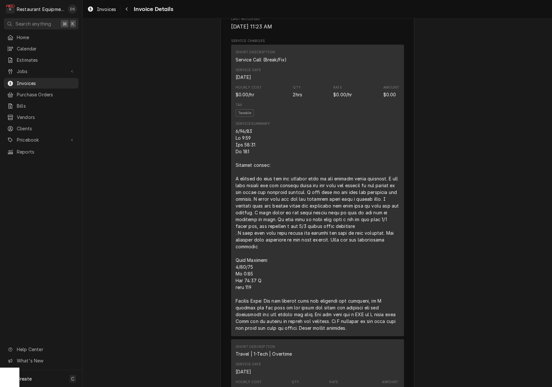
scroll to position [377, 0]
click at [127, 10] on icon "Navigate back" at bounding box center [127, 9] width 2 height 4
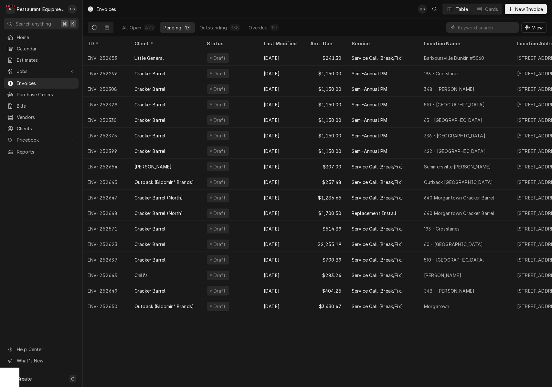
click at [272, 41] on div "Last Modified" at bounding box center [281, 43] width 35 height 7
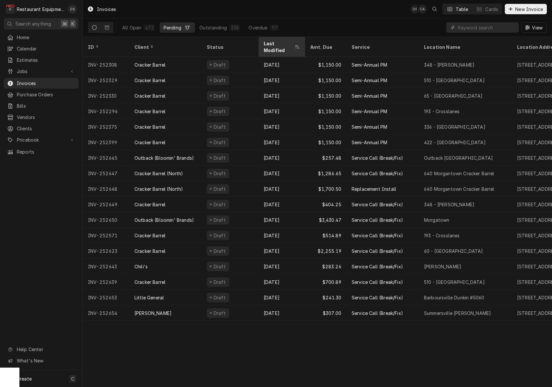
click at [273, 41] on div "Last Modified" at bounding box center [279, 47] width 30 height 14
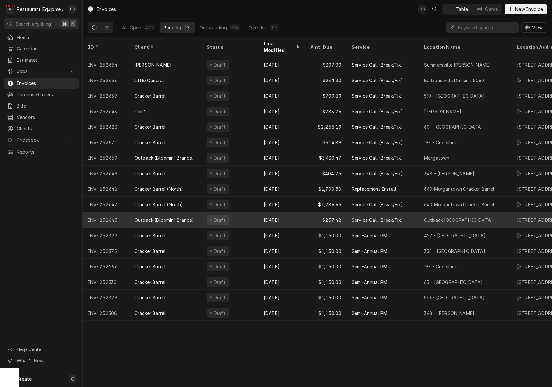
click at [257, 213] on div "Draft" at bounding box center [230, 220] width 57 height 16
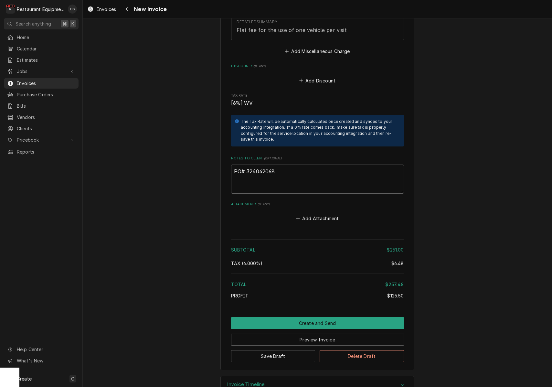
scroll to position [1124, 0]
drag, startPoint x: 247, startPoint y: 153, endPoint x: 273, endPoint y: 154, distance: 25.6
click at [279, 165] on textarea "PO# 324042068" at bounding box center [317, 179] width 173 height 29
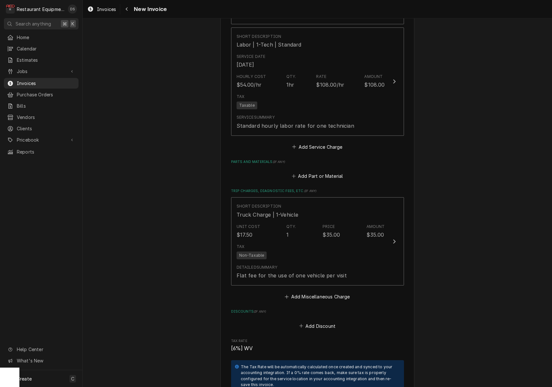
scroll to position [847, 0]
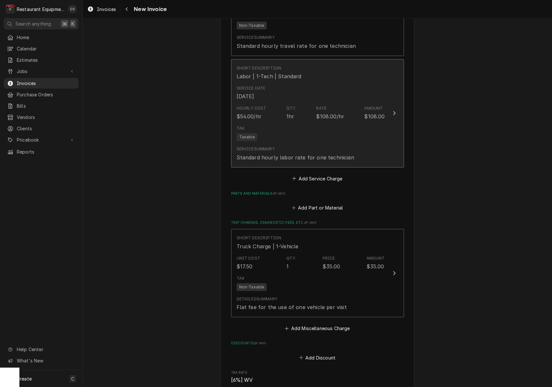
click at [333, 123] on div "Tax Taxable" at bounding box center [311, 133] width 148 height 21
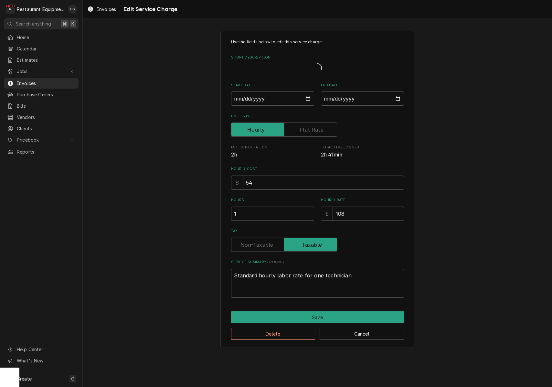
type textarea "x"
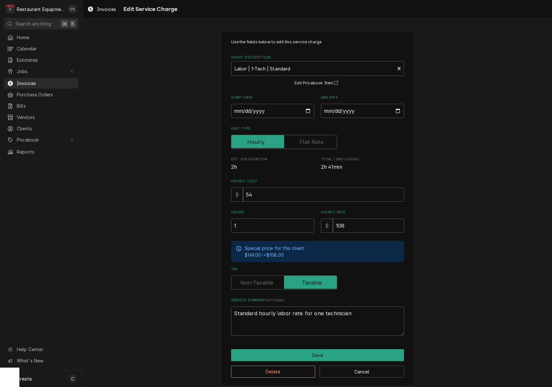
click at [270, 280] on label "Tax" at bounding box center [284, 283] width 106 height 14
click at [270, 280] on input "Tax" at bounding box center [284, 283] width 100 height 14
checkbox input "false"
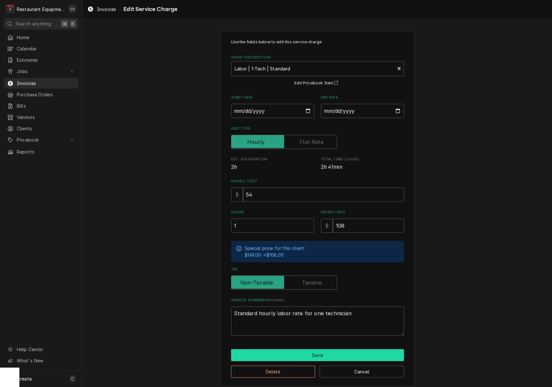
click at [335, 349] on button "Save" at bounding box center [317, 355] width 173 height 12
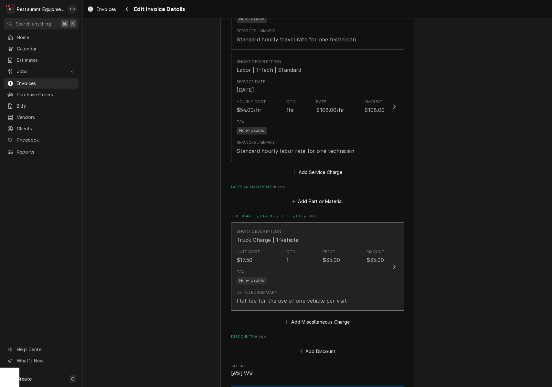
scroll to position [857, 0]
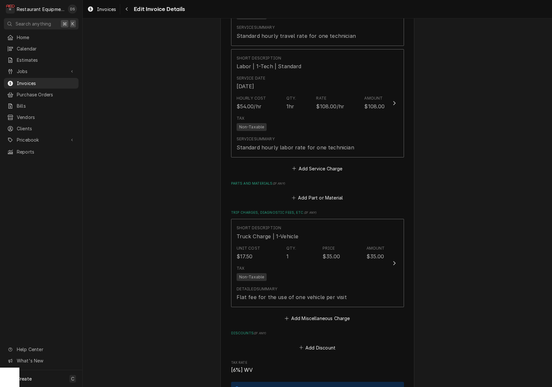
click at [353, 263] on div "Tax Non-Taxable" at bounding box center [311, 273] width 148 height 21
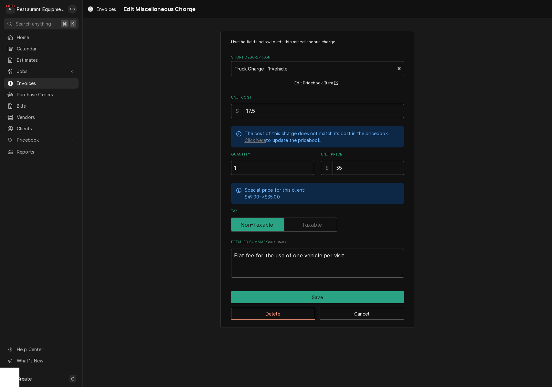
click at [351, 169] on input "35" at bounding box center [368, 168] width 71 height 14
type textarea "x"
type input "3"
type textarea "x"
type input "34"
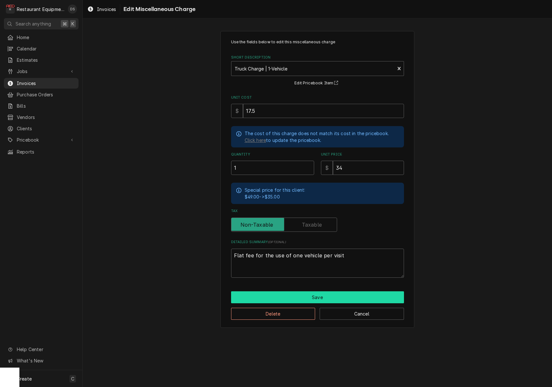
click at [343, 293] on button "Save" at bounding box center [317, 297] width 173 height 12
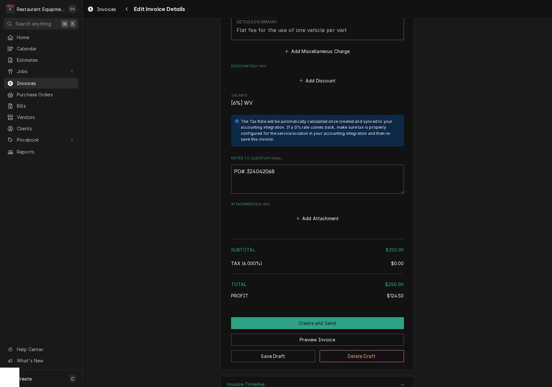
scroll to position [1124, 0]
click at [330, 334] on button "Preview Invoice" at bounding box center [317, 340] width 173 height 12
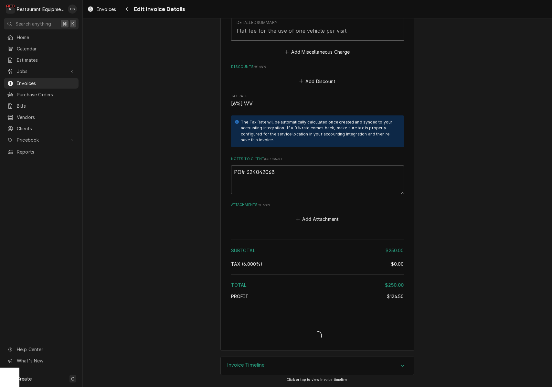
scroll to position [1104, 0]
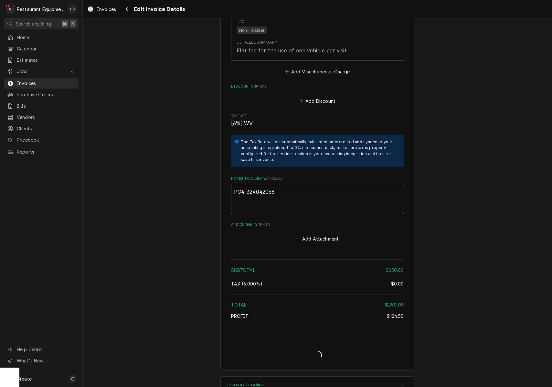
type textarea "x"
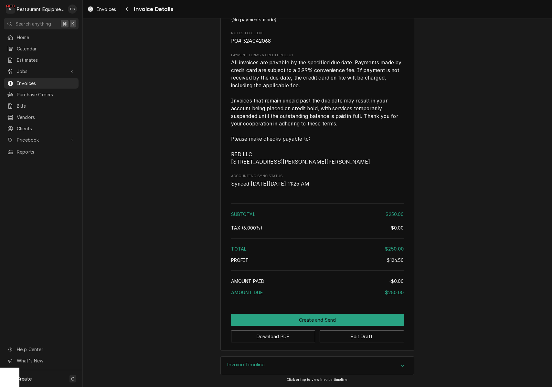
scroll to position [935, 0]
click at [274, 339] on button "Download PDF" at bounding box center [273, 337] width 84 height 12
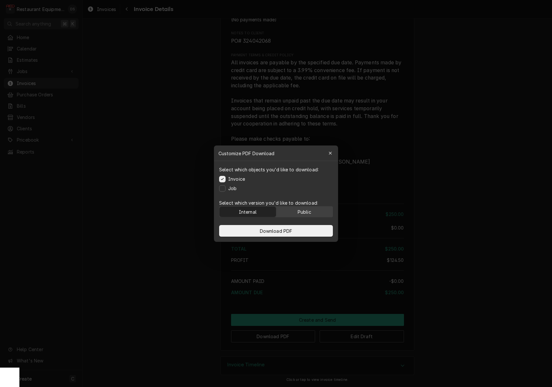
click at [302, 213] on div "Public" at bounding box center [305, 211] width 14 height 7
drag, startPoint x: 295, startPoint y: 231, endPoint x: 473, endPoint y: 204, distance: 179.9
click at [295, 231] on button "Download PDF" at bounding box center [276, 231] width 114 height 12
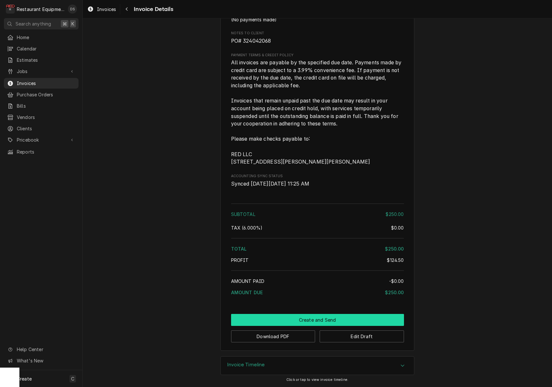
click at [316, 318] on button "Create and Send" at bounding box center [317, 320] width 173 height 12
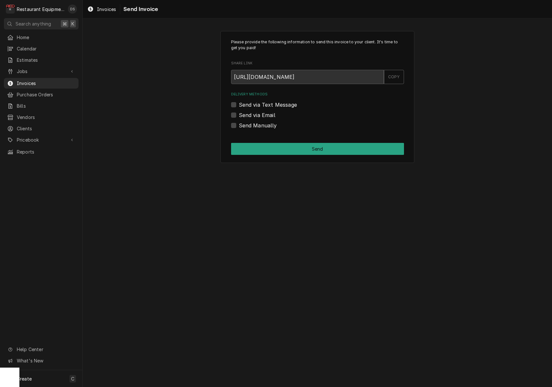
drag, startPoint x: 235, startPoint y: 127, endPoint x: 231, endPoint y: 126, distance: 4.5
click at [239, 126] on label "Send Manually" at bounding box center [258, 126] width 38 height 8
click at [239, 126] on input "Send Manually" at bounding box center [325, 129] width 173 height 14
checkbox input "true"
click at [276, 143] on button "Send" at bounding box center [317, 149] width 173 height 12
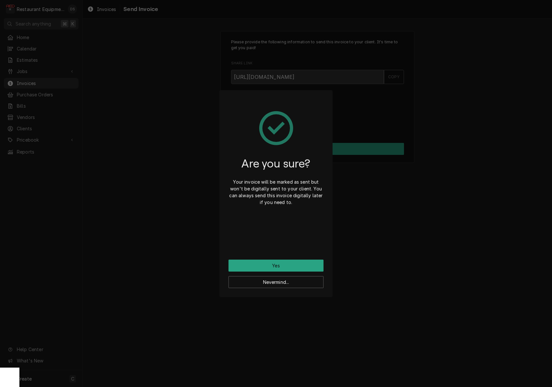
click at [295, 264] on button "Yes" at bounding box center [276, 266] width 95 height 12
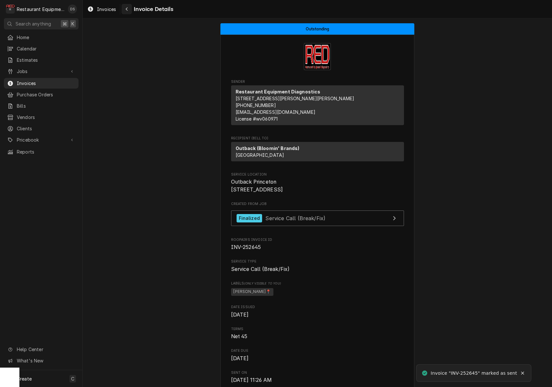
click at [130, 10] on div "Navigate back" at bounding box center [127, 9] width 6 height 6
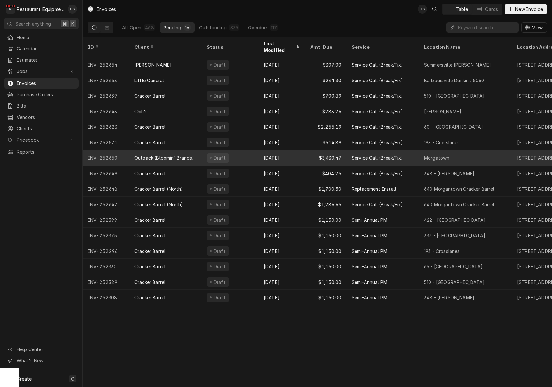
scroll to position [0, 3]
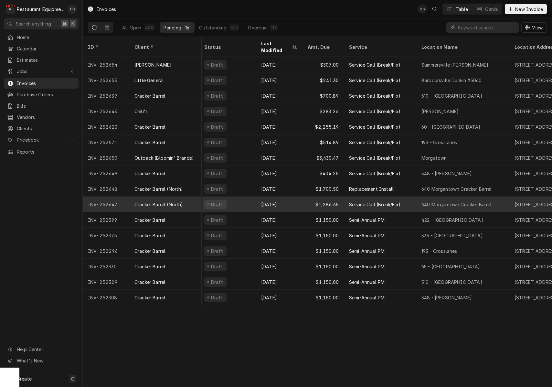
click at [246, 198] on div "Draft" at bounding box center [227, 205] width 57 height 16
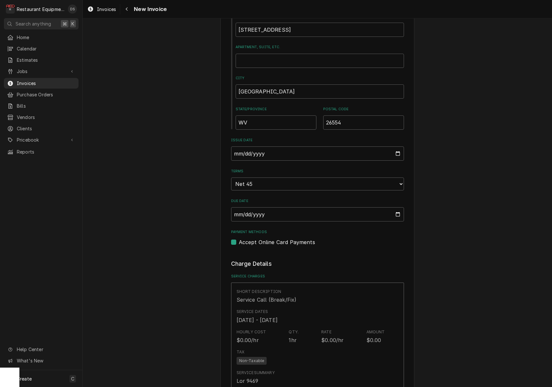
scroll to position [313, 0]
click at [260, 148] on input "[DATE]" at bounding box center [317, 153] width 173 height 14
type input "2025-08-31"
click at [402, 217] on fieldset "Basic Details Service Type Service Call (Break/Fix) Service Type 🛠️ Edit Servic…" at bounding box center [317, 62] width 173 height 366
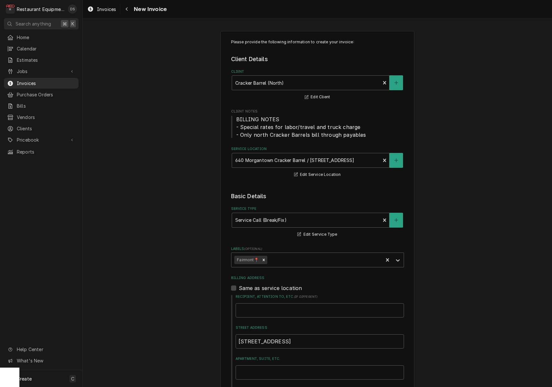
scroll to position [0, 0]
click at [280, 82] on strong "Cracker Barrel (North)" at bounding box center [259, 82] width 49 height 5
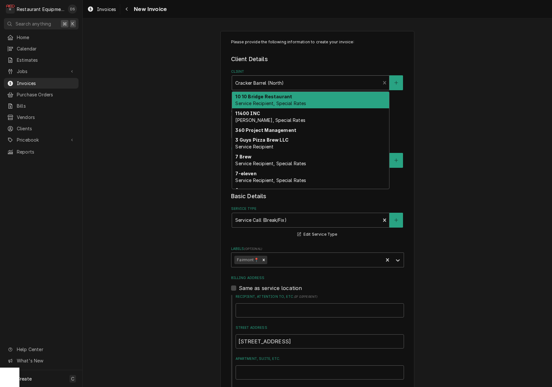
type textarea "x"
type input "w"
type textarea "x"
type input "we"
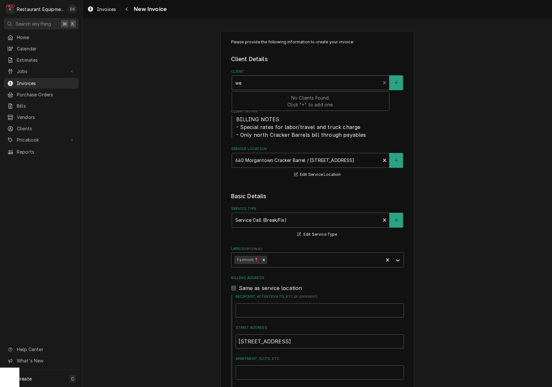
type textarea "x"
type input "wel"
type textarea "x"
type input "welb"
type textarea "x"
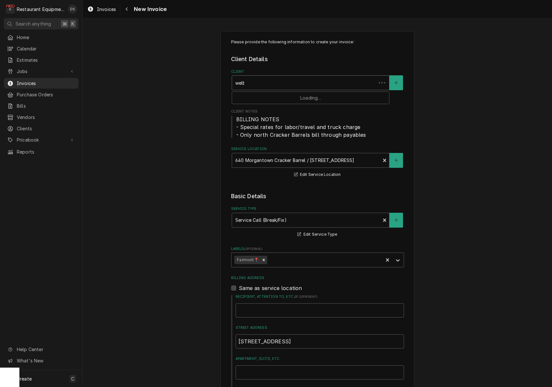
type input "welbi"
type textarea "x"
type input "welbil"
type textarea "x"
type input "welbilt"
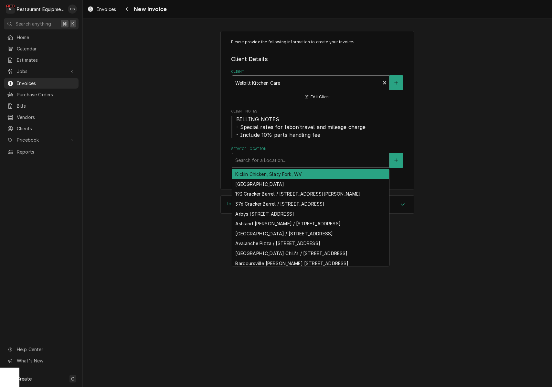
click at [283, 155] on div "Service Location" at bounding box center [310, 161] width 151 height 12
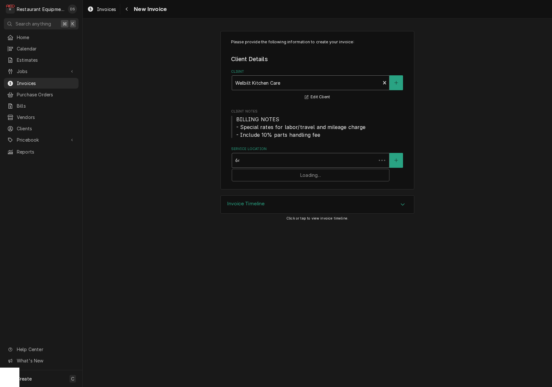
type input "640"
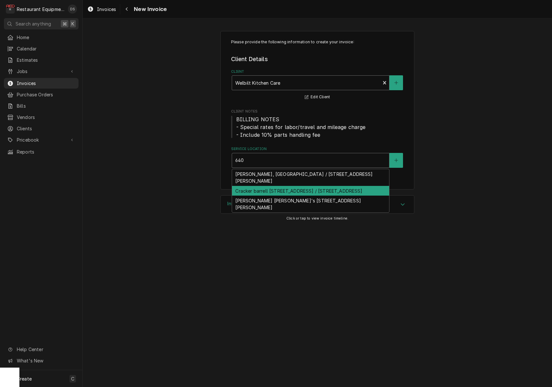
click at [294, 186] on div "Cracker barrell [STREET_ADDRESS] / [STREET_ADDRESS]" at bounding box center [310, 191] width 157 height 10
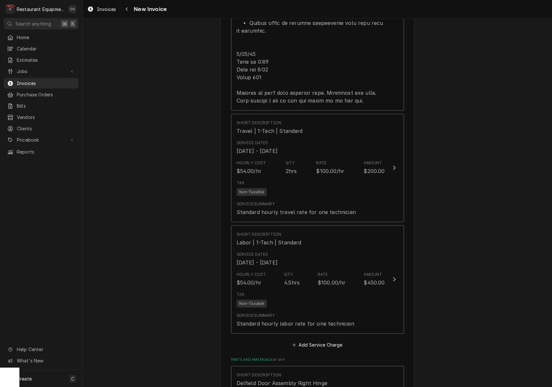
scroll to position [878, 0]
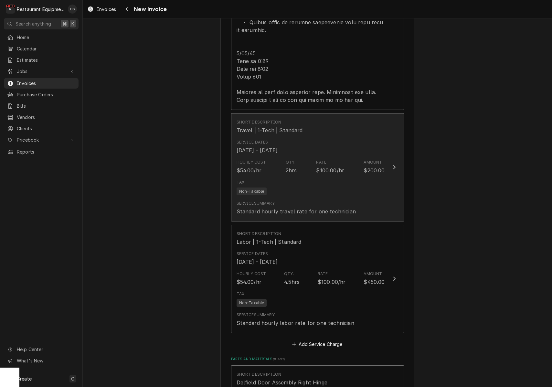
click at [309, 177] on div "Tax Non-Taxable" at bounding box center [311, 187] width 148 height 21
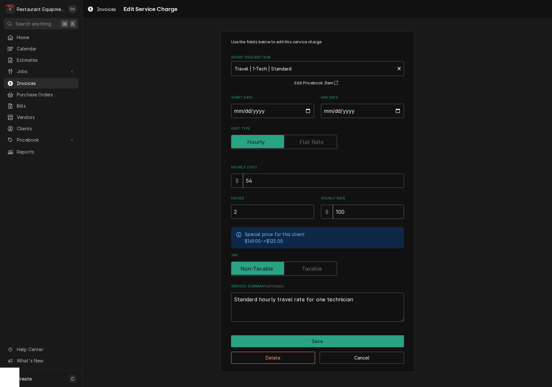
drag, startPoint x: 338, startPoint y: 210, endPoint x: 317, endPoint y: 210, distance: 21.4
click at [318, 210] on div "Hours 2 Hourly Rate $ 100" at bounding box center [317, 207] width 173 height 23
type textarea "x"
type input "1"
type textarea "x"
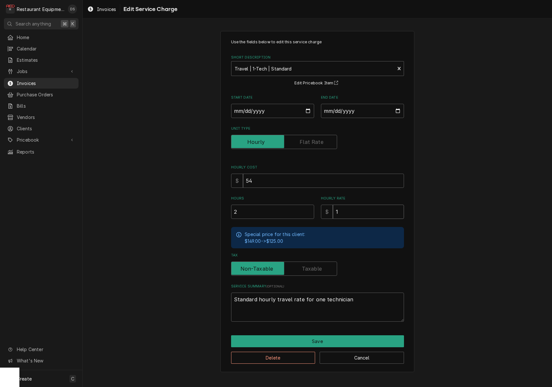
type input "12"
type textarea "x"
type input "125"
click at [326, 336] on button "Save" at bounding box center [317, 341] width 173 height 12
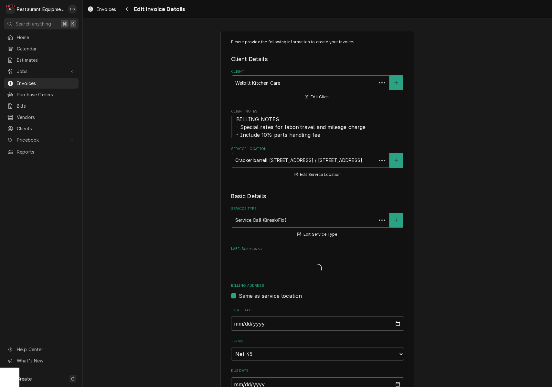
scroll to position [878, 0]
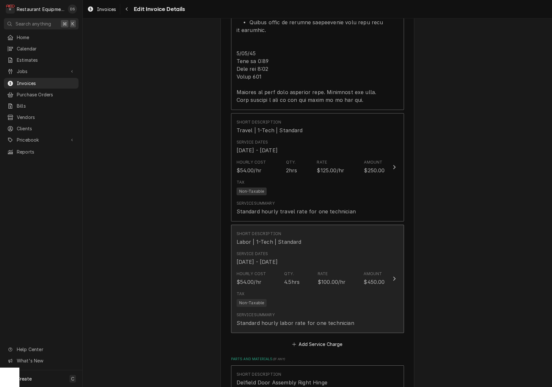
click at [361, 268] on div "Hourly Cost $54.00/hr Qty. 4.5hrs Rate $100.00/hr Amount $450.00" at bounding box center [311, 278] width 148 height 20
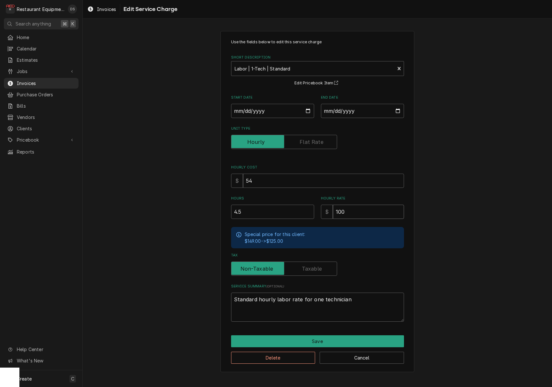
drag, startPoint x: 356, startPoint y: 209, endPoint x: 311, endPoint y: 208, distance: 45.3
click at [311, 208] on input "4.5" at bounding box center [272, 212] width 83 height 14
type textarea "x"
type input "1"
type textarea "x"
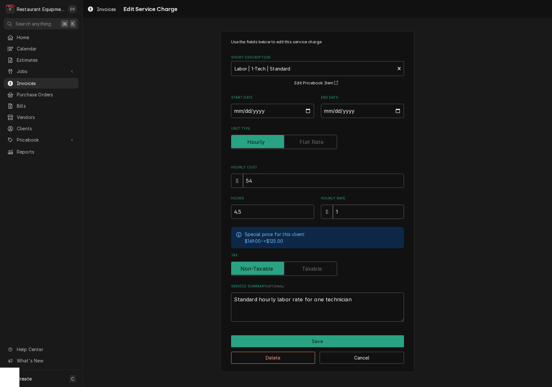
type input "12"
type textarea "x"
type input "125"
click at [338, 337] on button "Save" at bounding box center [317, 341] width 173 height 12
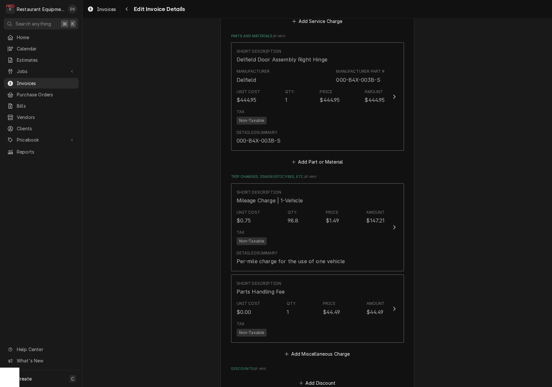
scroll to position [1220, 0]
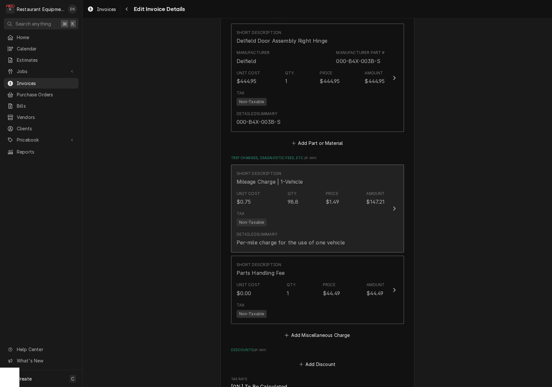
click at [350, 229] on div "Detailed Summary Per-mile charge for the use of one vehicle" at bounding box center [311, 239] width 148 height 20
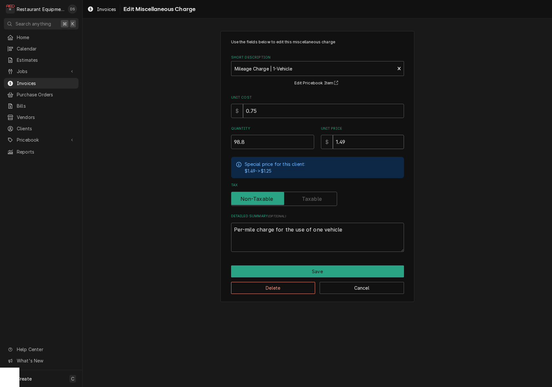
drag, startPoint x: 344, startPoint y: 141, endPoint x: 315, endPoint y: 140, distance: 28.1
click at [315, 140] on div "Quantity 98.8 Unit Price $ 1.49" at bounding box center [317, 137] width 173 height 23
type textarea "x"
type input "1"
type textarea "x"
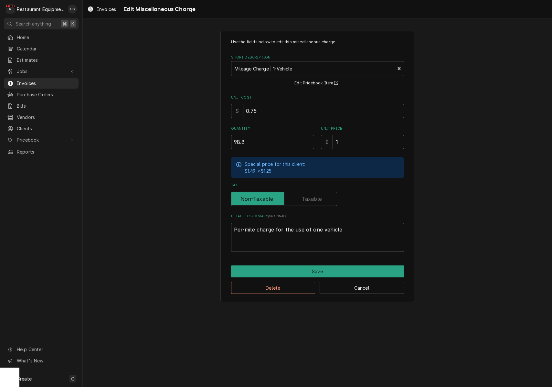
type input "1.2"
type textarea "x"
type input "1.25"
click at [314, 270] on button "Save" at bounding box center [317, 272] width 173 height 12
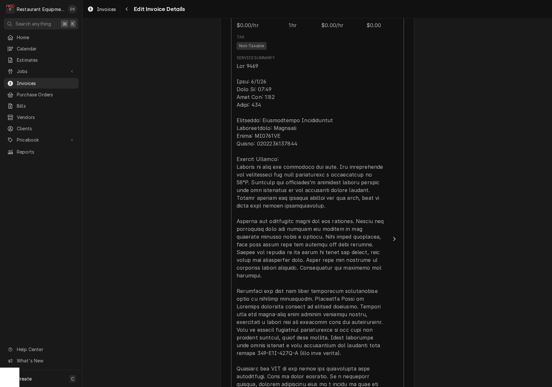
scroll to position [428, 0]
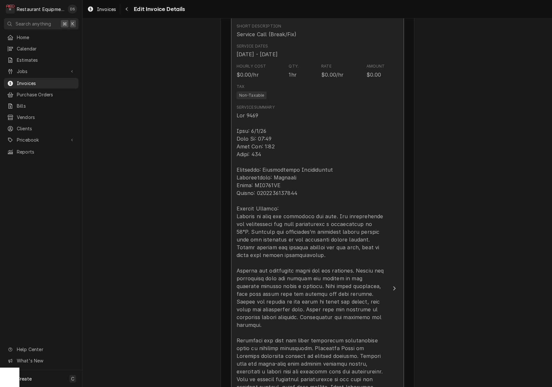
click at [262, 186] on div "Update Line Item" at bounding box center [311, 333] width 148 height 443
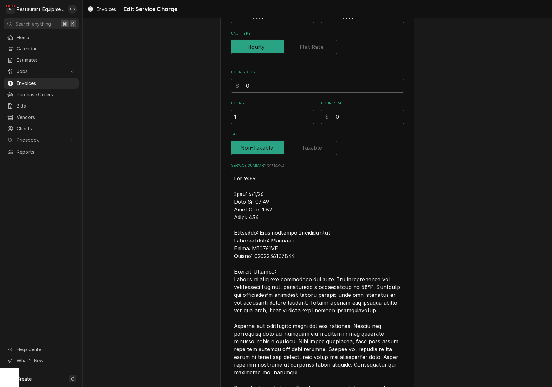
scroll to position [110, 0]
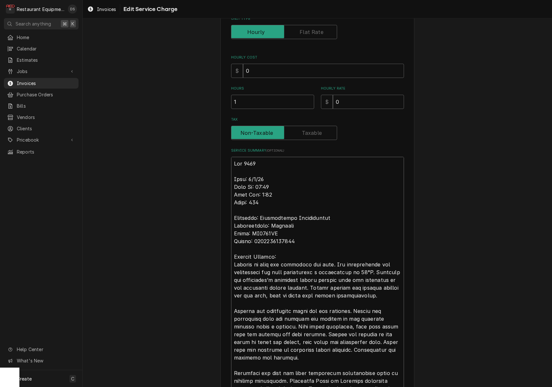
drag, startPoint x: 252, startPoint y: 240, endPoint x: 294, endPoint y: 241, distance: 41.7
click at [294, 241] on textarea "Service Summary ( optional )" at bounding box center [317, 362] width 173 height 410
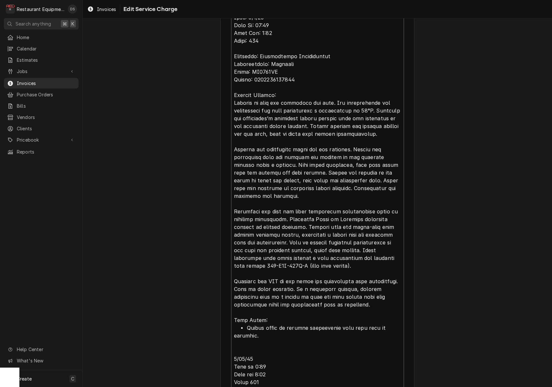
scroll to position [343, 0]
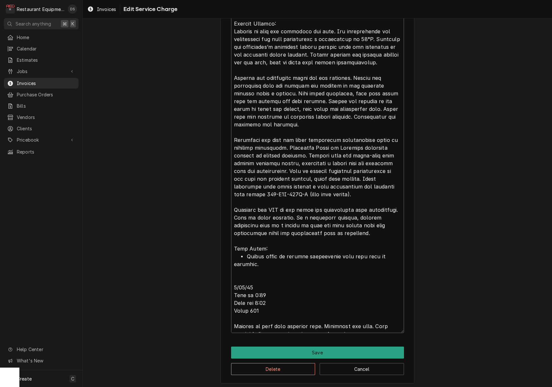
drag, startPoint x: 247, startPoint y: 116, endPoint x: 348, endPoint y: 325, distance: 231.6
click at [348, 325] on textarea "Service Summary ( optional )" at bounding box center [317, 129] width 173 height 410
click at [321, 348] on button "Save" at bounding box center [317, 353] width 173 height 12
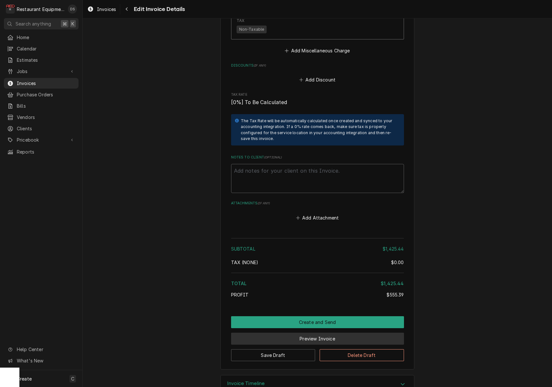
click at [304, 333] on button "Preview Invoice" at bounding box center [317, 339] width 173 height 12
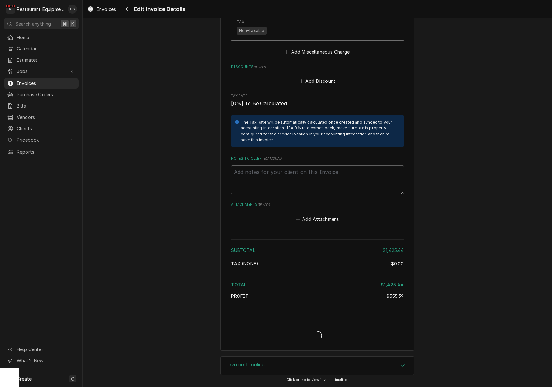
scroll to position [1485, 0]
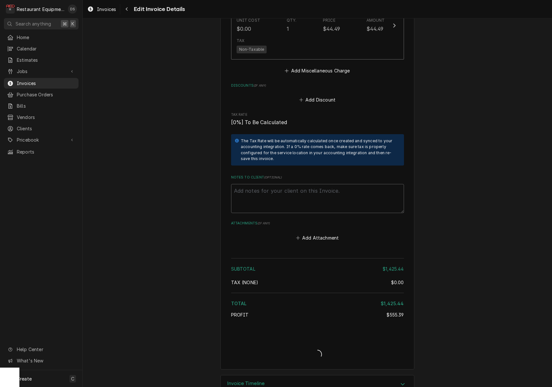
type textarea "x"
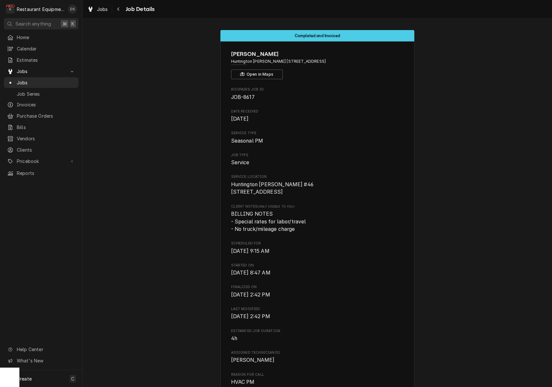
scroll to position [20, 0]
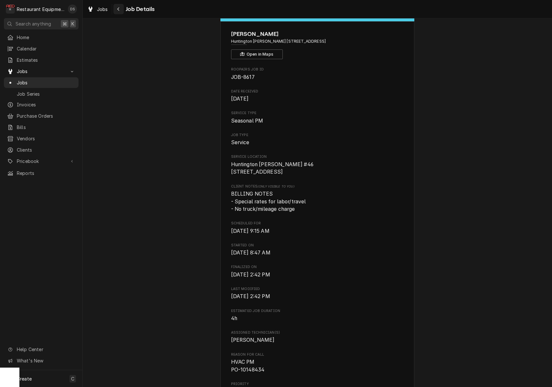
click at [122, 10] on div "Navigate back" at bounding box center [118, 9] width 6 height 6
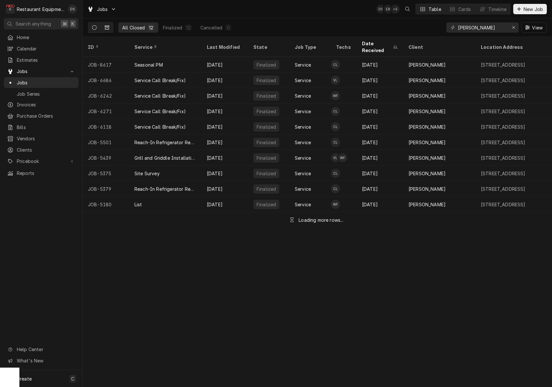
click at [97, 30] on button "Dynamic Content Wrapper" at bounding box center [94, 27] width 12 height 10
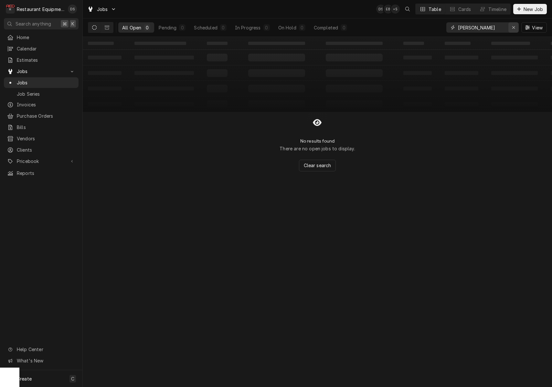
click at [516, 27] on div "Erase input" at bounding box center [514, 27] width 6 height 6
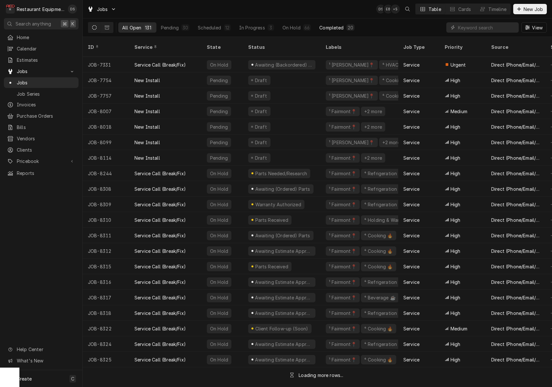
click at [343, 26] on button "Completed 20" at bounding box center [337, 27] width 43 height 10
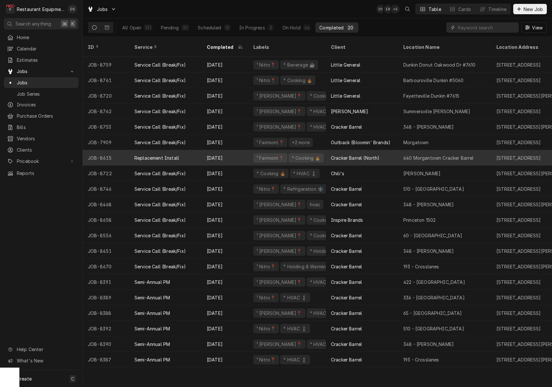
click at [388, 153] on div "Cracker Barrel (North)" at bounding box center [362, 158] width 72 height 16
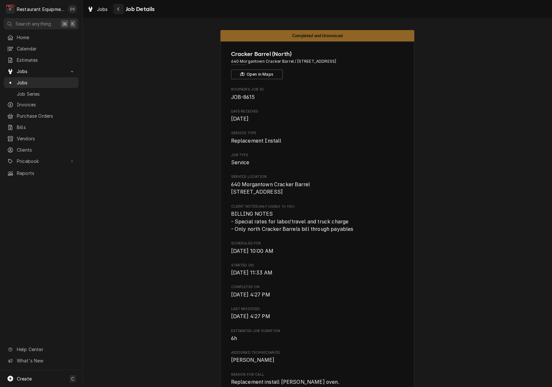
click at [117, 10] on icon "Navigate back" at bounding box center [118, 9] width 3 height 5
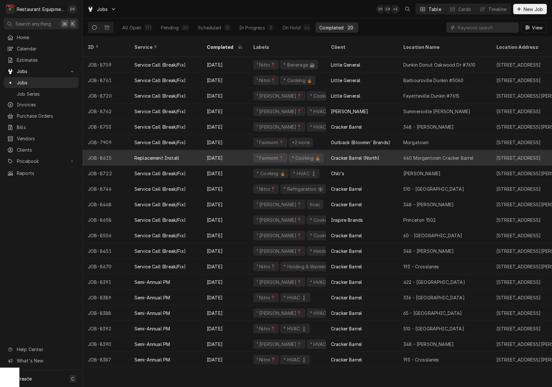
scroll to position [0, 2]
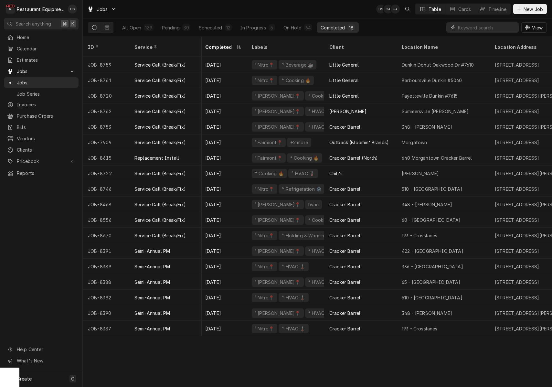
click at [476, 24] on input "Dynamic Content Wrapper" at bounding box center [487, 27] width 58 height 10
type input "8720"
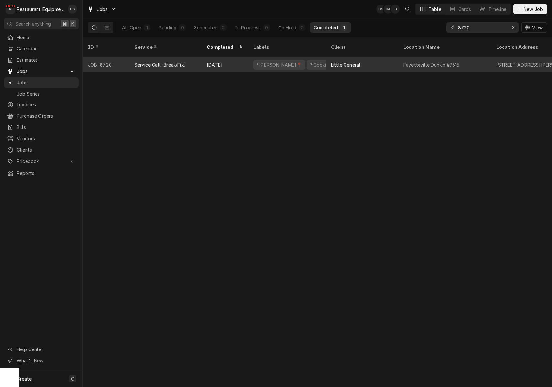
click at [389, 58] on div "Little General" at bounding box center [362, 65] width 72 height 16
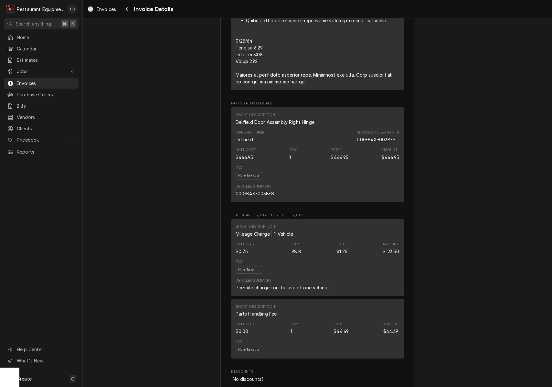
scroll to position [888, 0]
drag, startPoint x: 358, startPoint y: 158, endPoint x: 399, endPoint y: 158, distance: 41.7
click at [399, 143] on div "Manufacturer Part # 000-B4X-003B-S" at bounding box center [378, 136] width 42 height 13
copy div "000-B4X-003B-S"
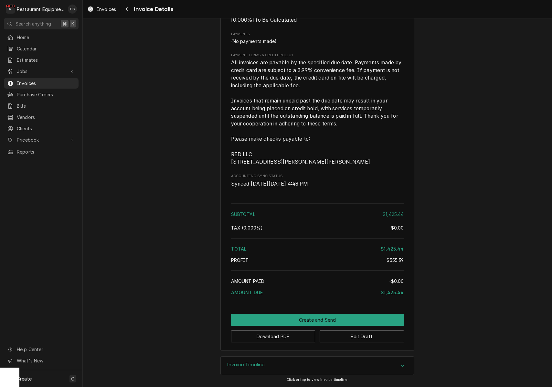
scroll to position [0, 0]
click at [370, 338] on button "Edit Draft" at bounding box center [362, 337] width 84 height 12
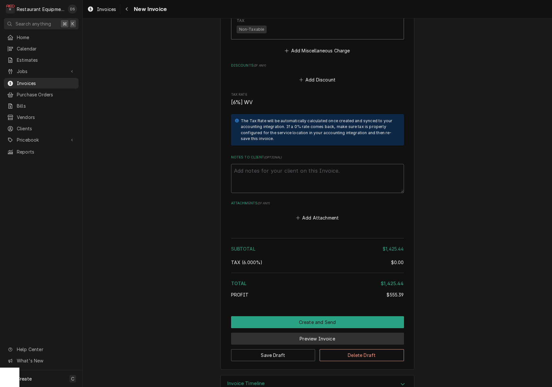
click at [322, 333] on button "Preview Invoice" at bounding box center [317, 339] width 173 height 12
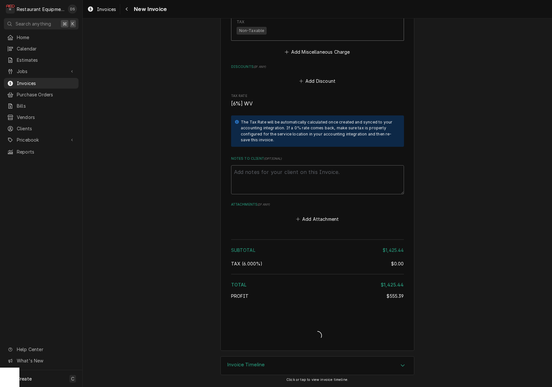
type textarea "x"
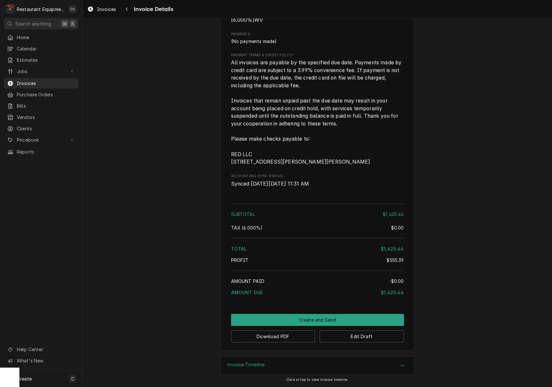
scroll to position [1287, 0]
click at [286, 334] on button "Download PDF" at bounding box center [273, 337] width 84 height 12
click at [351, 340] on button "Edit Draft" at bounding box center [362, 337] width 84 height 12
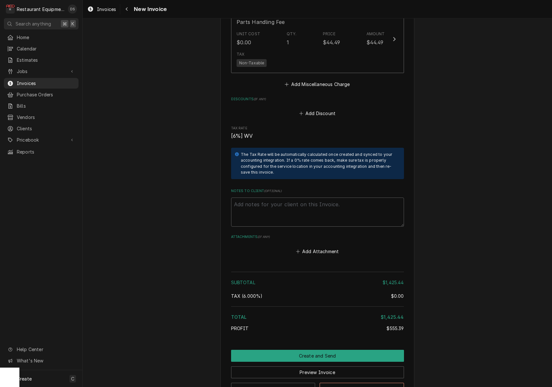
scroll to position [1476, 0]
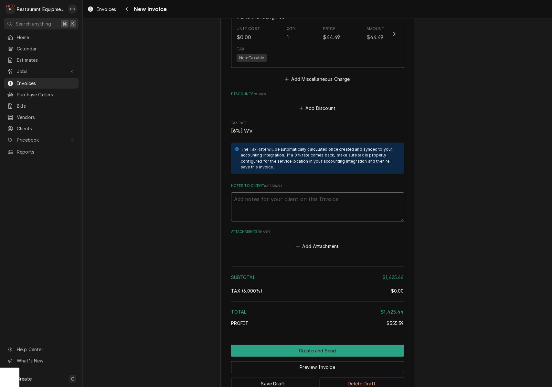
click at [287, 192] on textarea "Notes to Client ( optional )" at bounding box center [317, 206] width 173 height 29
paste textarea "Claim KC-1024750"
type textarea "x"
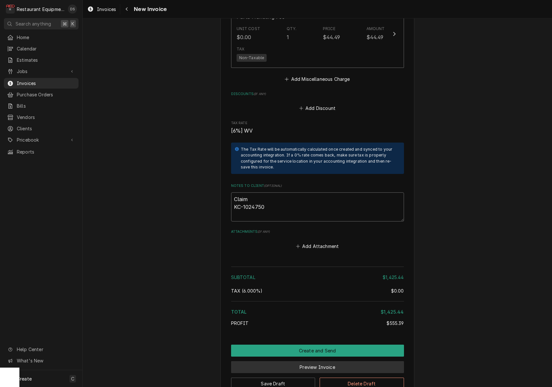
type textarea "Claim KC-1024750"
click at [324, 361] on button "Preview Invoice" at bounding box center [317, 367] width 173 height 12
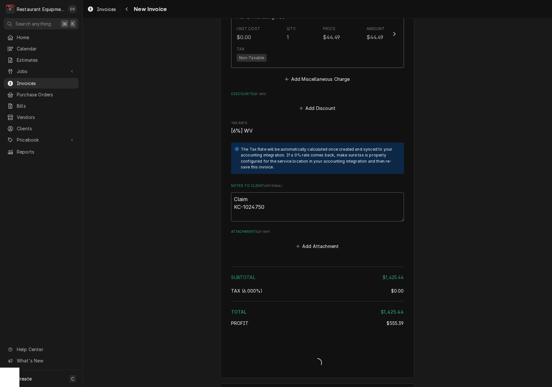
type textarea "x"
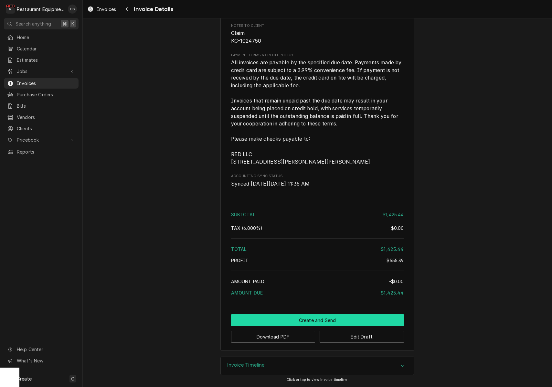
click at [308, 318] on button "Create and Send" at bounding box center [317, 320] width 173 height 12
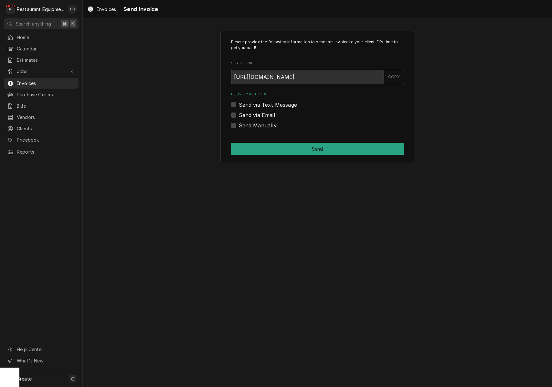
click at [231, 126] on div "Please provide the following information to send this invoice to your client. I…" at bounding box center [318, 97] width 194 height 132
click at [239, 125] on label "Send Manually" at bounding box center [258, 126] width 38 height 8
click at [239, 125] on input "Send Manually" at bounding box center [325, 129] width 173 height 14
checkbox input "true"
click at [284, 150] on button "Send" at bounding box center [317, 149] width 173 height 12
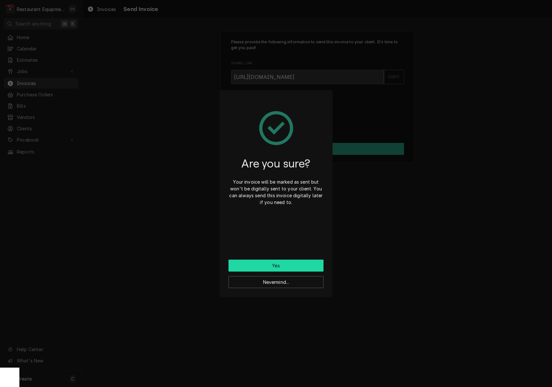
click at [291, 265] on button "Yes" at bounding box center [276, 266] width 95 height 12
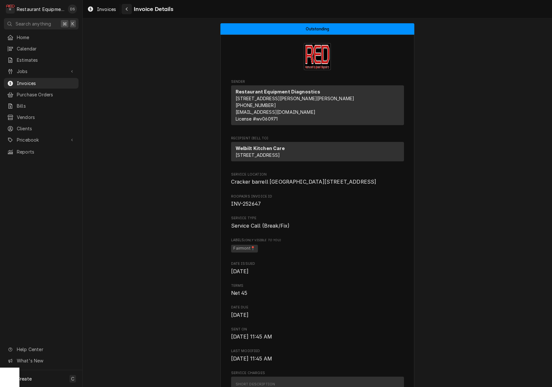
click at [124, 10] on div "Navigate back" at bounding box center [127, 9] width 6 height 6
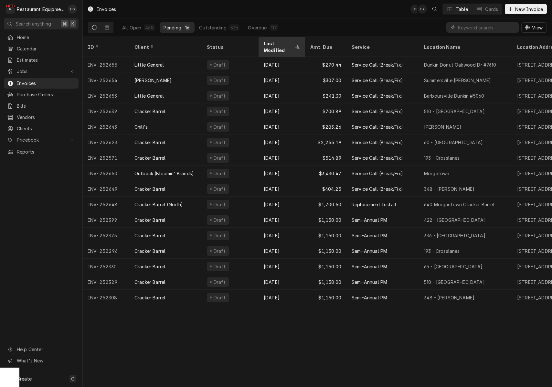
click at [276, 42] on div "Last Modified" at bounding box center [279, 47] width 30 height 14
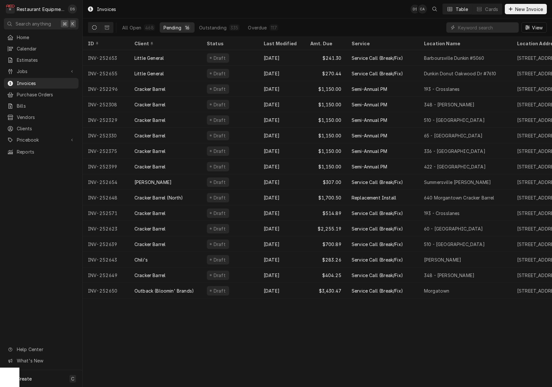
click at [276, 42] on div "Last Modified" at bounding box center [281, 43] width 35 height 7
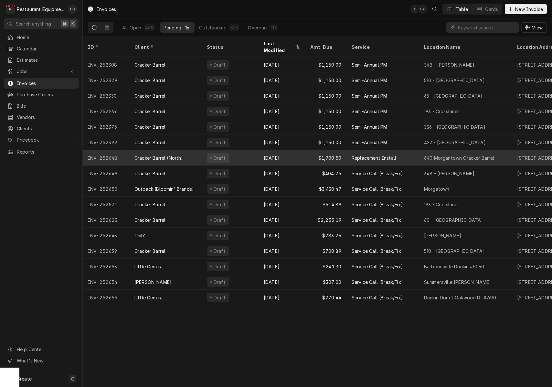
click at [289, 152] on div "Aug 29" at bounding box center [282, 158] width 47 height 16
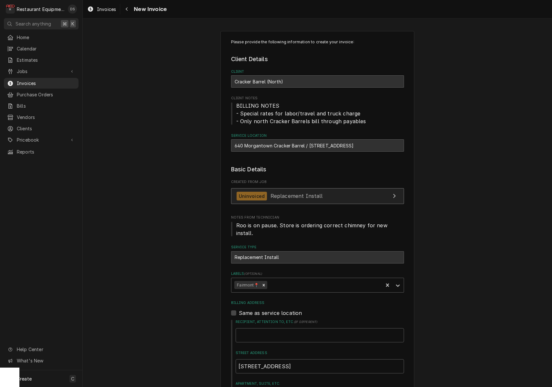
click at [301, 193] on span "Replacement Install" at bounding box center [297, 196] width 52 height 6
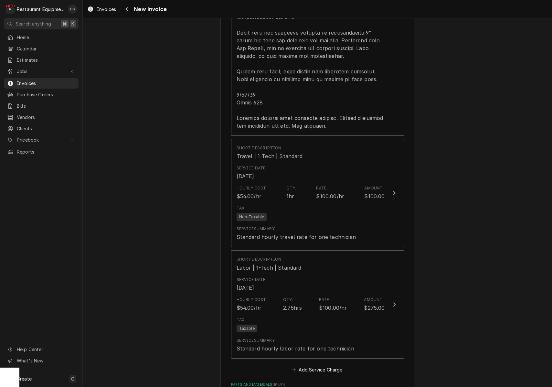
scroll to position [869, 0]
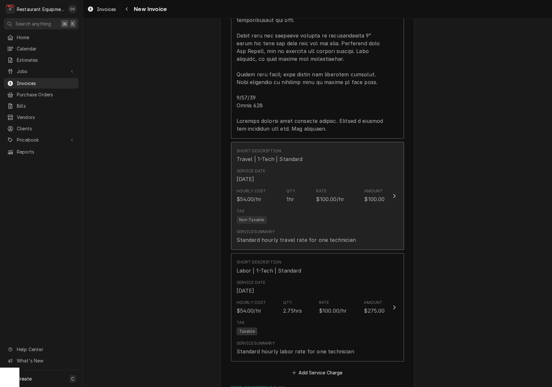
click at [309, 166] on div "Service Date Aug 20, 2025" at bounding box center [311, 176] width 148 height 20
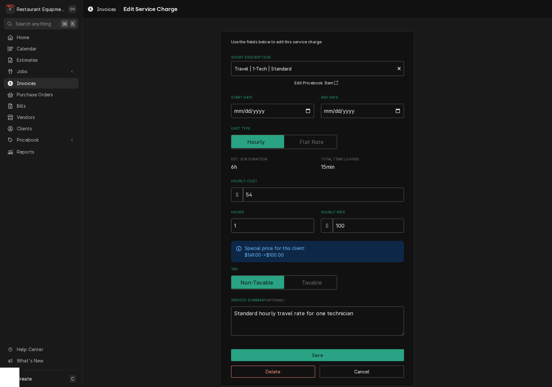
drag, startPoint x: 225, startPoint y: 220, endPoint x: 204, endPoint y: 217, distance: 21.2
click at [204, 217] on div "Use the fields below to edit this service charge Short Description Travel | 1-T…" at bounding box center [318, 208] width 470 height 366
type textarea "x"
type input "2"
click at [325, 353] on button "Save" at bounding box center [317, 355] width 173 height 12
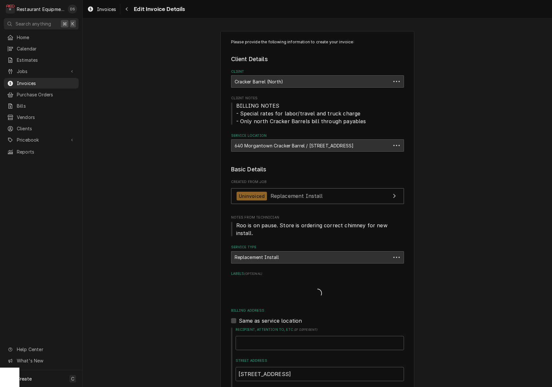
scroll to position [869, 0]
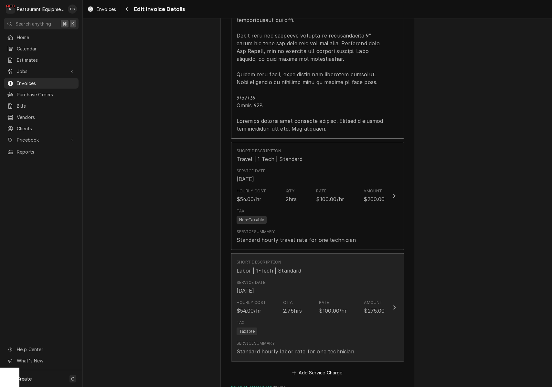
click at [324, 297] on div "Hourly Cost $54.00/hr Qty. 2.75hrs Rate $100.00/hr Amount $275.00" at bounding box center [311, 307] width 148 height 20
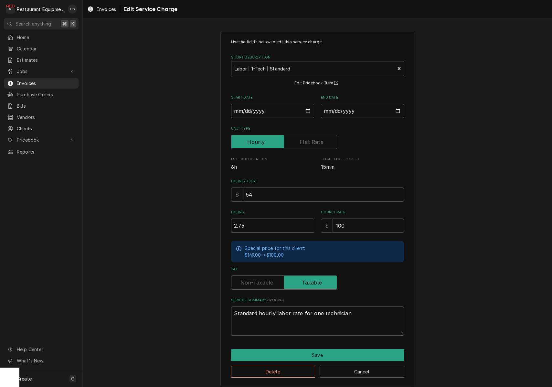
drag, startPoint x: 279, startPoint y: 226, endPoint x: 200, endPoint y: 224, distance: 79.3
click at [200, 224] on div "Use the fields below to edit this service charge Short Description Labor | 1-Te…" at bounding box center [318, 208] width 470 height 366
type textarea "x"
type input "3"
click at [335, 349] on button "Save" at bounding box center [317, 355] width 173 height 12
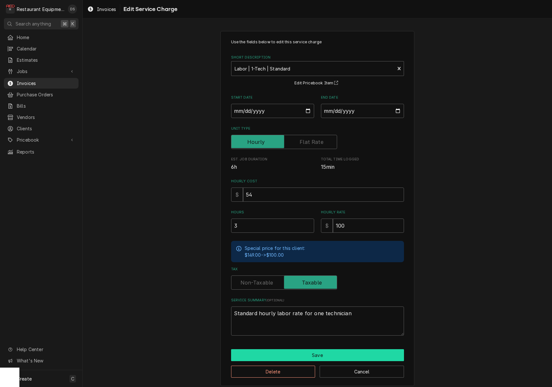
type textarea "x"
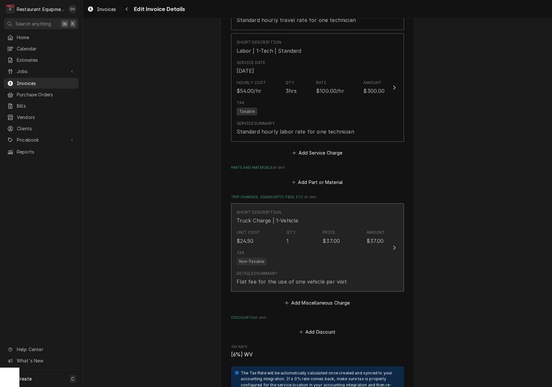
scroll to position [1127, 0]
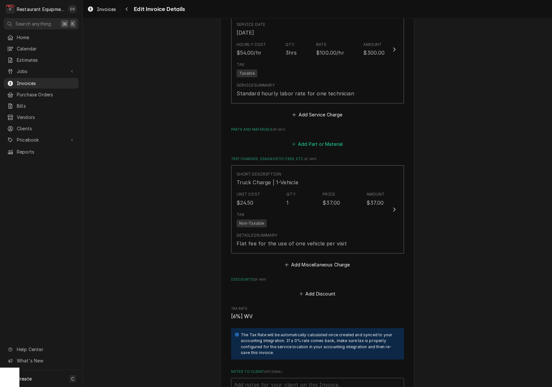
click at [323, 139] on button "Add Part or Material" at bounding box center [317, 143] width 53 height 9
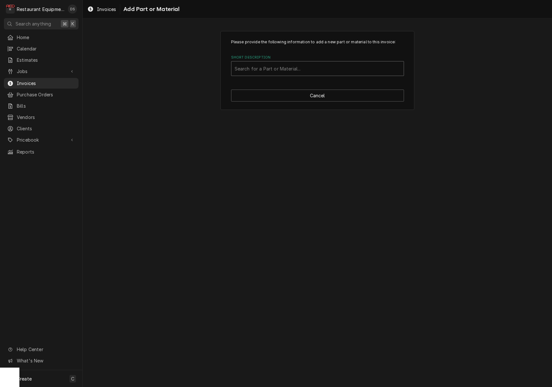
click at [300, 65] on div "Search for a Part or Material..." at bounding box center [318, 68] width 166 height 7
type input "8452c"
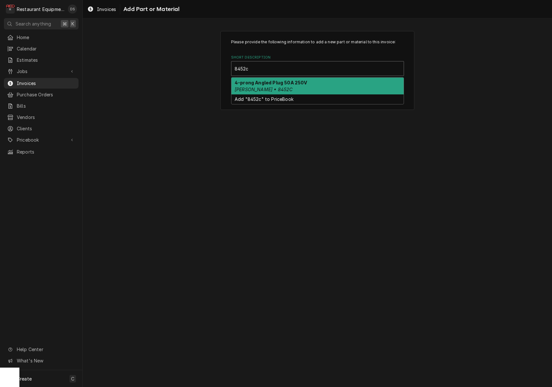
click at [333, 89] on div "4-prong Angled Plug 50A 250V Hubbell • 8452C" at bounding box center [318, 86] width 172 height 17
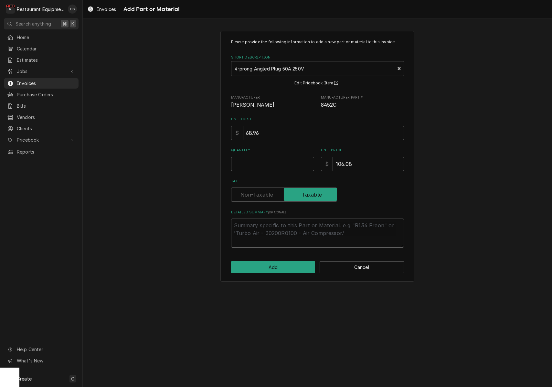
click at [283, 166] on input "Quantity" at bounding box center [272, 164] width 83 height 14
type textarea "x"
type input "1"
click at [257, 193] on label "Tax" at bounding box center [284, 195] width 106 height 14
click at [257, 193] on input "Tax" at bounding box center [284, 195] width 100 height 14
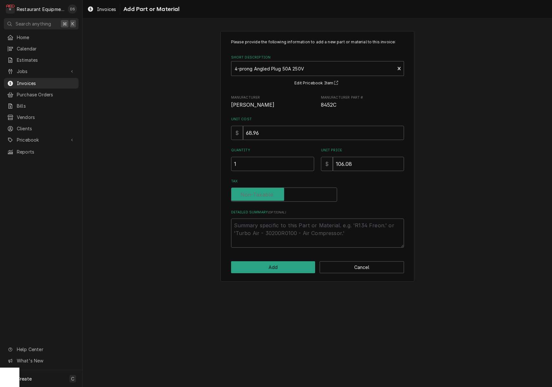
checkbox input "false"
click at [289, 264] on button "Add" at bounding box center [273, 267] width 84 height 12
type textarea "x"
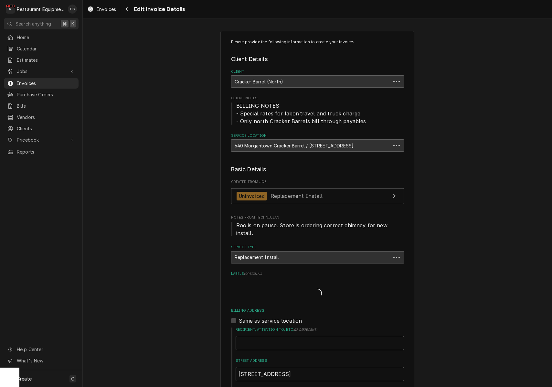
scroll to position [1127, 0]
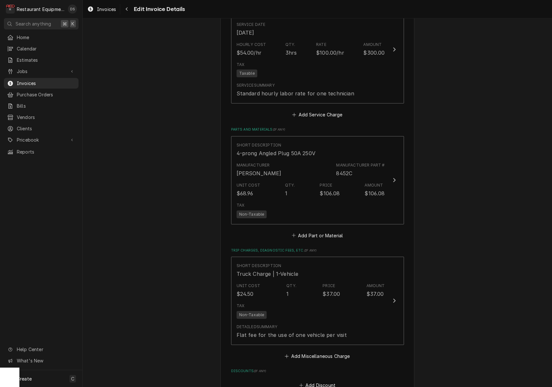
click at [316, 231] on button "Add Part or Material" at bounding box center [317, 235] width 53 height 9
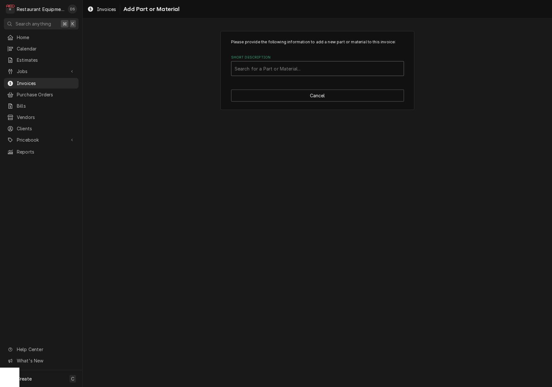
click at [285, 67] on div "Search for a Part or Material..." at bounding box center [318, 68] width 166 height 7
type input "Outlet"
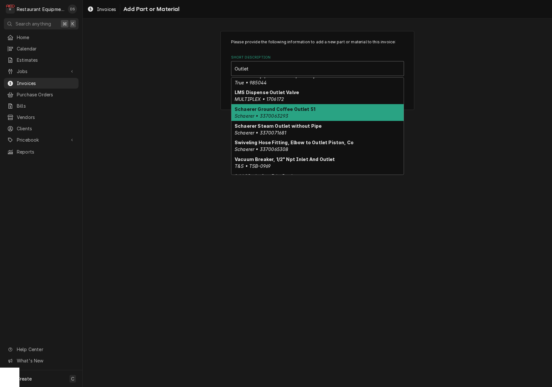
scroll to position [237, 0]
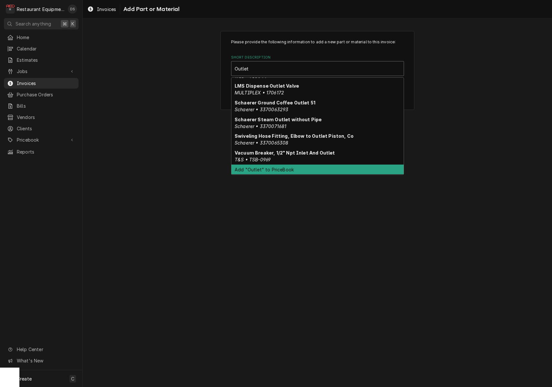
click at [265, 169] on div "Add "Outlet" to PriceBook" at bounding box center [318, 170] width 172 height 10
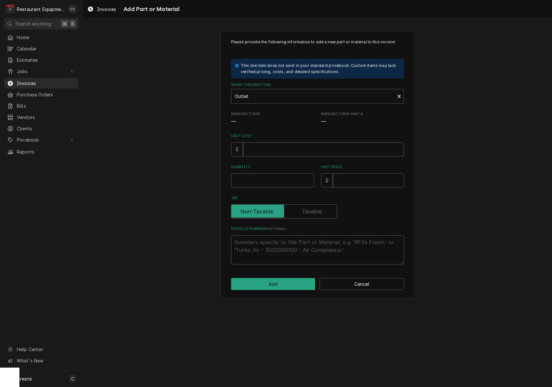
click at [280, 150] on input "Unit Cost" at bounding box center [323, 149] width 161 height 14
type textarea "x"
type input "1"
type textarea "x"
type input "2"
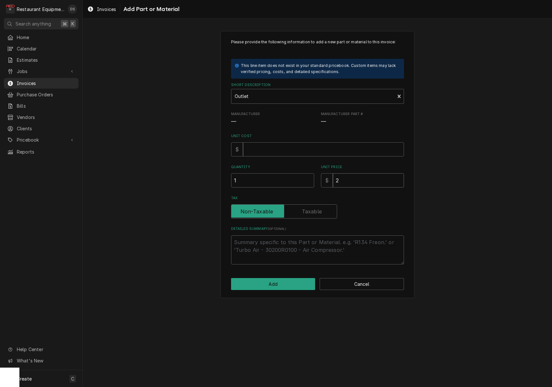
type textarea "x"
type input "21"
type textarea "x"
type input "210"
type textarea "x"
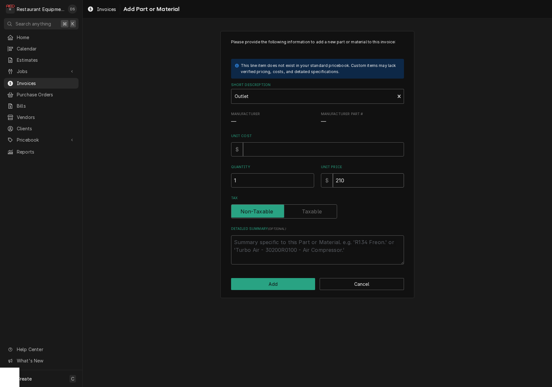
type input "210.4"
type textarea "x"
type input "210.43"
type textarea "x"
type input "1"
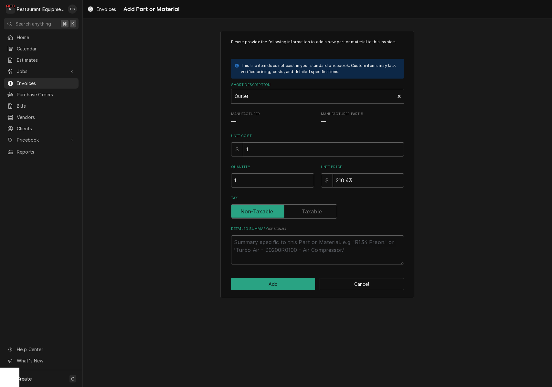
type textarea "x"
type input "13"
type textarea "x"
type input "137"
type textarea "x"
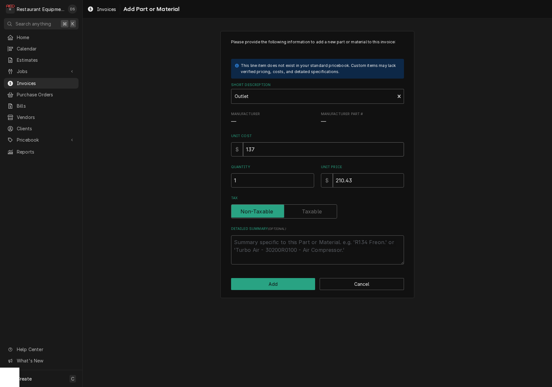
type input "137.6"
type textarea "x"
type input "137.62"
click at [280, 282] on button "Add" at bounding box center [273, 284] width 84 height 12
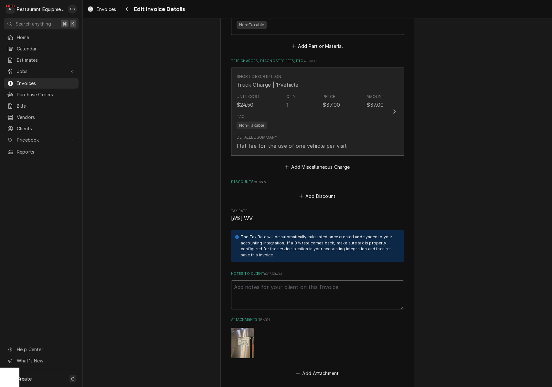
scroll to position [1445, 0]
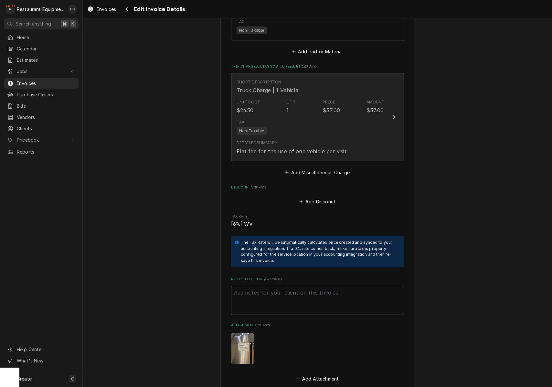
click at [305, 117] on div "Tax Non-Taxable" at bounding box center [311, 127] width 148 height 21
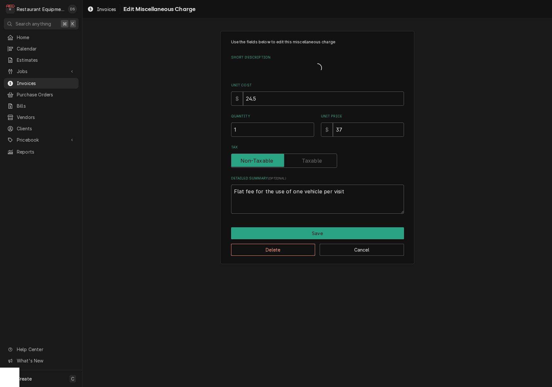
type textarea "x"
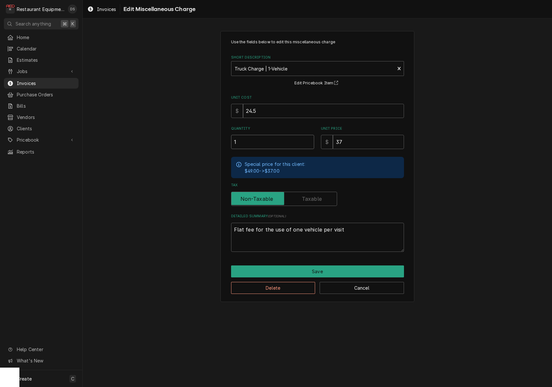
type input "1.5"
type textarea "x"
click at [310, 140] on input "1.5" at bounding box center [272, 142] width 83 height 14
type input "2"
click at [310, 140] on input "2" at bounding box center [272, 142] width 83 height 14
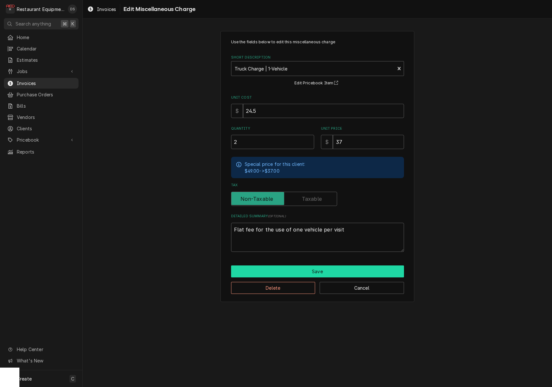
click at [321, 268] on button "Save" at bounding box center [317, 272] width 173 height 12
type textarea "x"
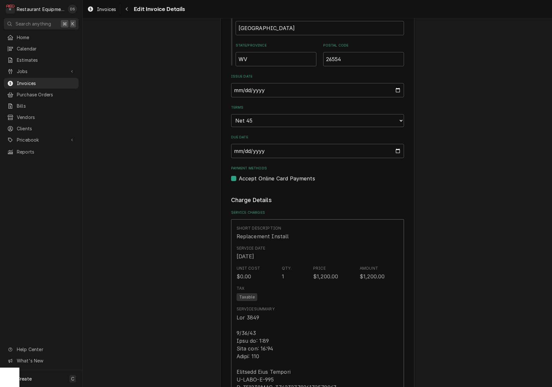
scroll to position [246, 0]
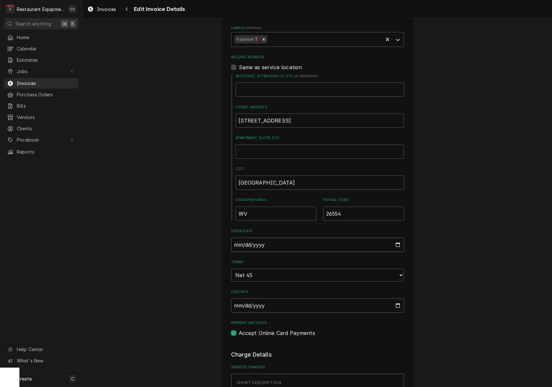
click at [258, 238] on input "2025-08-29" at bounding box center [317, 245] width 173 height 14
type input "2025-08-31"
drag, startPoint x: 456, startPoint y: 243, endPoint x: 439, endPoint y: 233, distance: 20.1
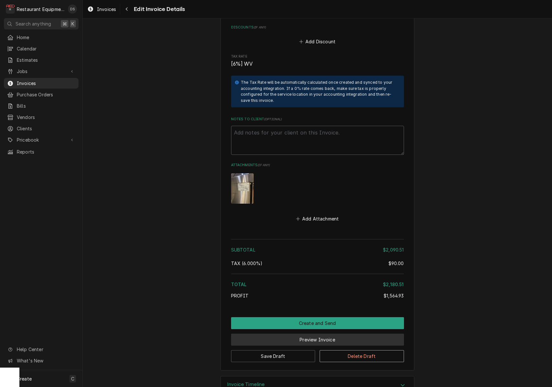
scroll to position [1604, 0]
click at [323, 334] on button "Preview Invoice" at bounding box center [317, 340] width 173 height 12
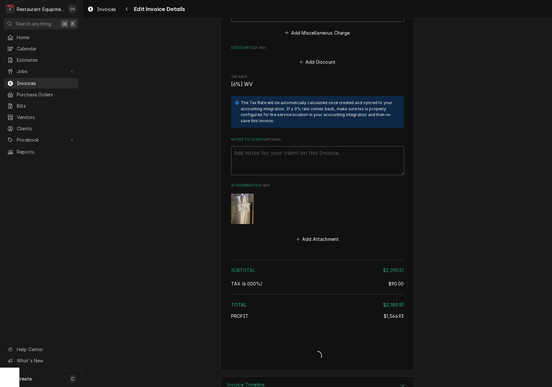
type textarea "x"
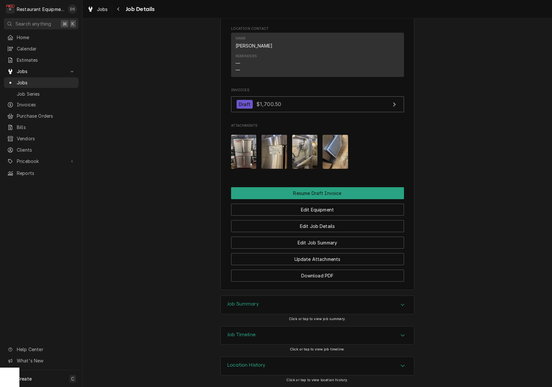
click at [297, 311] on div "Job Summary" at bounding box center [317, 305] width 193 height 18
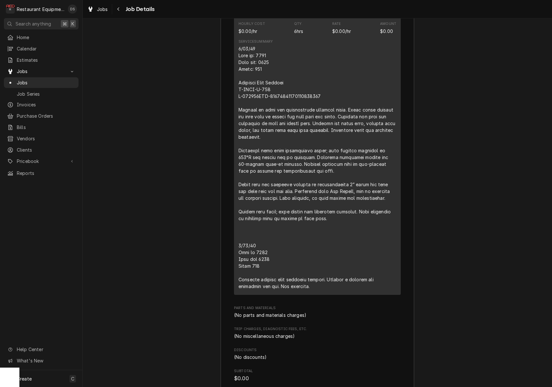
scroll to position [923, 0]
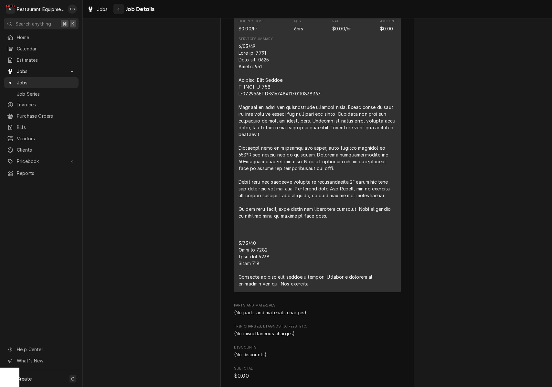
click at [120, 8] on icon "Navigate back" at bounding box center [118, 9] width 3 height 5
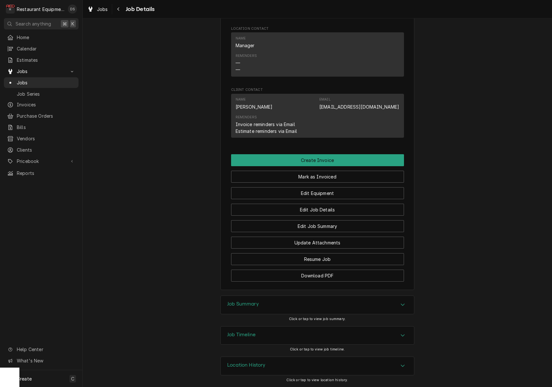
click at [273, 298] on div "Job Summary" at bounding box center [317, 305] width 193 height 18
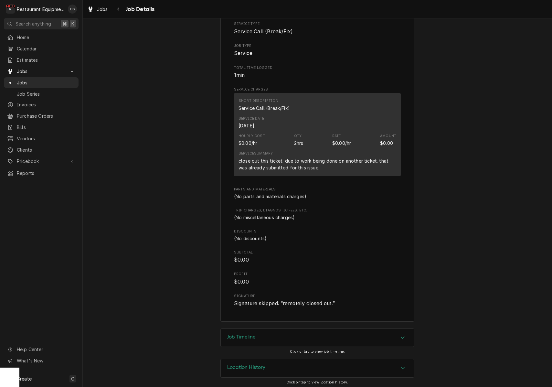
scroll to position [862, 0]
click at [117, 10] on icon "Navigate back" at bounding box center [118, 9] width 3 height 5
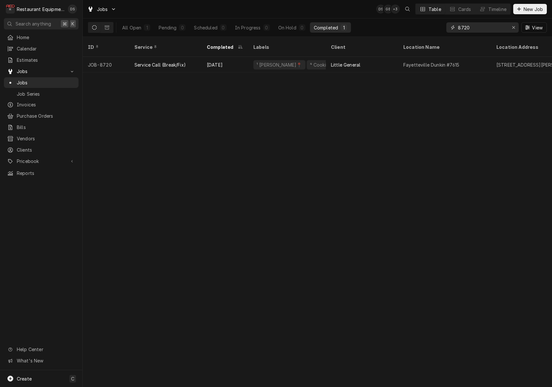
click at [513, 26] on icon "Erase input" at bounding box center [514, 27] width 4 height 5
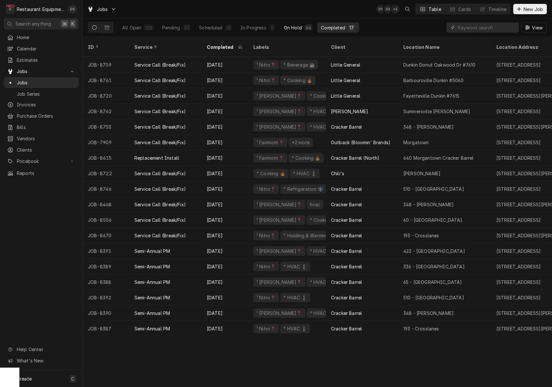
click at [305, 28] on div "64" at bounding box center [309, 27] width 8 height 6
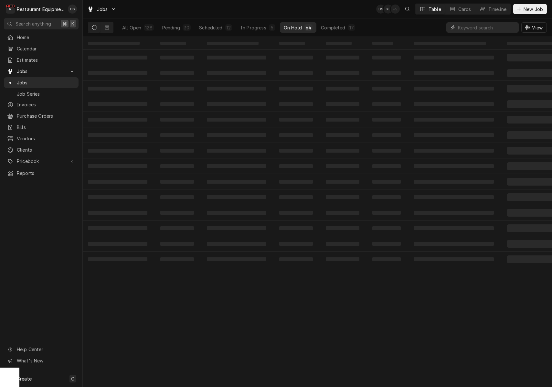
click at [470, 24] on input "Dynamic Content Wrapper" at bounding box center [487, 27] width 58 height 10
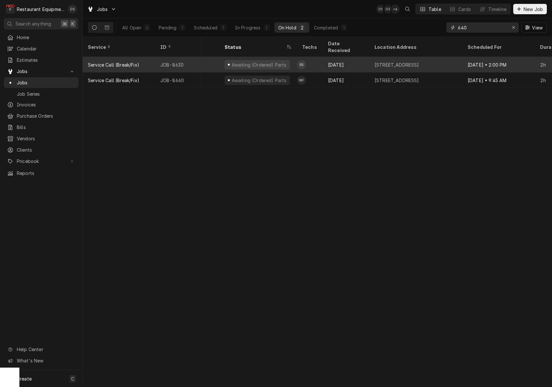
scroll to position [0, 286]
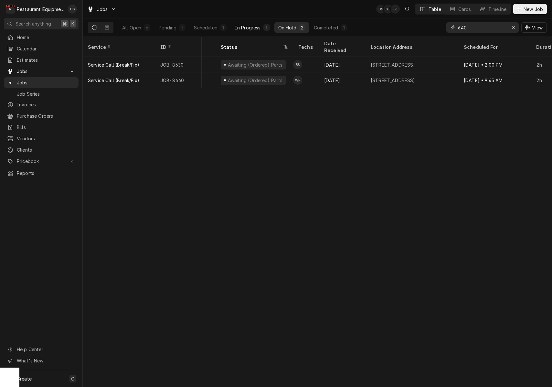
type input "640"
click at [252, 30] on div "In Progress" at bounding box center [248, 27] width 26 height 7
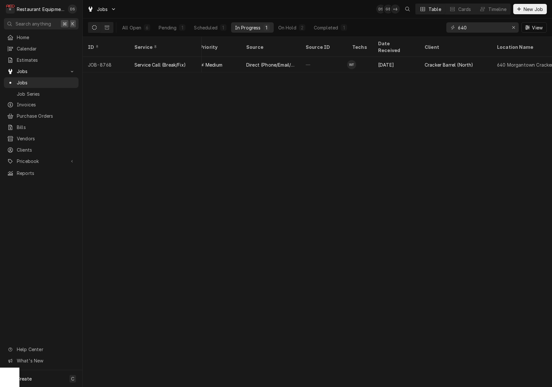
scroll to position [0, 202]
click at [324, 28] on div "Completed" at bounding box center [326, 27] width 24 height 7
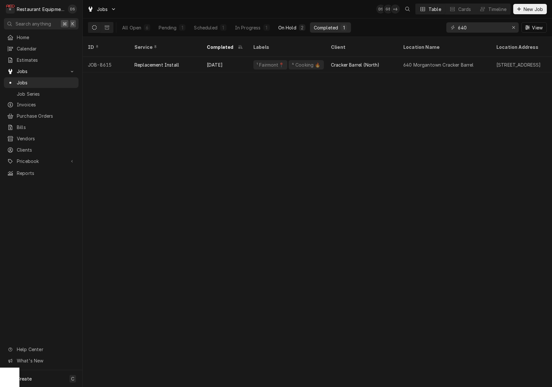
click at [292, 26] on div "On Hold" at bounding box center [288, 27] width 18 height 7
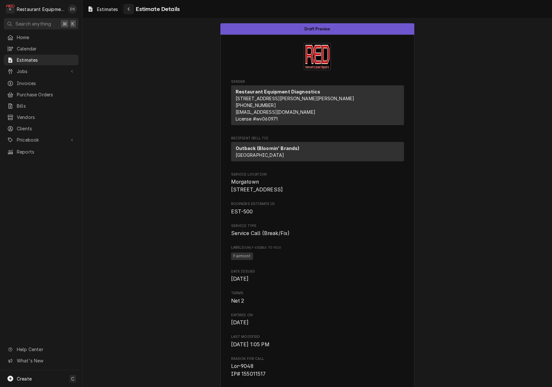
click at [131, 10] on div "Navigate back" at bounding box center [129, 9] width 6 height 6
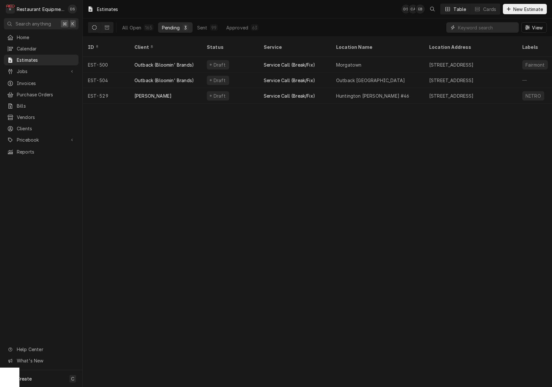
click at [478, 27] on input "Dynamic Content Wrapper" at bounding box center [487, 27] width 58 height 10
type input "640"
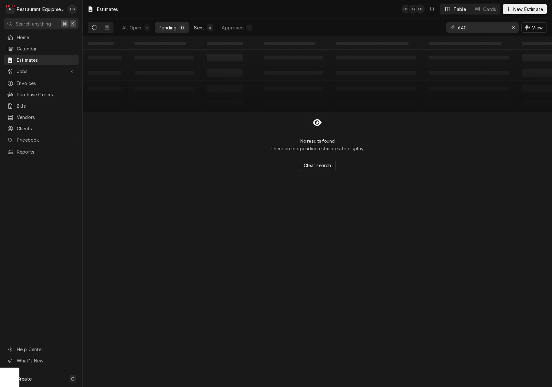
click at [205, 29] on button "Sent 4" at bounding box center [203, 27] width 27 height 10
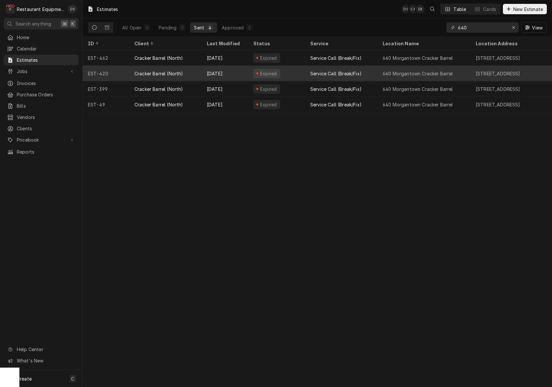
click at [453, 75] on div "640 Morgantown Cracker Barrel" at bounding box center [418, 73] width 71 height 7
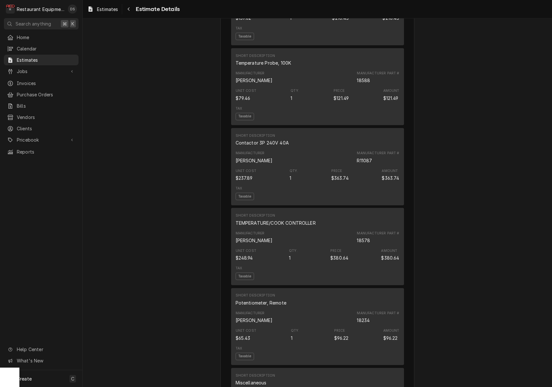
scroll to position [1588, 0]
click at [128, 9] on icon "Navigate back" at bounding box center [128, 9] width 3 height 5
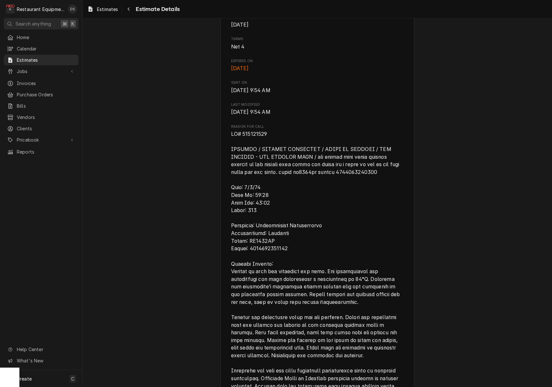
scroll to position [255, 0]
click at [128, 9] on icon "Navigate back" at bounding box center [128, 9] width 3 height 5
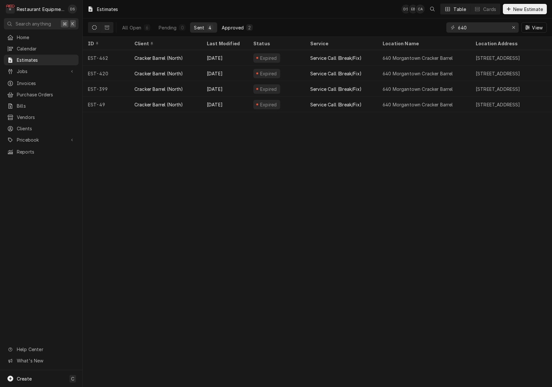
click at [235, 25] on div "Approved" at bounding box center [233, 27] width 22 height 7
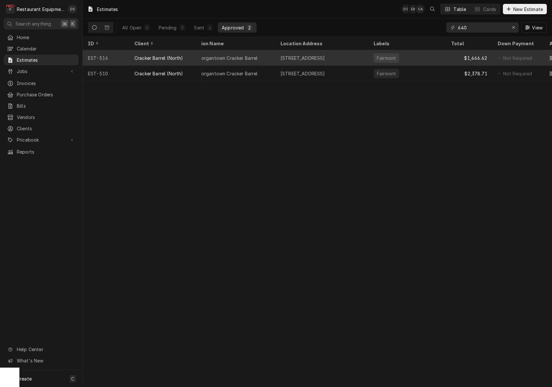
scroll to position [0, 149]
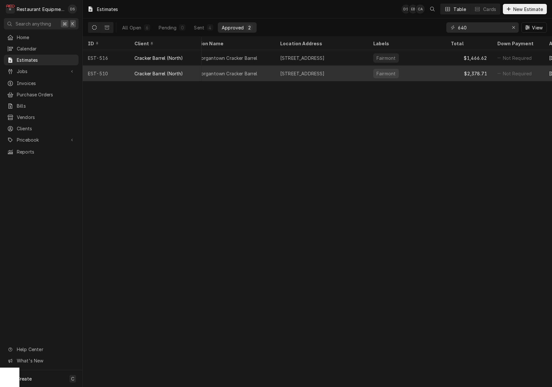
click at [325, 71] on div "2000 University Town Centre Dr, Morgantown, WV 26501" at bounding box center [302, 73] width 45 height 7
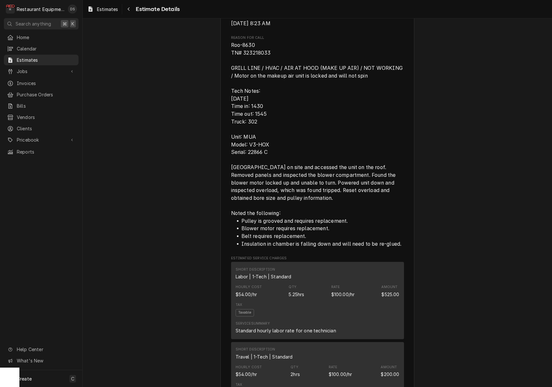
scroll to position [366, 0]
click at [128, 10] on icon "Navigate back" at bounding box center [128, 9] width 3 height 5
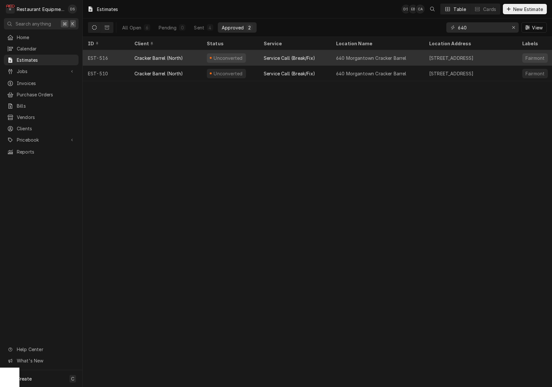
click at [329, 56] on div "Service Call (Break/Fix)" at bounding box center [295, 58] width 72 height 16
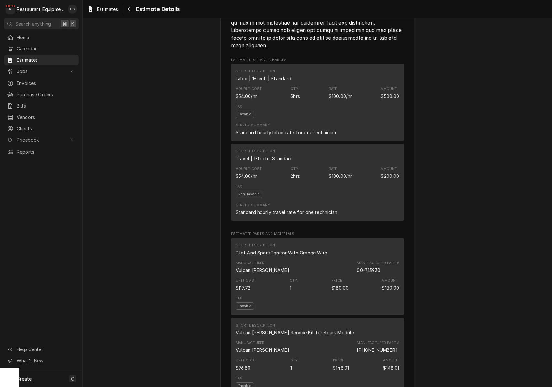
scroll to position [610, 0]
click at [132, 11] on div "Navigate back" at bounding box center [129, 9] width 6 height 6
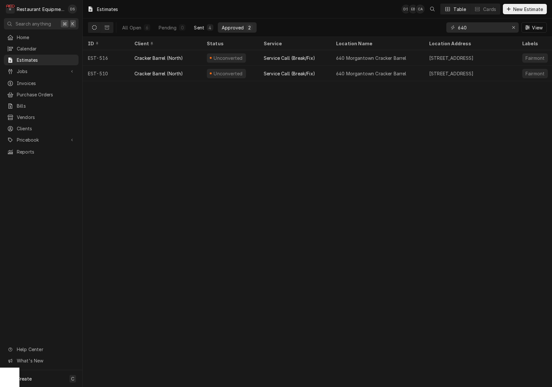
click at [197, 25] on div "Sent" at bounding box center [199, 27] width 10 height 7
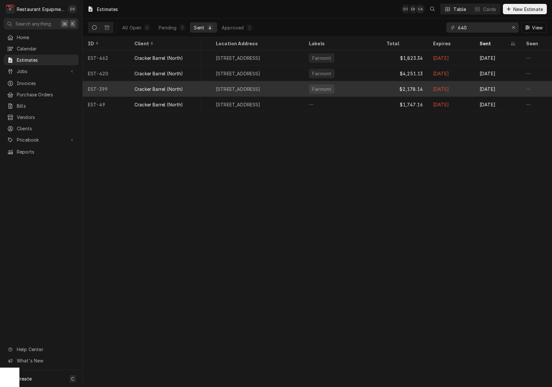
scroll to position [0, 260]
click at [379, 84] on div "Fairmont" at bounding box center [343, 89] width 78 height 16
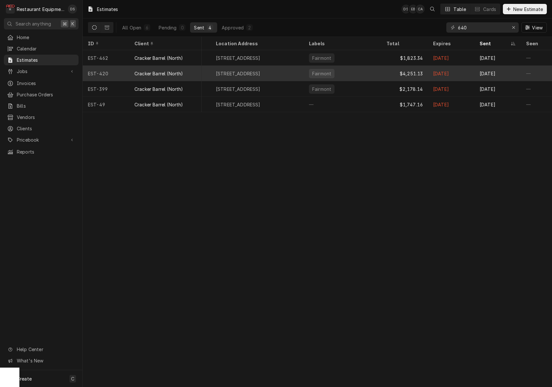
click at [360, 69] on div "Fairmont" at bounding box center [343, 74] width 78 height 16
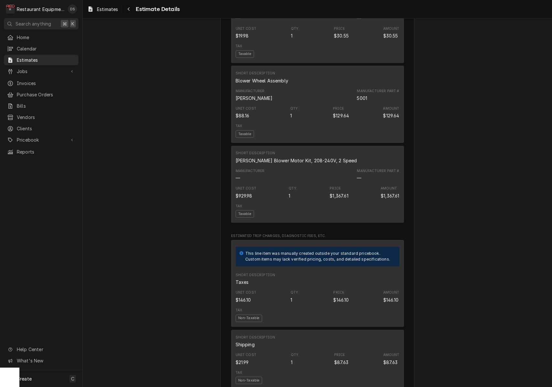
scroll to position [1969, 0]
click at [128, 9] on icon "Navigate back" at bounding box center [128, 9] width 3 height 5
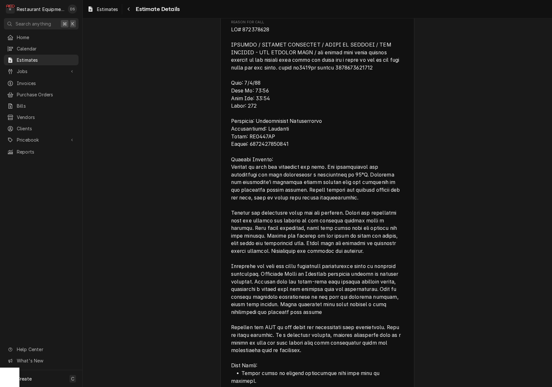
scroll to position [377, 0]
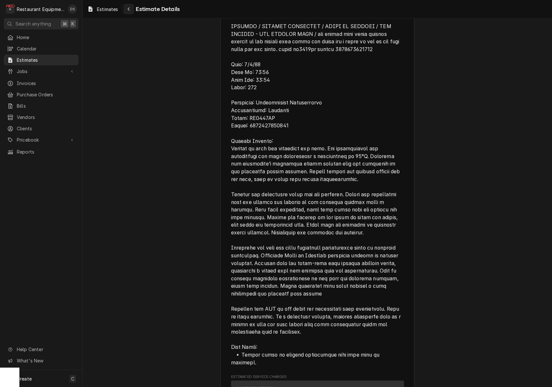
click at [131, 9] on div "Navigate back" at bounding box center [129, 9] width 6 height 6
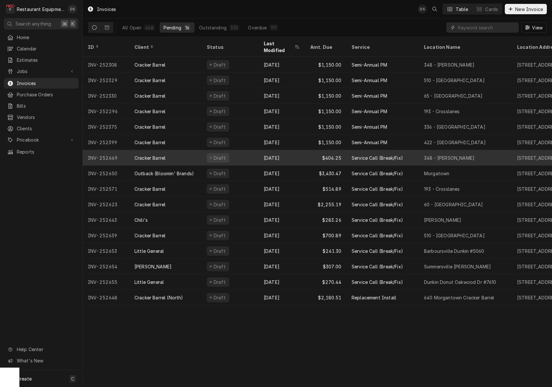
click at [246, 151] on div "Draft" at bounding box center [230, 158] width 57 height 16
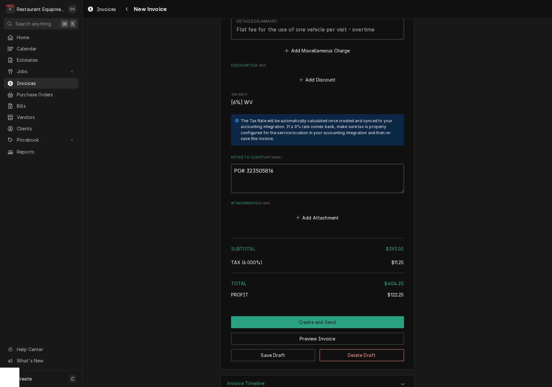
drag, startPoint x: 277, startPoint y: 153, endPoint x: 251, endPoint y: 153, distance: 25.9
click at [247, 164] on textarea "PO# 323505816" at bounding box center [317, 178] width 173 height 29
click at [345, 349] on button "Delete Draft" at bounding box center [362, 355] width 84 height 12
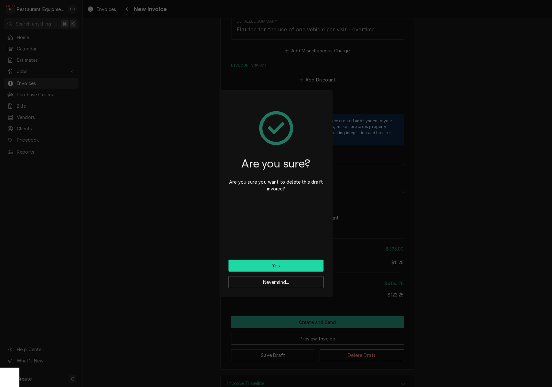
click at [301, 262] on button "Yes" at bounding box center [276, 266] width 95 height 12
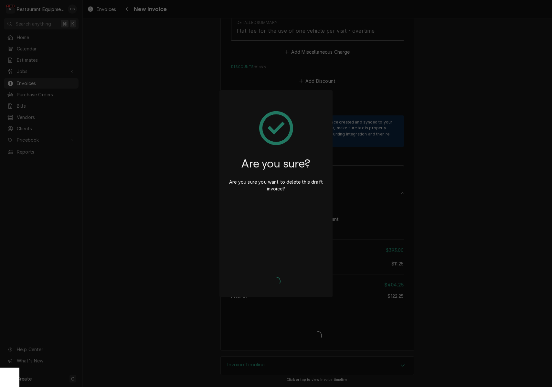
scroll to position [979, 0]
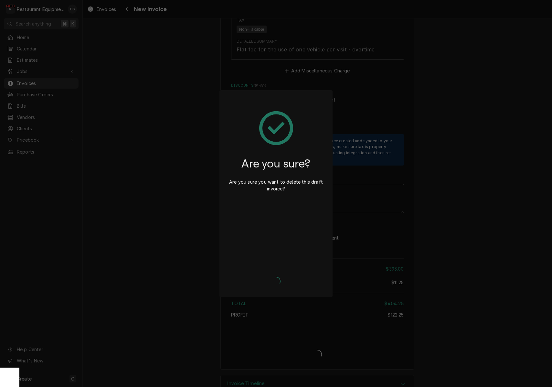
type textarea "x"
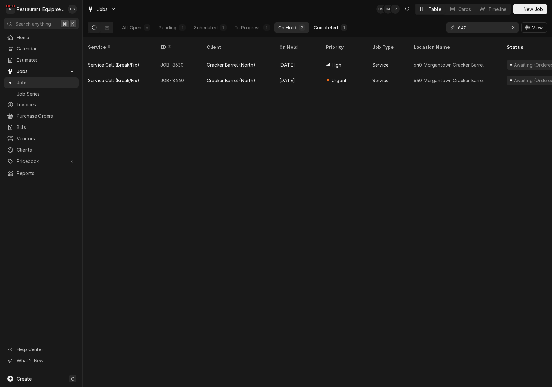
click at [330, 28] on div "Completed" at bounding box center [326, 27] width 24 height 7
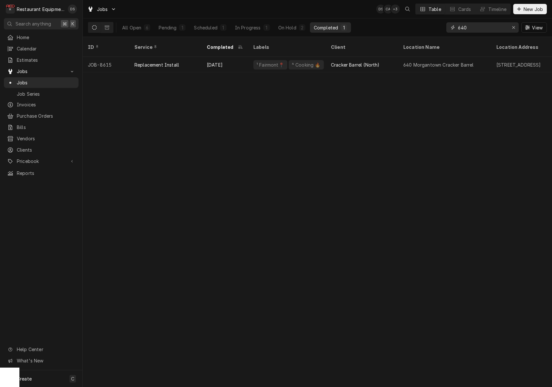
drag, startPoint x: 513, startPoint y: 29, endPoint x: 502, endPoint y: 29, distance: 10.7
click at [512, 29] on div "Erase input" at bounding box center [514, 27] width 6 height 6
click at [496, 29] on input "Dynamic Content Wrapper" at bounding box center [488, 27] width 61 height 10
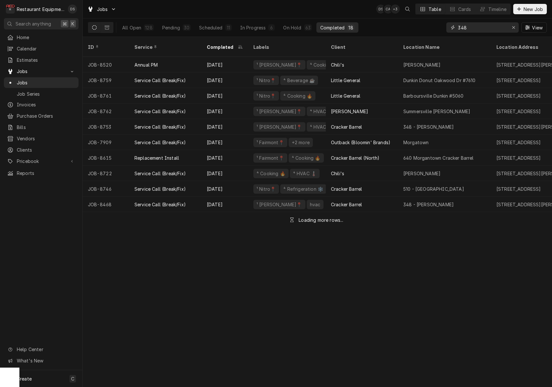
type input "348"
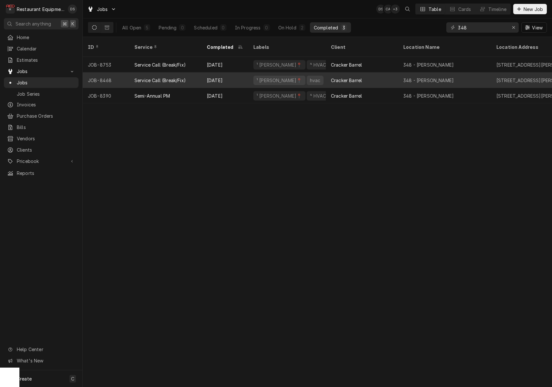
click at [317, 72] on div "¹ Beckley📍 hvac" at bounding box center [287, 80] width 78 height 16
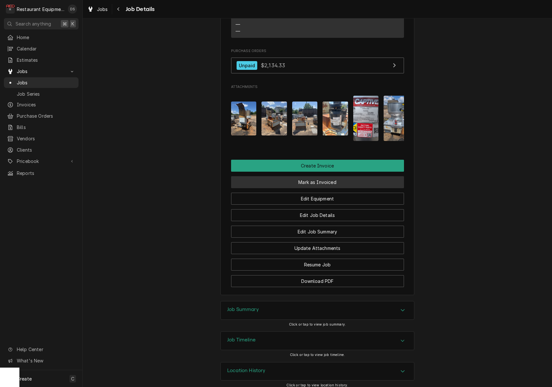
click at [315, 178] on button "Mark as Invoiced" at bounding box center [317, 182] width 173 height 12
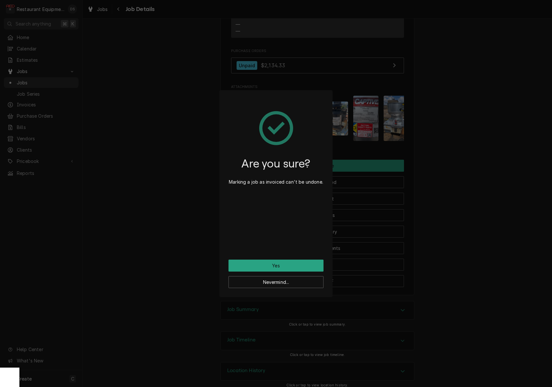
click at [288, 267] on button "Yes" at bounding box center [276, 266] width 95 height 12
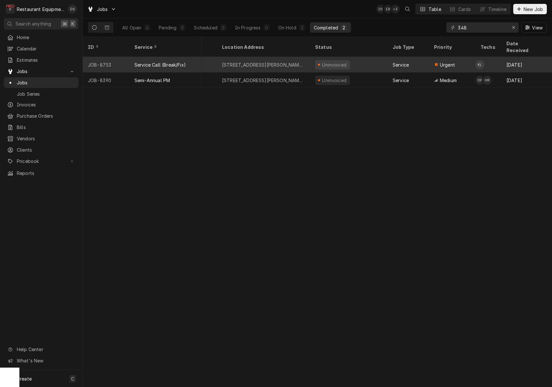
scroll to position [0, 276]
click at [394, 57] on div "Service" at bounding box center [407, 65] width 41 height 16
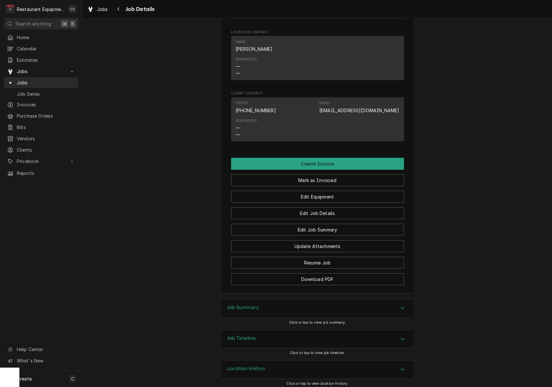
drag, startPoint x: 274, startPoint y: 303, endPoint x: 273, endPoint y: 293, distance: 10.2
click at [274, 303] on div "Job Summary" at bounding box center [317, 309] width 193 height 18
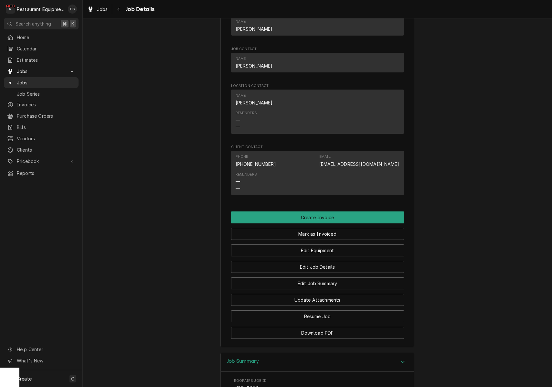
scroll to position [421, 0]
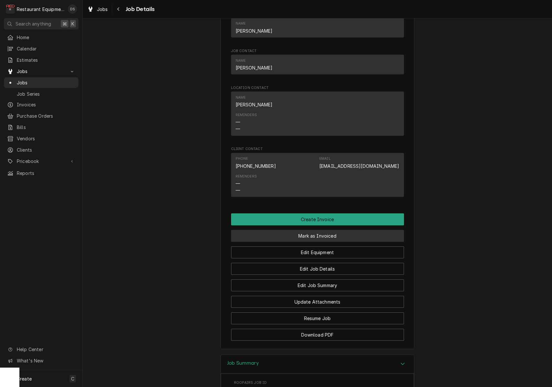
click at [320, 236] on button "Mark as Invoiced" at bounding box center [317, 236] width 173 height 12
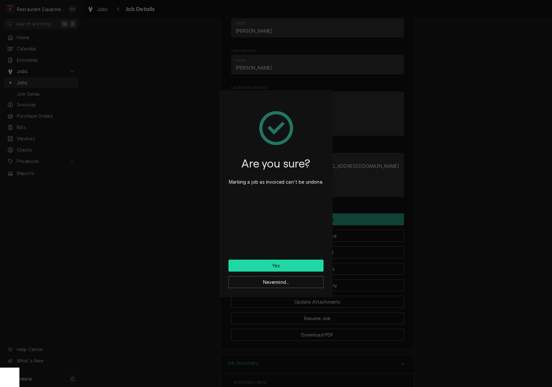
click at [283, 262] on button "Yes" at bounding box center [276, 266] width 95 height 12
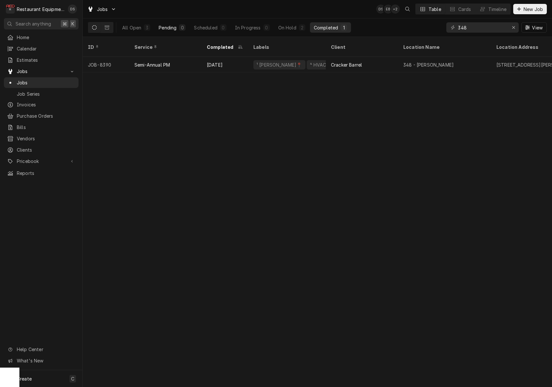
click at [165, 26] on div "Pending" at bounding box center [168, 27] width 18 height 7
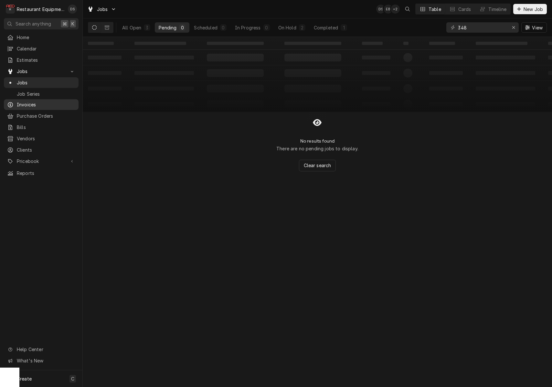
click at [23, 101] on span "Invoices" at bounding box center [46, 104] width 59 height 7
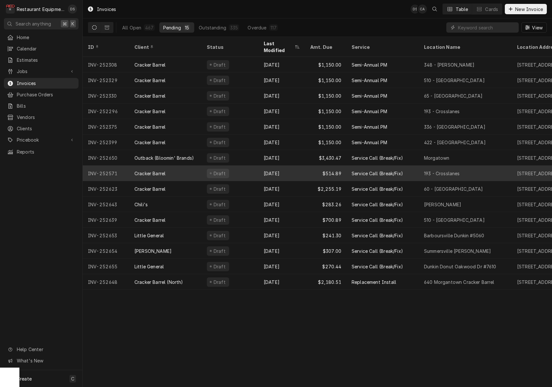
click at [198, 166] on div "Cracker Barrel" at bounding box center [165, 174] width 72 height 16
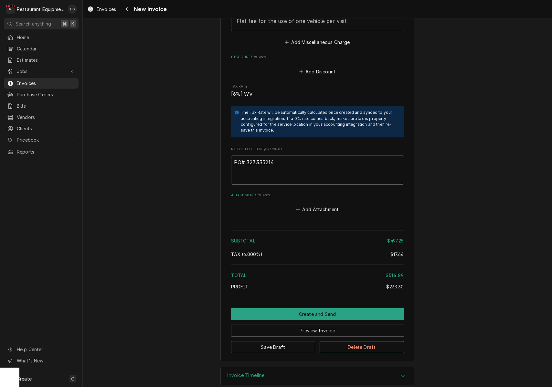
scroll to position [1221, 0]
drag, startPoint x: 274, startPoint y: 152, endPoint x: 247, endPoint y: 152, distance: 26.5
click at [247, 156] on textarea "PO# 323335214" at bounding box center [317, 170] width 173 height 29
click at [130, 9] on div "Navigate back" at bounding box center [127, 9] width 6 height 6
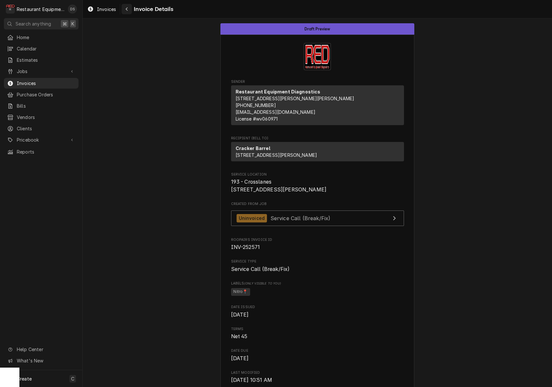
click at [125, 11] on div "Navigate back" at bounding box center [127, 9] width 6 height 6
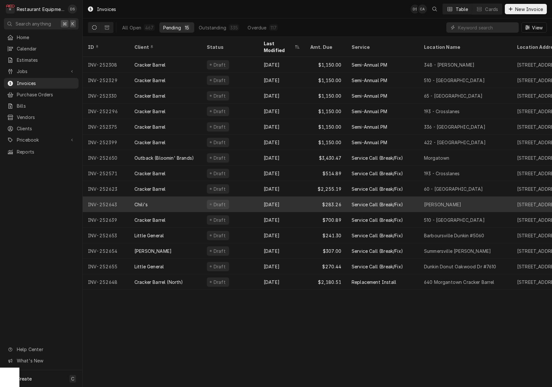
click at [301, 201] on div "Sep 2" at bounding box center [282, 205] width 47 height 16
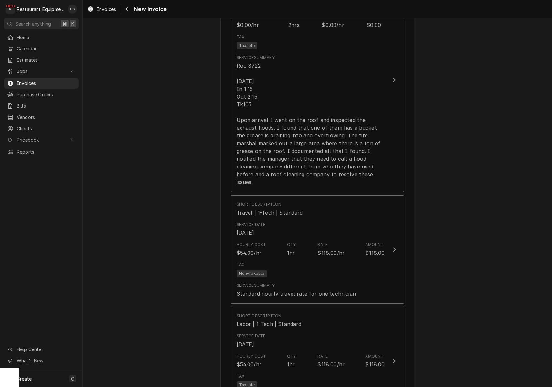
scroll to position [465, 0]
click at [128, 8] on icon "Navigate back" at bounding box center [127, 9] width 2 height 4
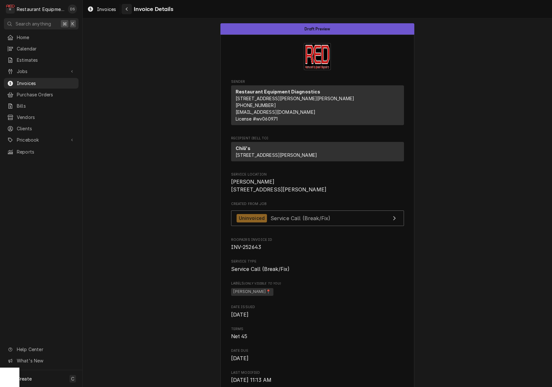
click at [126, 6] on div "Navigate back" at bounding box center [127, 9] width 6 height 6
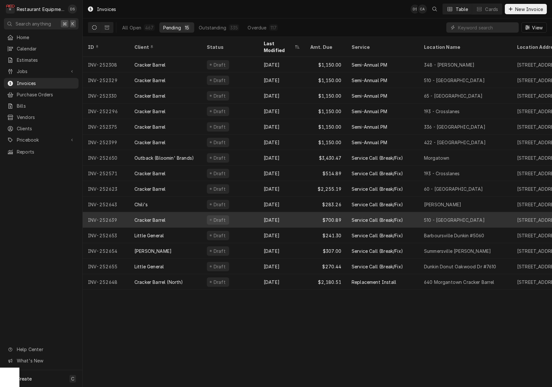
click at [302, 214] on div "Sep 2" at bounding box center [282, 220] width 47 height 16
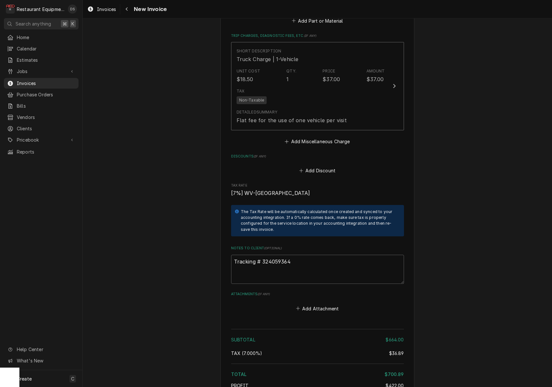
scroll to position [1070, 0]
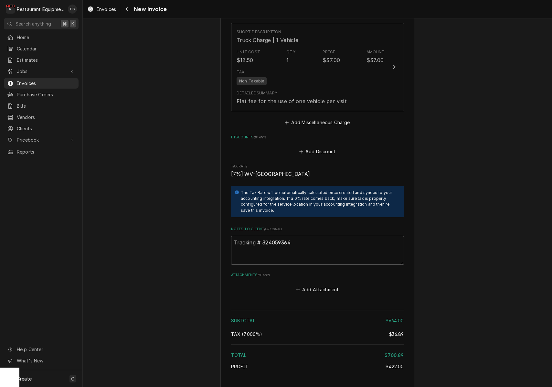
drag, startPoint x: 296, startPoint y: 232, endPoint x: 269, endPoint y: 232, distance: 27.2
click at [262, 236] on textarea "Tracking # 324059364" at bounding box center [317, 250] width 173 height 29
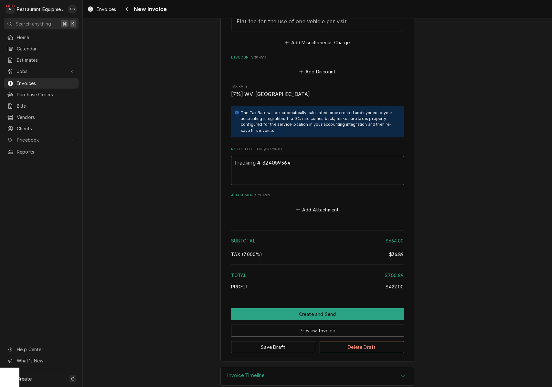
scroll to position [1149, 0]
click at [306, 325] on button "Preview Invoice" at bounding box center [317, 331] width 173 height 12
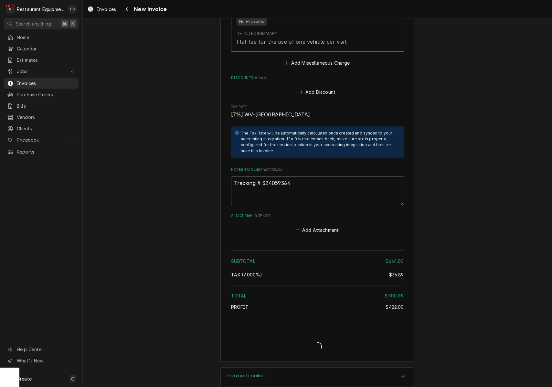
type textarea "x"
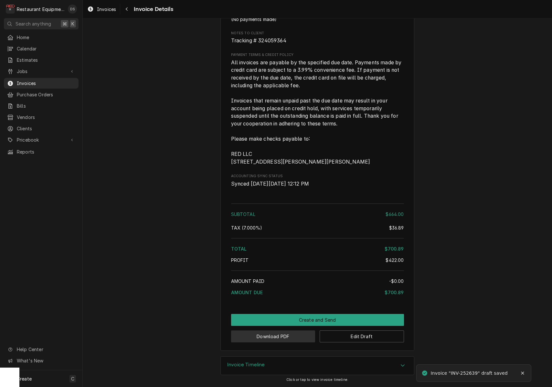
click at [288, 334] on button "Download PDF" at bounding box center [273, 337] width 84 height 12
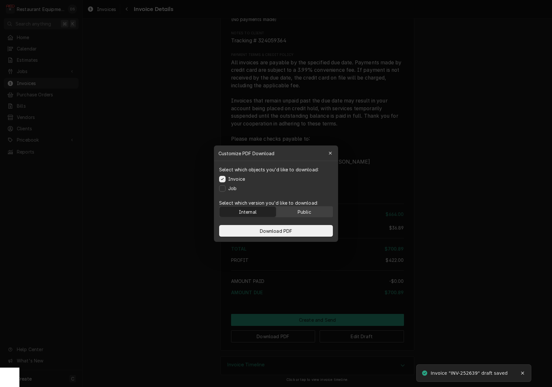
click at [308, 211] on div "Public" at bounding box center [305, 211] width 14 height 7
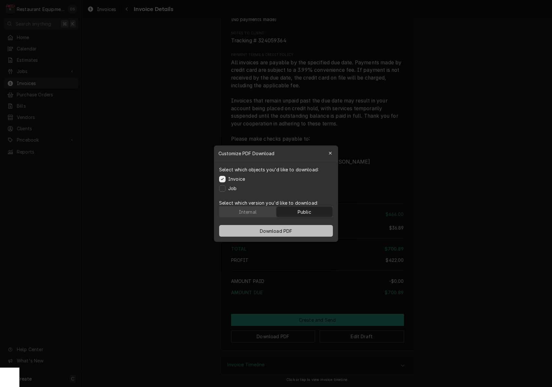
click at [308, 232] on button "Download PDF" at bounding box center [276, 231] width 114 height 12
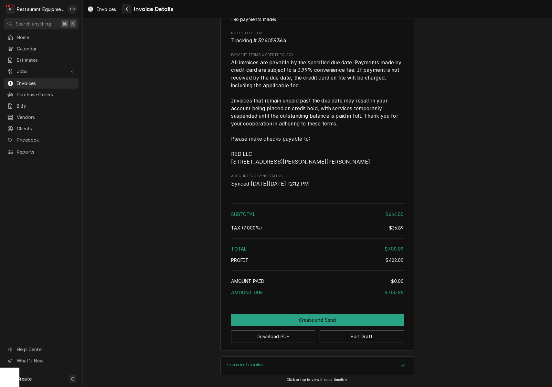
click at [129, 10] on div "Navigate back" at bounding box center [127, 9] width 6 height 6
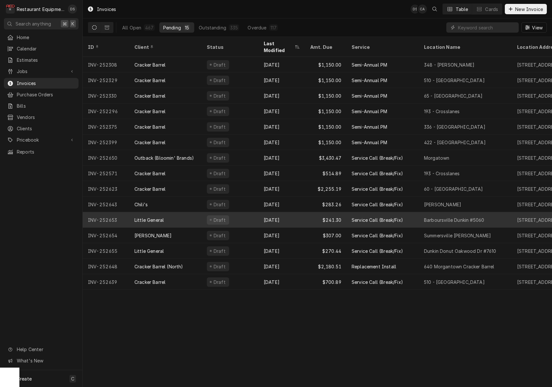
click at [251, 214] on div "Draft" at bounding box center [230, 220] width 57 height 16
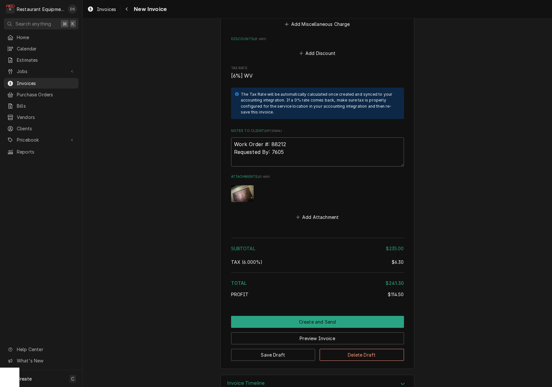
scroll to position [1087, 0]
click at [317, 316] on button "Create and Send" at bounding box center [317, 322] width 173 height 12
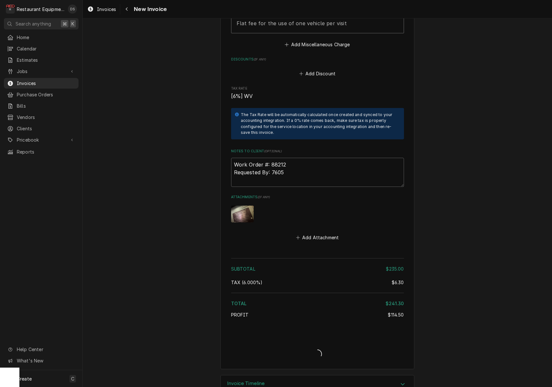
type textarea "x"
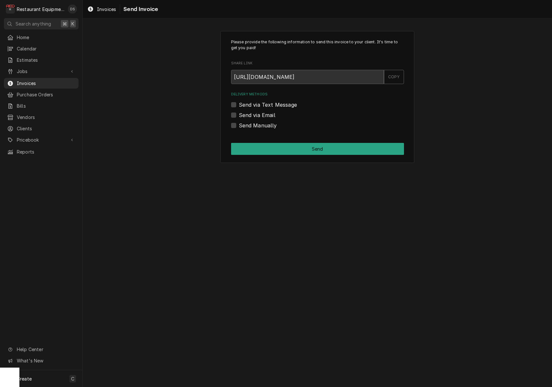
drag, startPoint x: 233, startPoint y: 113, endPoint x: 237, endPoint y: 114, distance: 4.3
click at [239, 113] on label "Send via Email" at bounding box center [257, 115] width 37 height 8
click at [239, 113] on input "Send via Email" at bounding box center [325, 118] width 173 height 14
checkbox input "true"
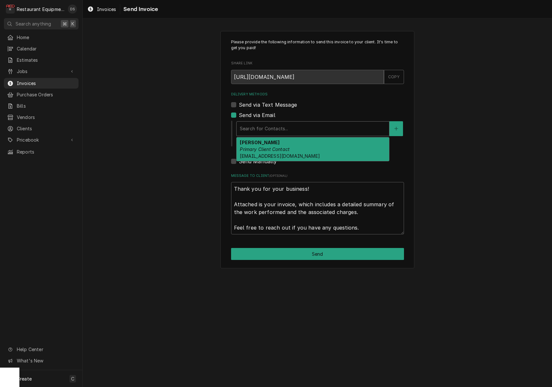
click at [275, 128] on div "Search for Contacts..." at bounding box center [313, 128] width 146 height 7
drag, startPoint x: 277, startPoint y: 143, endPoint x: 282, endPoint y: 156, distance: 14.2
click at [277, 143] on strong "ROBIN HATCHER" at bounding box center [260, 142] width 40 height 5
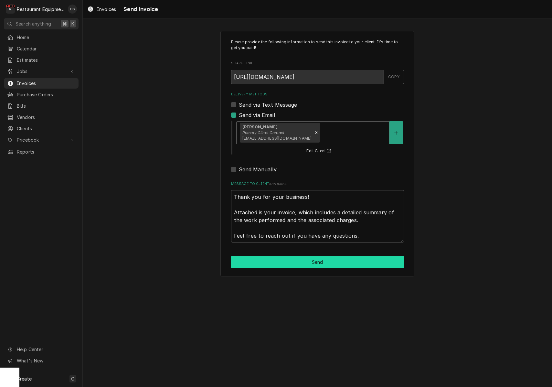
click at [318, 257] on button "Send" at bounding box center [317, 262] width 173 height 12
type textarea "x"
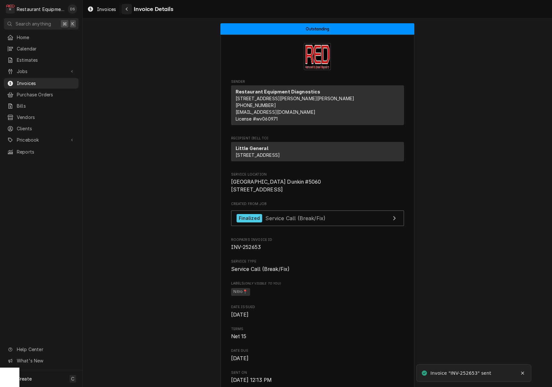
click at [129, 11] on div "Navigate back" at bounding box center [127, 9] width 6 height 6
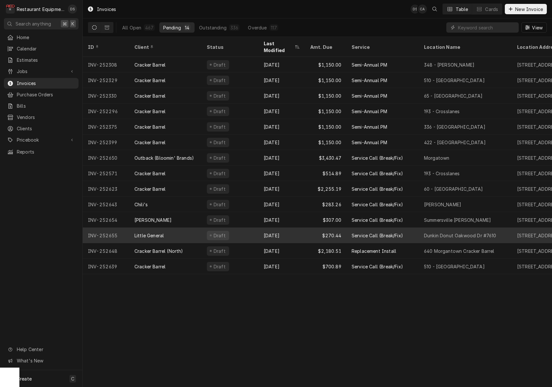
click at [193, 228] on div "Little General" at bounding box center [165, 236] width 72 height 16
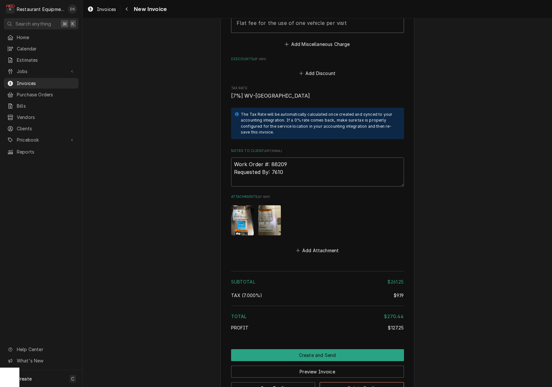
scroll to position [1100, 0]
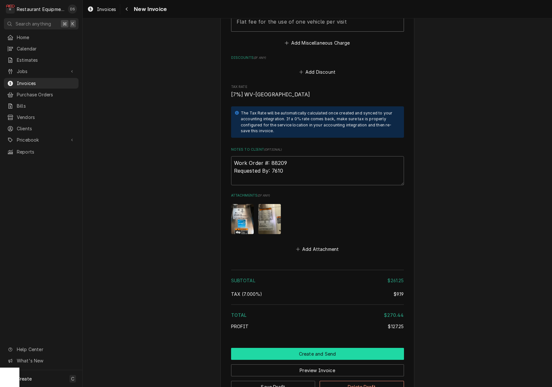
click at [303, 348] on button "Create and Send" at bounding box center [317, 354] width 173 height 12
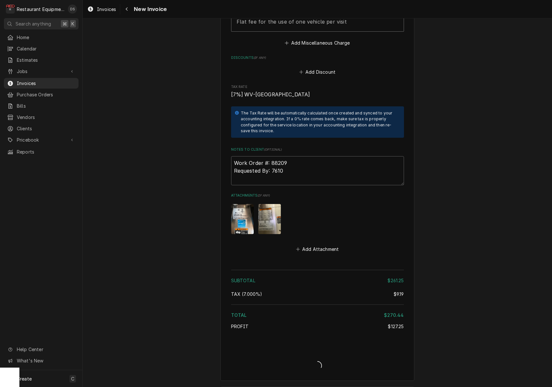
type textarea "x"
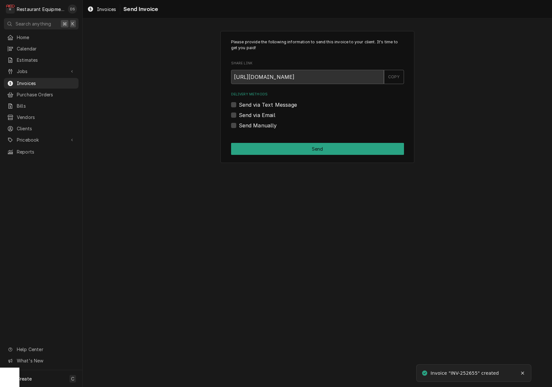
click at [239, 115] on label "Send via Email" at bounding box center [257, 115] width 37 height 8
click at [239, 115] on input "Send via Email" at bounding box center [325, 118] width 173 height 14
checkbox input "true"
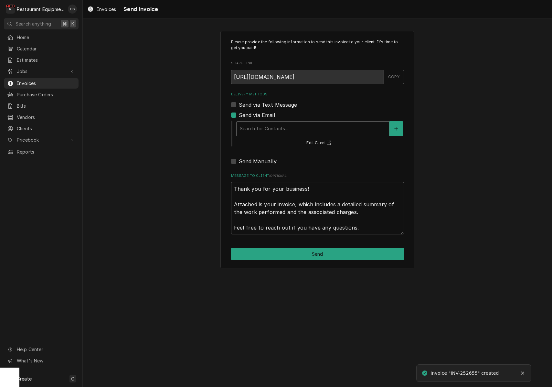
click at [279, 124] on div "Delivery Methods" at bounding box center [313, 129] width 146 height 12
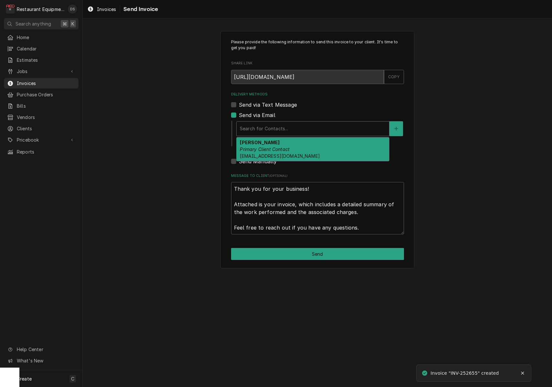
click at [278, 145] on div "ROBIN HATCHER Primary Client Contact rhatcher@lgstores.com" at bounding box center [313, 149] width 153 height 24
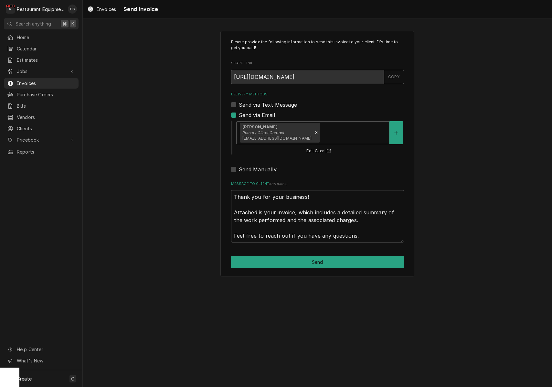
click at [321, 257] on button "Send" at bounding box center [317, 262] width 173 height 12
type textarea "x"
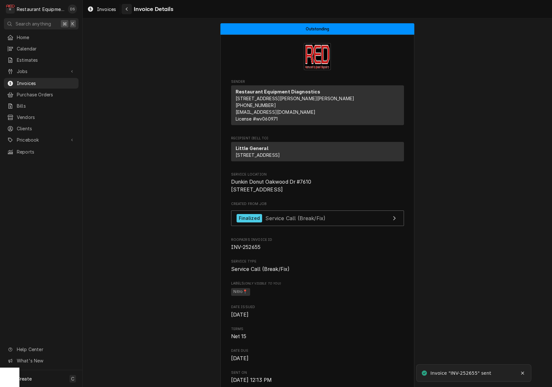
click at [129, 6] on div "Navigate back" at bounding box center [127, 9] width 6 height 6
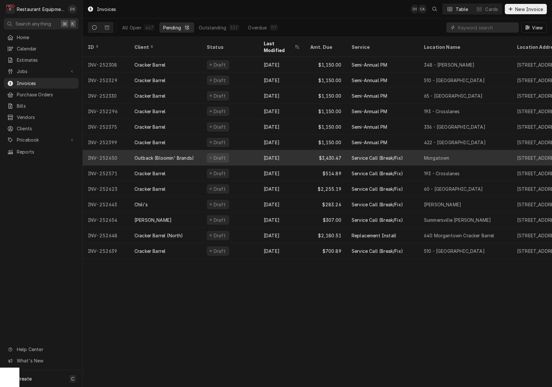
click at [195, 152] on div "Outback (Bloomin' Brands)" at bounding box center [165, 158] width 72 height 16
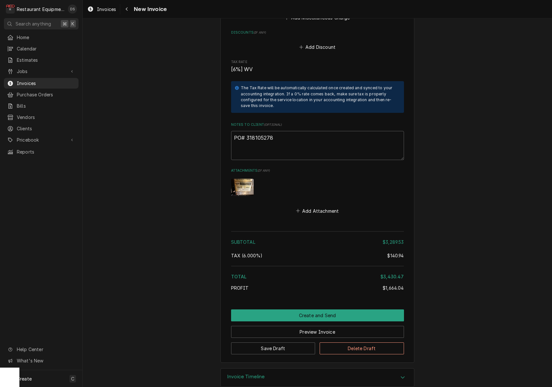
scroll to position [2648, 0]
drag, startPoint x: 277, startPoint y: 127, endPoint x: 246, endPoint y: 128, distance: 30.4
click at [246, 131] on textarea "PO# 318105278" at bounding box center [317, 145] width 173 height 29
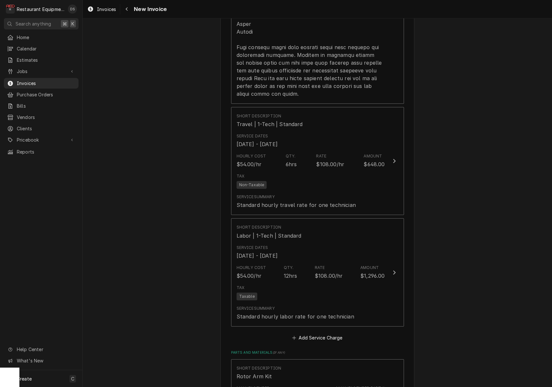
scroll to position [1654, 0]
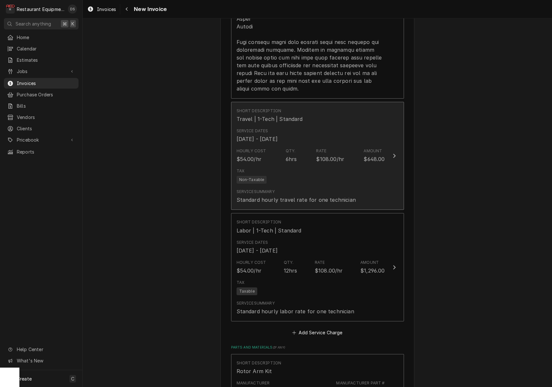
click at [333, 155] on div "$108.00/hr" at bounding box center [330, 159] width 28 height 8
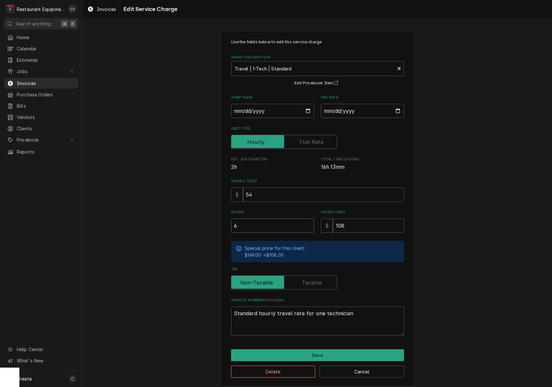
drag, startPoint x: 257, startPoint y: 225, endPoint x: 208, endPoint y: 221, distance: 48.7
click at [209, 221] on div "Use the fields below to edit this service charge Short Description Travel | 1-T…" at bounding box center [318, 208] width 470 height 366
type textarea "x"
type input "3"
click at [327, 349] on button "Save" at bounding box center [317, 355] width 173 height 12
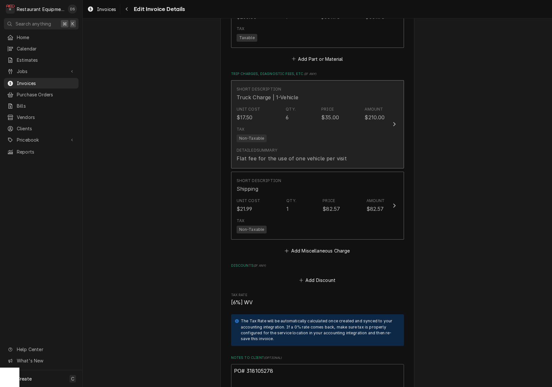
scroll to position [2409, 0]
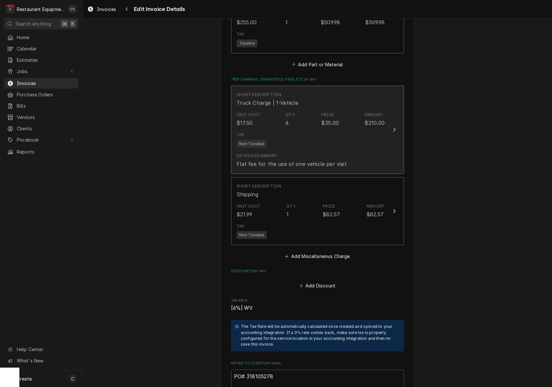
click at [310, 153] on div "Detailed Summary Flat fee for the use of one vehicle per visit" at bounding box center [292, 160] width 110 height 15
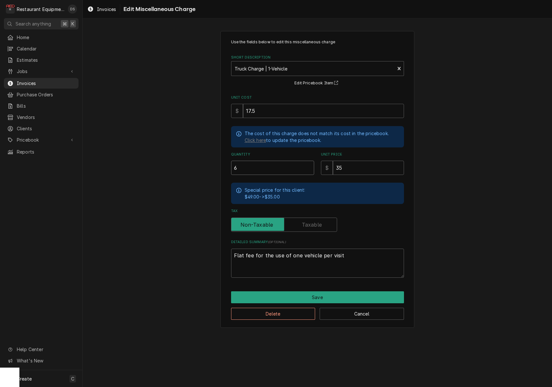
drag, startPoint x: 258, startPoint y: 167, endPoint x: 199, endPoint y: 167, distance: 59.5
click at [201, 167] on div "Use the fields below to edit this miscellaneous charge Short Description Truck …" at bounding box center [318, 179] width 470 height 309
type textarea "x"
type input "3"
click at [320, 295] on button "Save" at bounding box center [317, 297] width 173 height 12
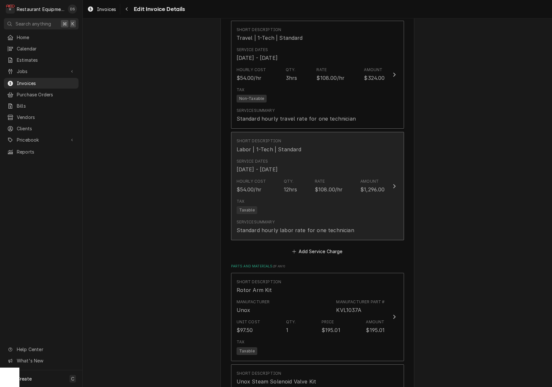
scroll to position [1713, 0]
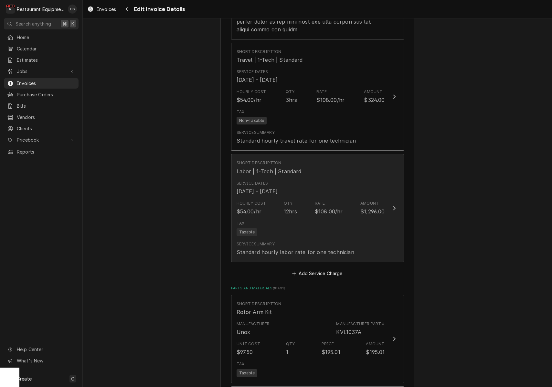
click at [306, 208] on div "Hourly Cost $54.00/hr Qty. 12hrs Rate $108.00/hr Amount $1,296.00" at bounding box center [311, 208] width 148 height 20
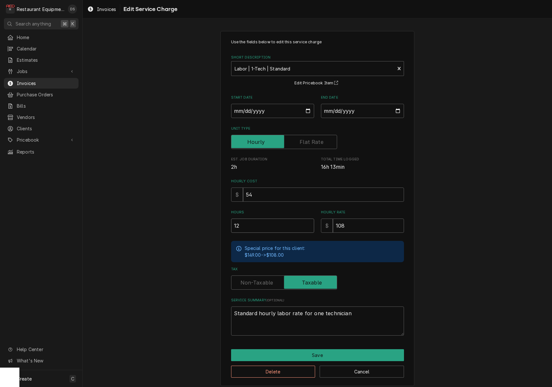
drag, startPoint x: 262, startPoint y: 226, endPoint x: 227, endPoint y: 224, distance: 35.3
click at [227, 224] on div "Use the fields below to edit this service charge Short Description Labor | 1-Te…" at bounding box center [318, 208] width 194 height 355
type textarea "x"
type input "8"
click at [329, 351] on button "Save" at bounding box center [317, 355] width 173 height 12
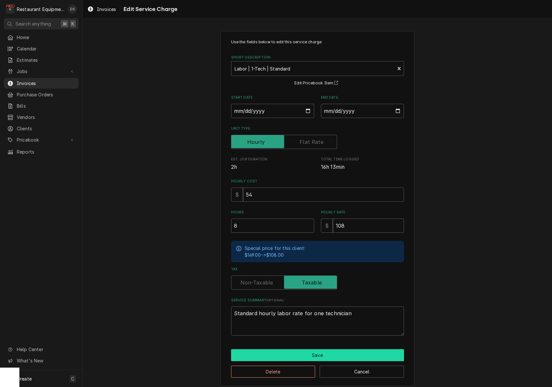
type textarea "x"
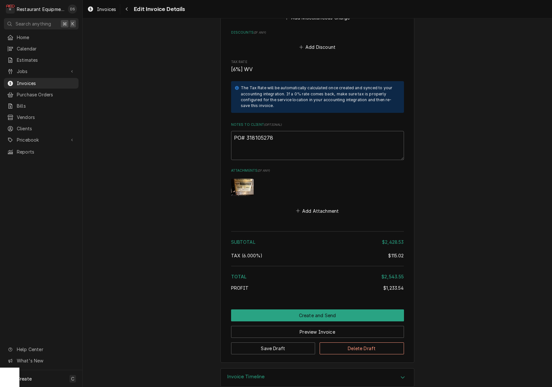
scroll to position [2648, 0]
click at [27, 80] on span "Invoices" at bounding box center [46, 83] width 59 height 7
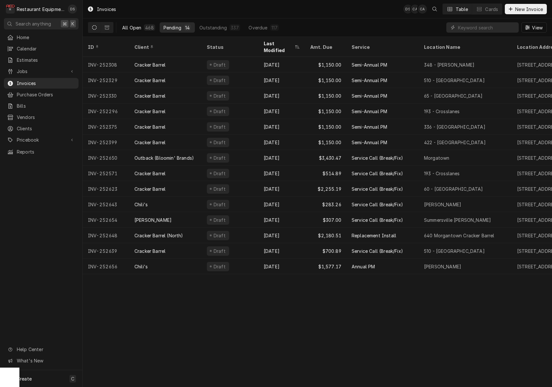
click at [142, 28] on button "All Open 468" at bounding box center [138, 27] width 41 height 10
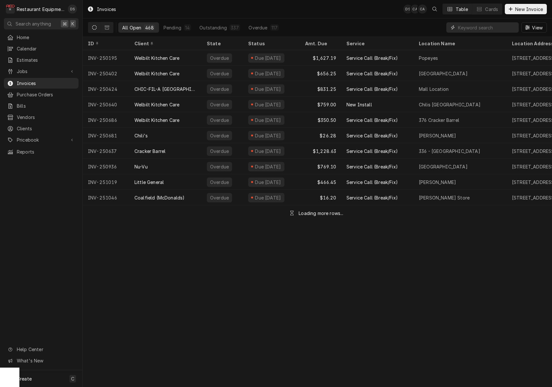
click at [475, 27] on input "Dynamic Content Wrapper" at bounding box center [487, 27] width 58 height 10
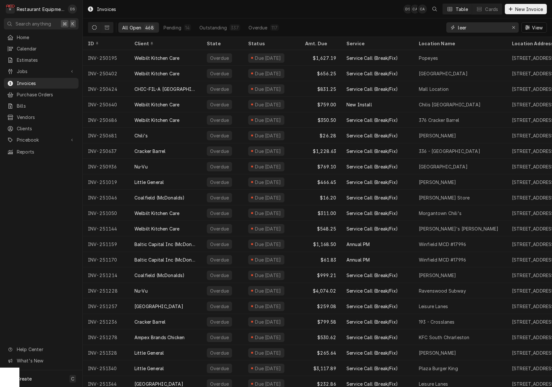
type input "leer"
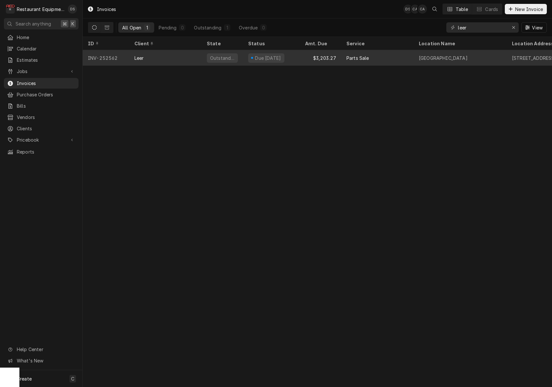
click at [307, 58] on div "$3,203.27" at bounding box center [320, 58] width 41 height 16
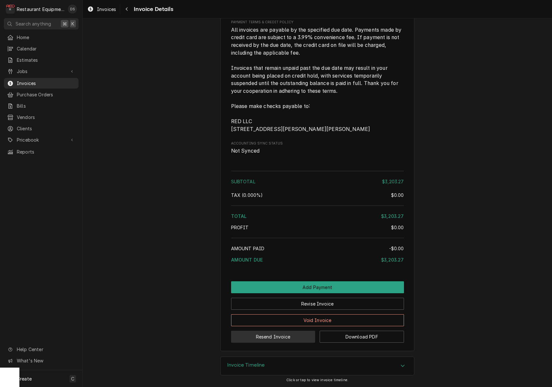
scroll to position [816, 0]
click at [363, 340] on button "Download PDF" at bounding box center [362, 337] width 84 height 12
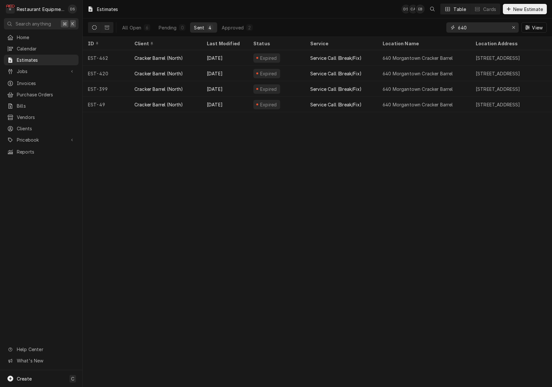
drag, startPoint x: 457, startPoint y: 27, endPoint x: 434, endPoint y: 25, distance: 23.3
click at [434, 26] on div "All Open 6 Pending 0 Sent 4 Approved 2 640 View" at bounding box center [317, 27] width 459 height 18
type input "[GEOGRAPHIC_DATA]"
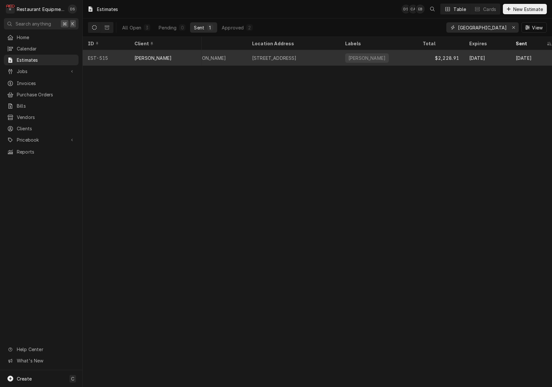
scroll to position [0, 227]
click at [448, 54] on div "$2,228.91" at bounding box center [437, 58] width 47 height 16
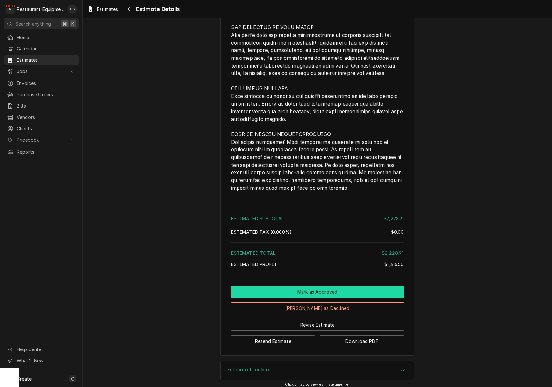
scroll to position [1454, 0]
click at [324, 286] on button "Mark as Approved" at bounding box center [317, 292] width 173 height 12
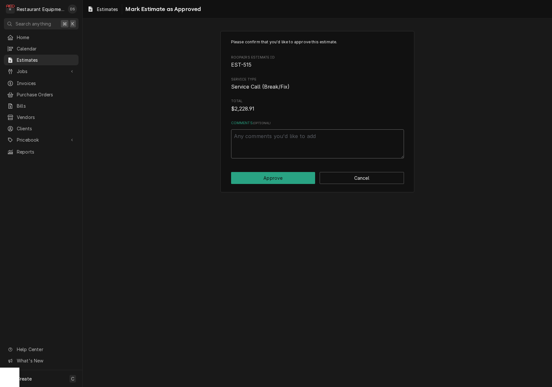
click at [292, 146] on textarea "Comments ( optional )" at bounding box center [317, 143] width 173 height 29
type textarea "x"
type textarea "S"
type textarea "x"
type textarea "Sh"
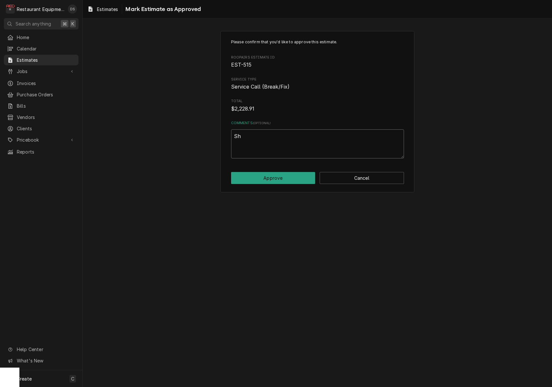
type textarea "x"
type textarea "Sha"
type textarea "x"
type textarea "Shaw"
type textarea "x"
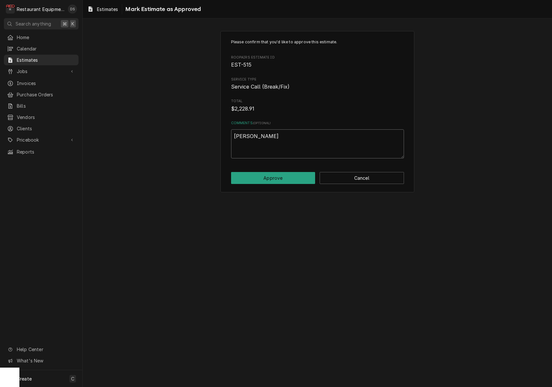
type textarea "Shawn"
type textarea "x"
type textarea "Shawn"
type textarea "x"
type textarea "Shawn e"
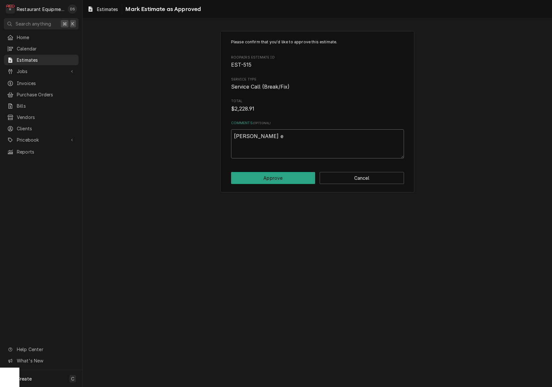
type textarea "x"
type textarea "Shawn em"
type textarea "x"
type textarea "Shawn ema"
type textarea "x"
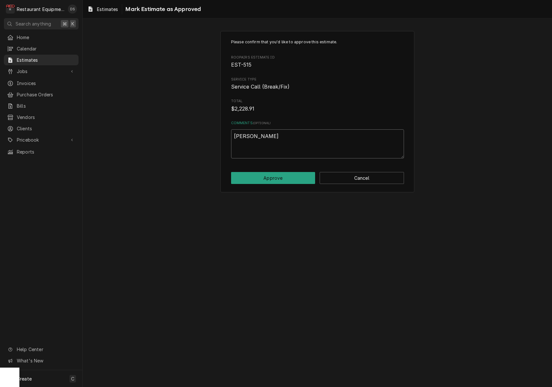
type textarea "Shawn emai"
type textarea "x"
type textarea "Shawn email"
type textarea "x"
type textarea "Shawn emaile"
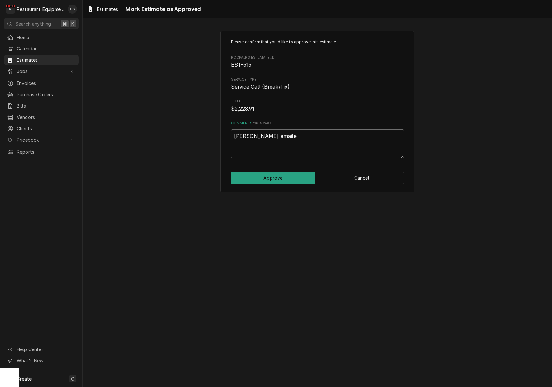
type textarea "x"
type textarea "Shawn emailed"
type textarea "x"
type textarea "Shawn emailed"
type textarea "x"
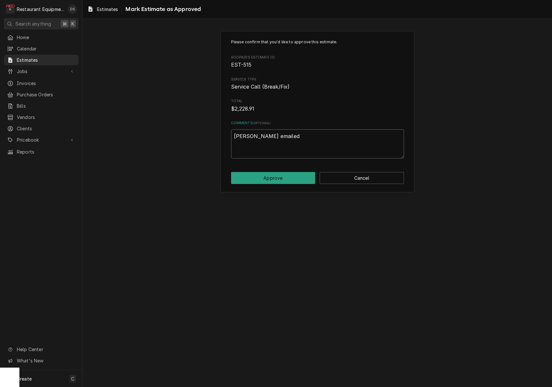
type textarea "Shawn emailed a"
type textarea "x"
type textarea "Shawn emailed ab"
type textarea "x"
type textarea "Shawn emailed abn"
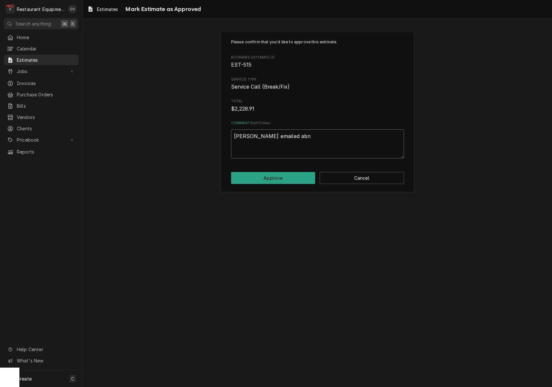
type textarea "x"
type textarea "Shawn emailed abno"
type textarea "x"
type textarea "Shawn emailed abn"
type textarea "x"
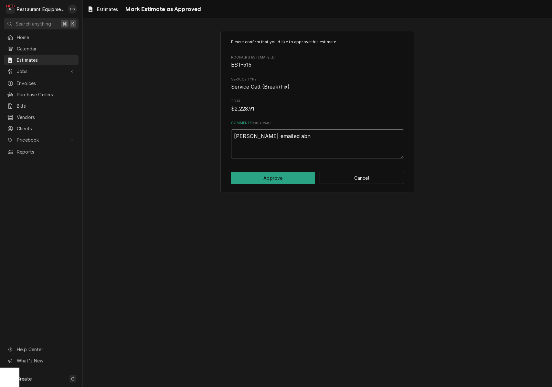
type textarea "Shawn emailed ab"
type textarea "x"
type textarea "Shawn emailed a"
type textarea "x"
type textarea "Shawn emailed an"
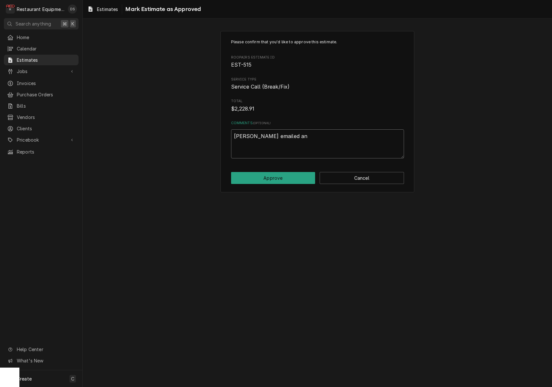
type textarea "x"
type textarea "Shawn emailed and"
type textarea "x"
type textarea "Shawn emailed and"
type textarea "x"
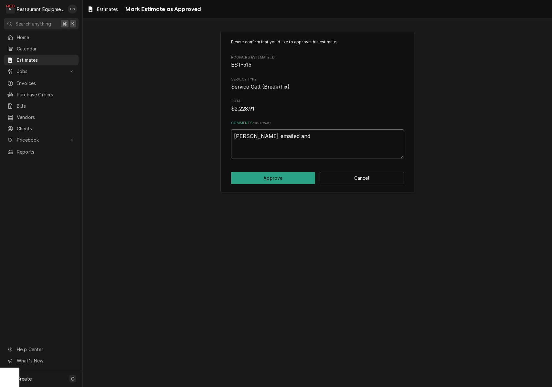
type textarea "Shawn emailed and a"
type textarea "x"
type textarea "Shawn emailed and ab"
type textarea "x"
type textarea "Shawn emailed and a"
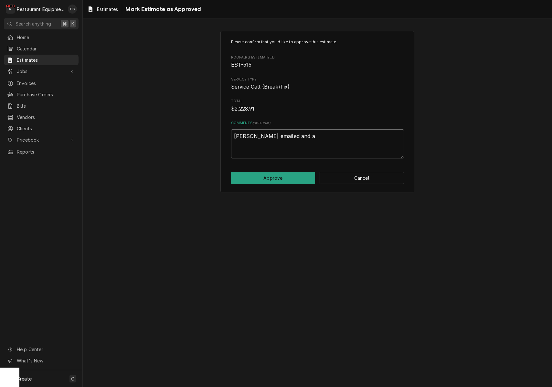
type textarea "x"
type textarea "Shawn emailed and"
type textarea "x"
type textarea "Shawn emailed and a"
type textarea "x"
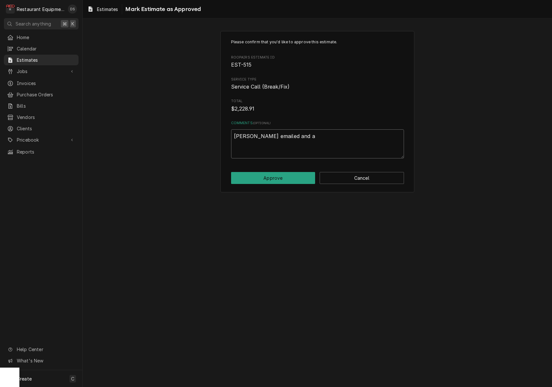
type textarea "Shawn emailed and ap"
type textarea "x"
type textarea "Shawn emailed and app"
type textarea "x"
type textarea "Shawn emailed and appr"
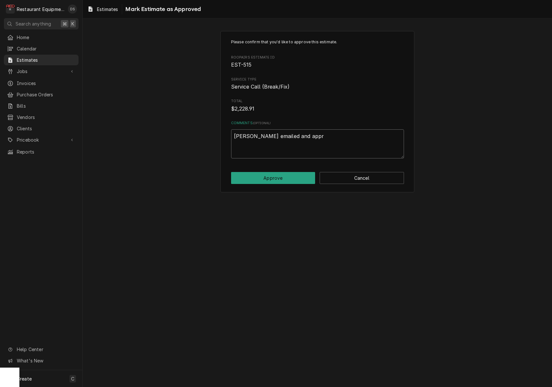
type textarea "x"
type textarea "Shawn emailed and appro"
type textarea "x"
type textarea "Shawn emailed and approv"
type textarea "x"
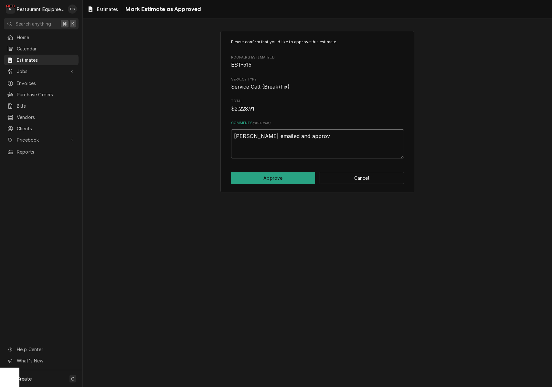
type textarea "Shawn emailed and approve"
type textarea "x"
type textarea "Shawn emailed and approved"
type textarea "x"
type textarea "Shawn emailed and approved"
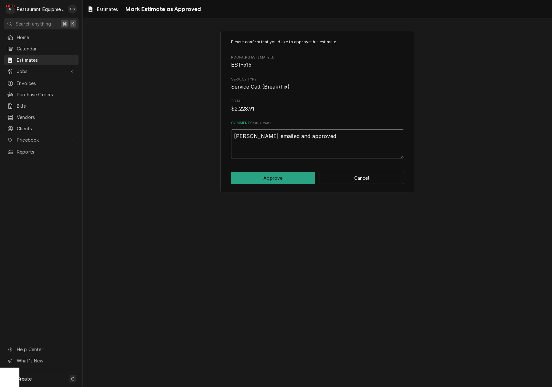
type textarea "x"
type textarea "Shawn emailed and approved 9"
type textarea "x"
type textarea "Shawn emailed and approved 9/"
type textarea "x"
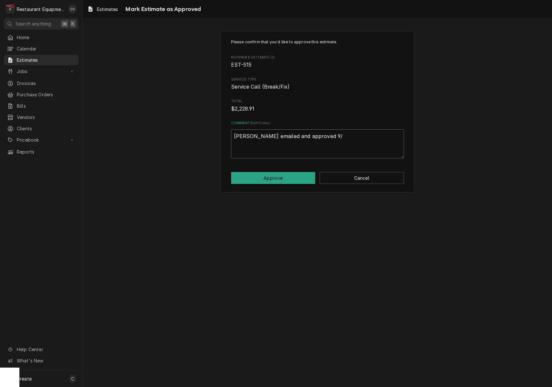
type textarea "Shawn emailed and approved 9/2"
type textarea "x"
type textarea "Shawn emailed and approved 9/28"
type textarea "x"
type textarea "Shawn emailed and approved 9/282"
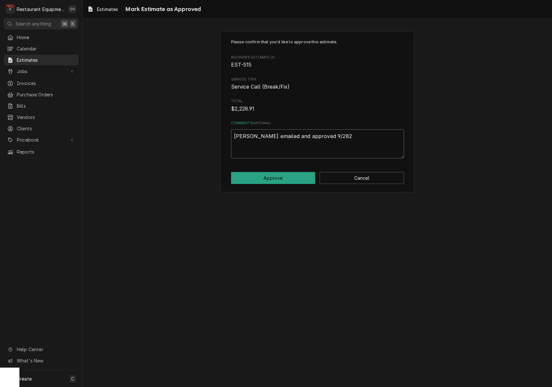
type textarea "x"
type textarea "Shawn emailed and approved 9/2825"
type textarea "x"
type textarea "Shawn emailed and approved 9/282"
type textarea "x"
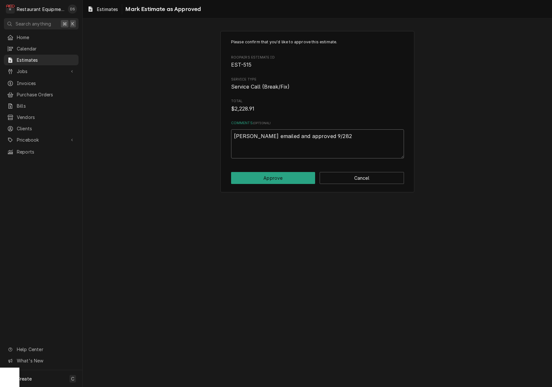
type textarea "Shawn emailed and approved 9/28"
type textarea "x"
type textarea "Shawn emailed and approved 9/2"
type textarea "x"
type textarea "Shawn emailed and approved 9/2/"
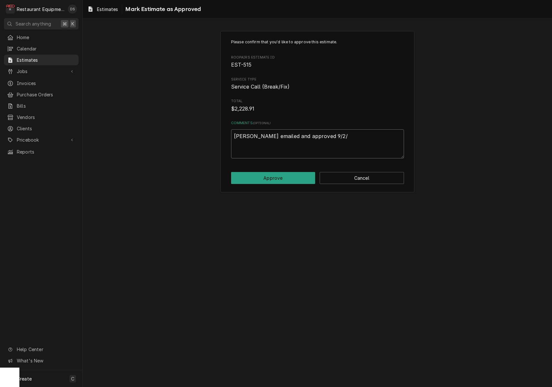
type textarea "x"
type textarea "Shawn emailed and approved 9/2/2"
type textarea "x"
type textarea "Shawn emailed and approved 9/2/25"
click at [285, 172] on button "Approve" at bounding box center [273, 178] width 84 height 12
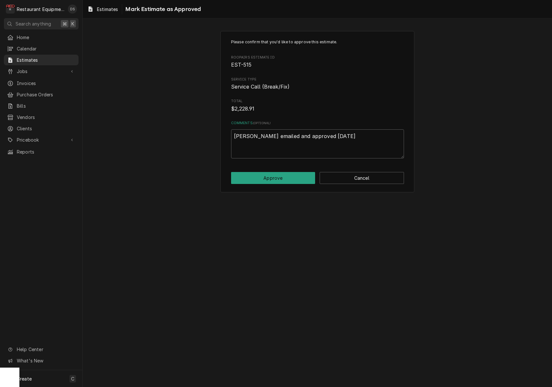
type textarea "x"
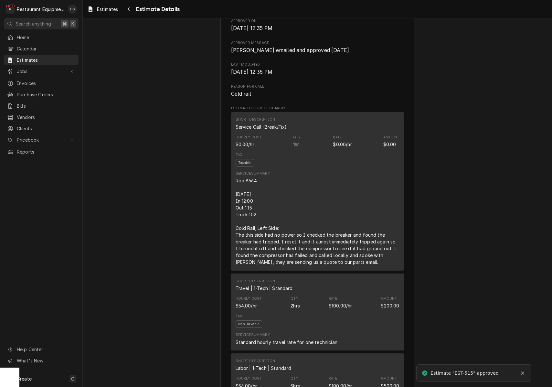
scroll to position [339, 0]
click at [129, 10] on icon "Navigate back" at bounding box center [128, 9] width 3 height 5
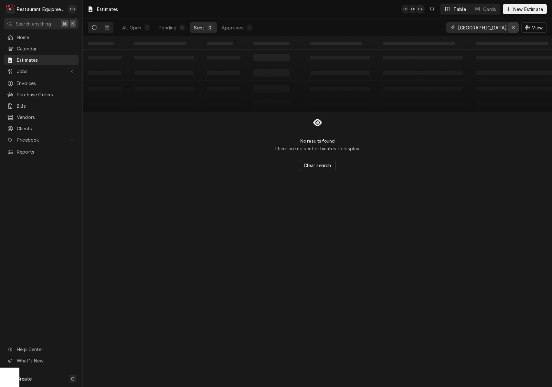
click at [512, 27] on div "Erase input" at bounding box center [514, 27] width 6 height 6
